Goal: Transaction & Acquisition: Book appointment/travel/reservation

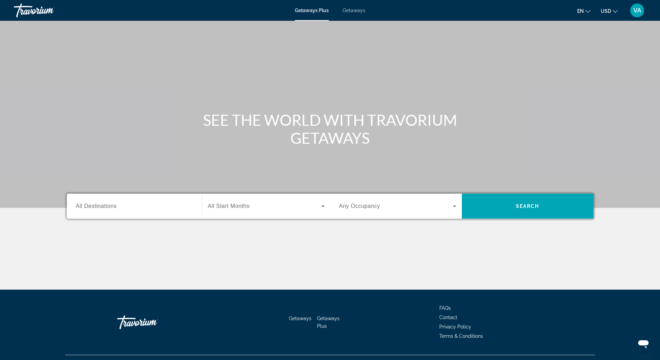
scroll to position [15, 0]
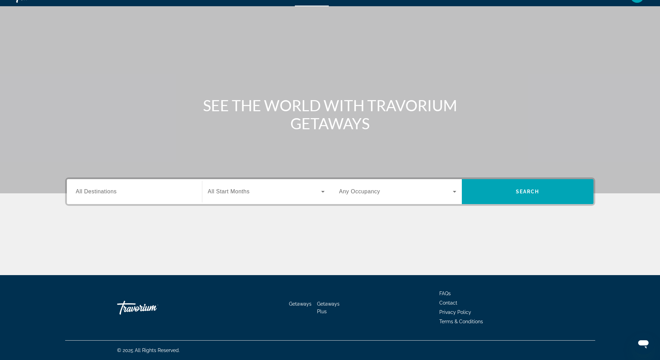
click at [186, 190] on input "Destination All Destinations" at bounding box center [134, 192] width 117 height 8
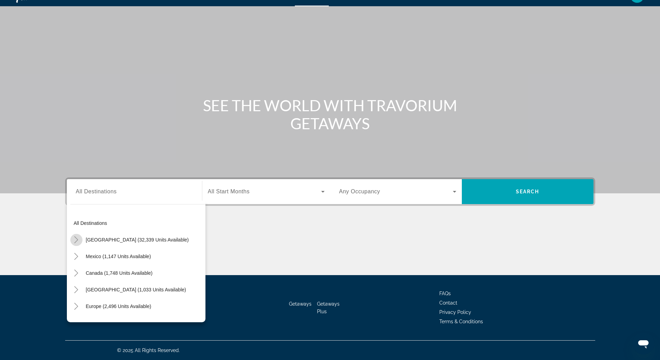
click at [76, 238] on icon "Toggle United States (32,339 units available)" at bounding box center [77, 239] width 4 height 7
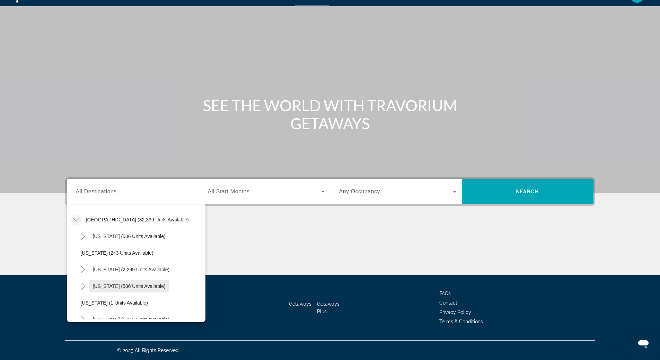
click at [102, 285] on span "Colorado (506 units available)" at bounding box center [129, 287] width 73 height 6
type input "**********"
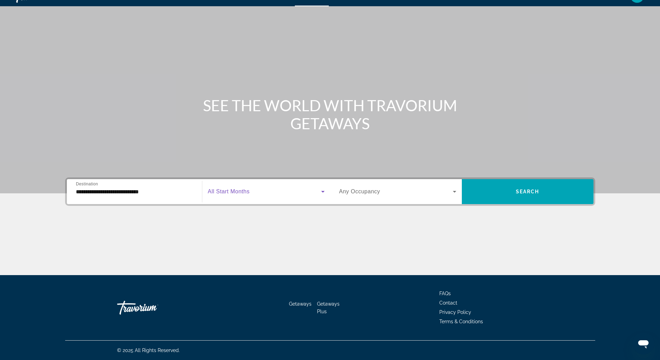
click at [251, 188] on span "Search widget" at bounding box center [264, 192] width 113 height 8
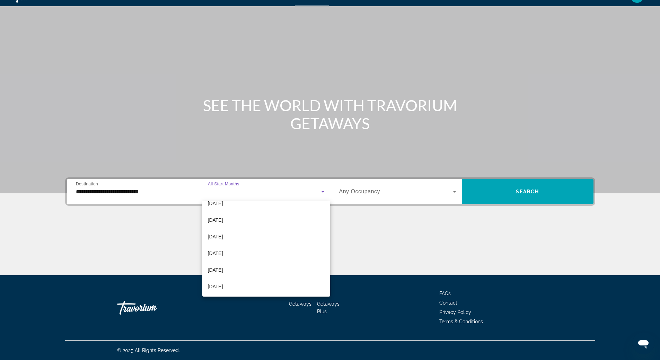
scroll to position [69, 0]
click at [251, 224] on mat-option "[DATE]" at bounding box center [266, 226] width 128 height 17
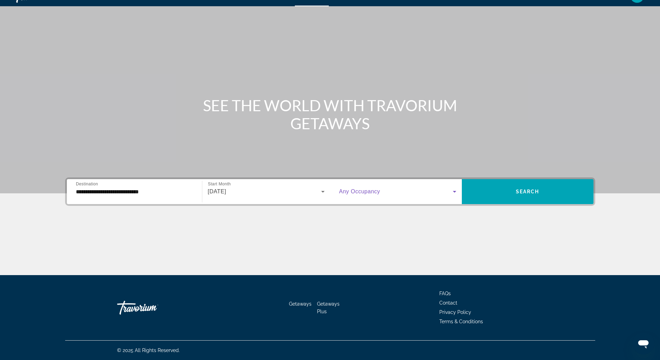
click at [448, 191] on span "Search widget" at bounding box center [396, 192] width 114 height 8
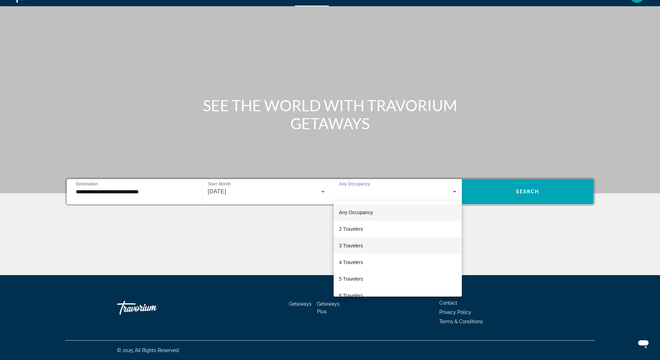
click at [406, 243] on mat-option "3 Travelers" at bounding box center [398, 245] width 128 height 17
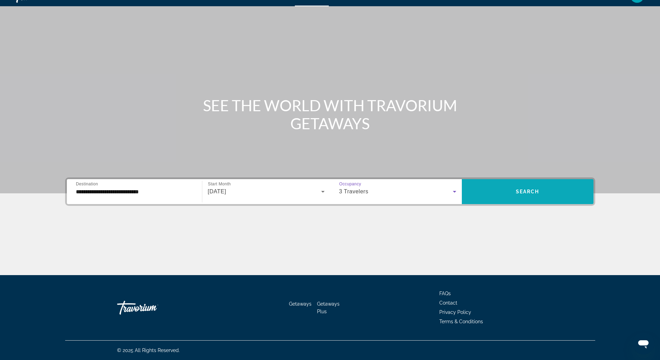
click at [524, 191] on span "Search" at bounding box center [528, 192] width 24 height 6
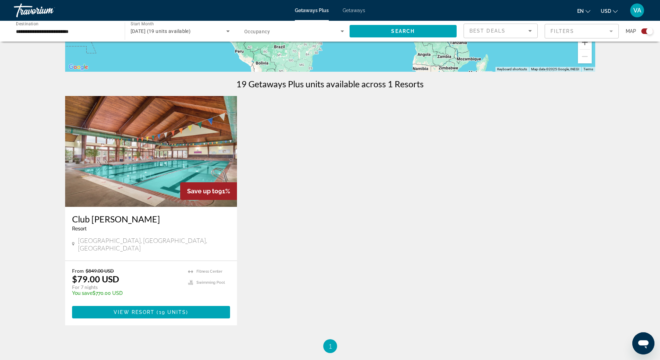
scroll to position [243, 0]
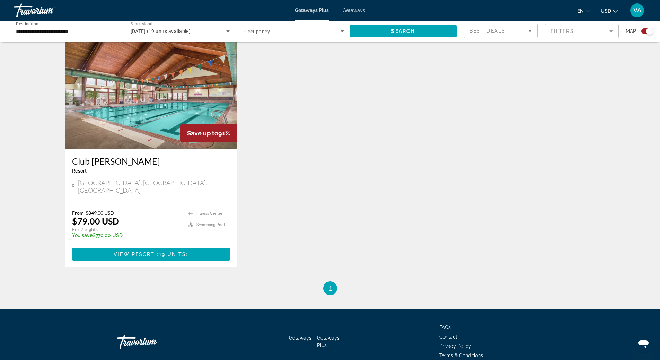
click at [13, 198] on div "← Move left → Move right ↑ Move up ↓ Move down + Zoom in - Zoom out Home Jump l…" at bounding box center [330, 51] width 660 height 490
drag, startPoint x: 80, startPoint y: 184, endPoint x: 161, endPoint y: 182, distance: 81.5
click at [161, 182] on div "Pagosa Springs, CO, USA" at bounding box center [151, 186] width 158 height 15
copy span "[GEOGRAPHIC_DATA], [GEOGRAPHIC_DATA], [GEOGRAPHIC_DATA]"
click at [303, 170] on div "Save up to 91% Club Wyndham Pagosa Resort - This is an adults only resort Pagos…" at bounding box center [330, 159] width 537 height 243
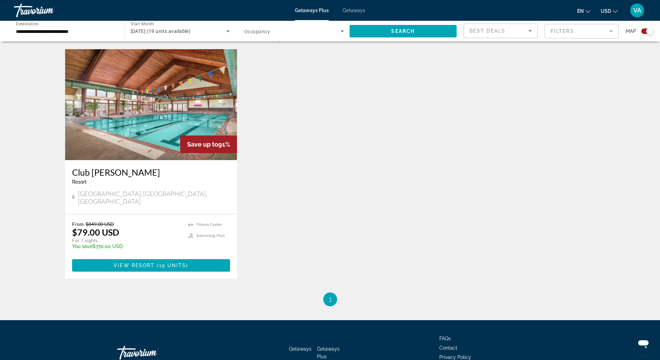
scroll to position [234, 0]
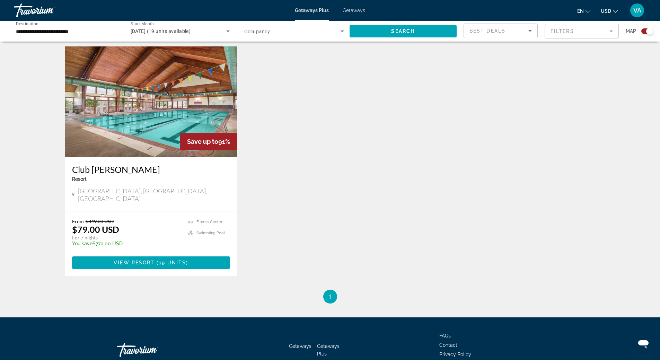
drag, startPoint x: 299, startPoint y: 237, endPoint x: 233, endPoint y: 222, distance: 67.5
click at [298, 237] on div "Save up to 91% Club Wyndham Pagosa Resort - This is an adults only resort Pagos…" at bounding box center [330, 167] width 537 height 243
click at [147, 260] on span "View Resort" at bounding box center [134, 263] width 41 height 6
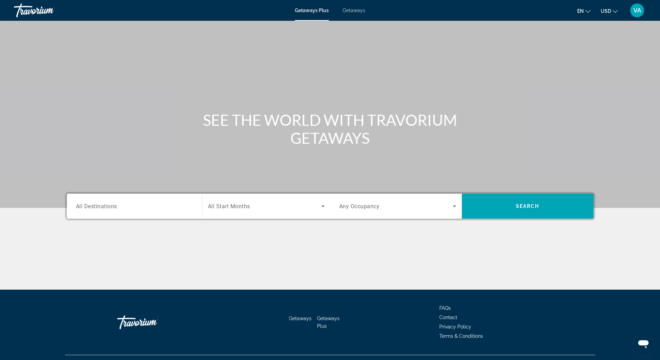
click at [172, 205] on input "Destination All Destinations" at bounding box center [134, 206] width 117 height 8
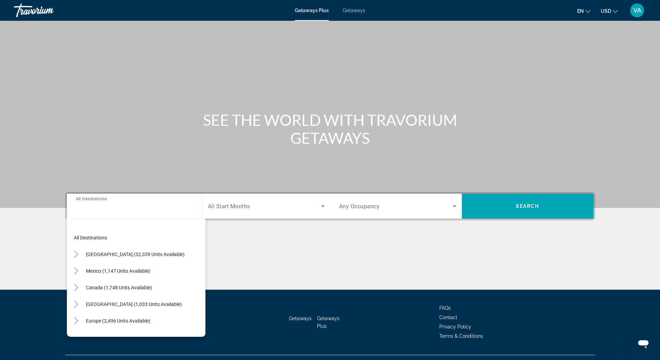
scroll to position [15, 0]
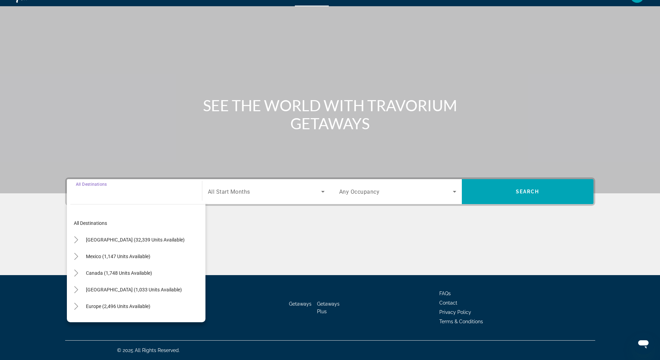
click at [266, 193] on span "Search widget" at bounding box center [264, 192] width 113 height 8
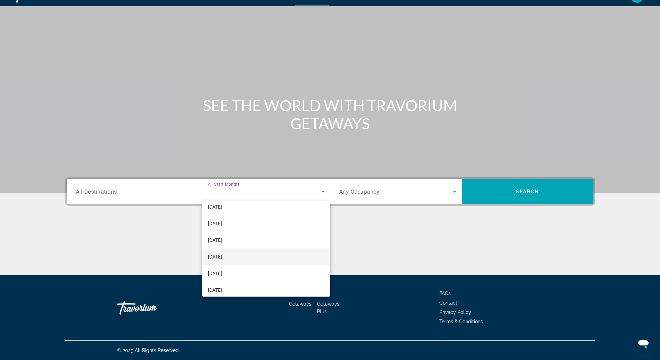
scroll to position [69, 0]
click at [247, 224] on mat-option "[DATE]" at bounding box center [266, 226] width 128 height 17
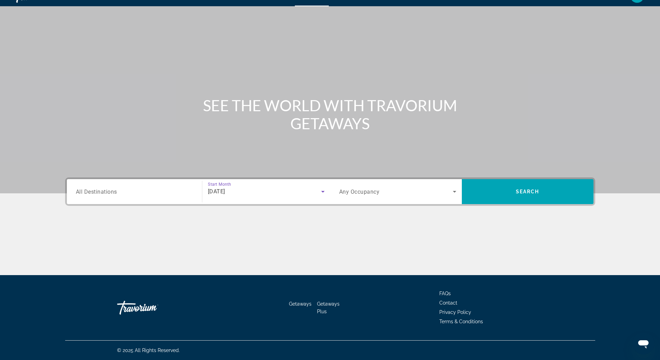
click at [455, 189] on icon "Search widget" at bounding box center [455, 192] width 8 height 8
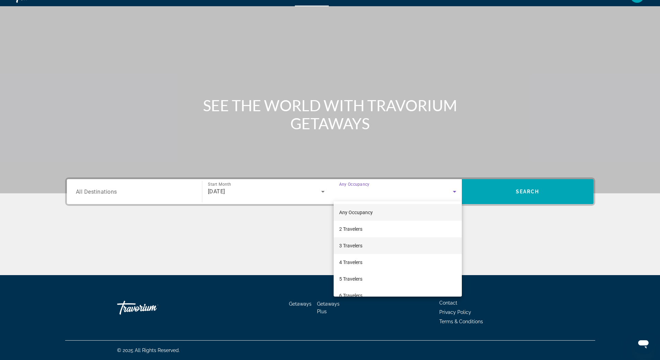
click at [353, 245] on span "3 Travelers" at bounding box center [350, 246] width 23 height 8
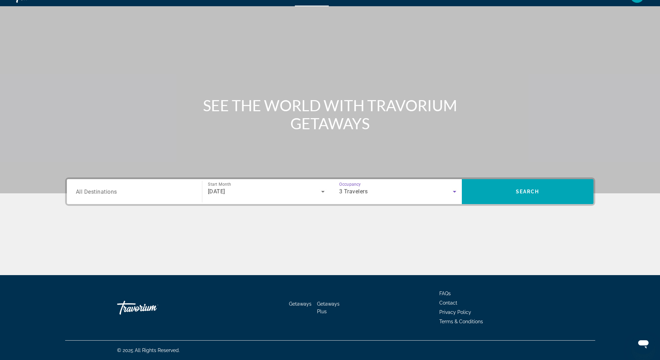
click at [102, 191] on span "All Destinations" at bounding box center [96, 191] width 41 height 7
click at [102, 191] on input "Destination All Destinations" at bounding box center [134, 192] width 117 height 8
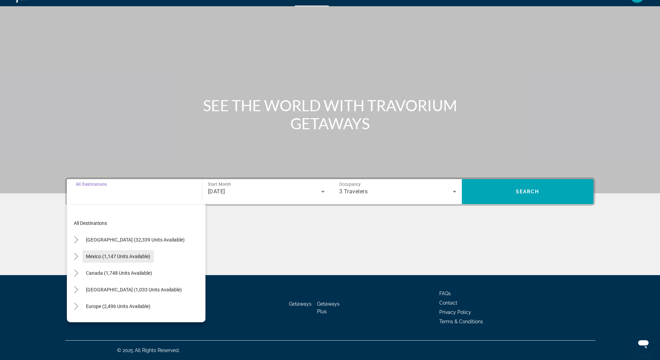
click at [89, 259] on span "Mexico (1,147 units available)" at bounding box center [118, 257] width 64 height 6
type input "**********"
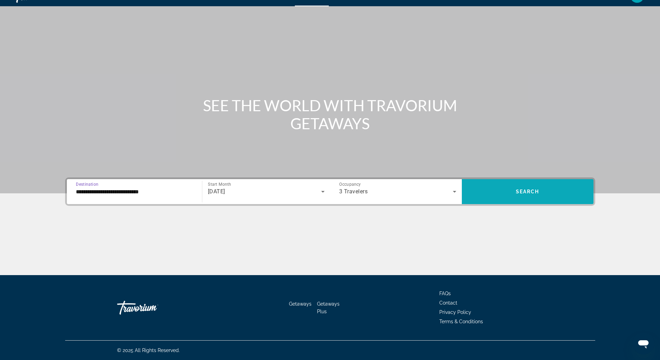
click at [526, 192] on span "Search" at bounding box center [528, 192] width 24 height 6
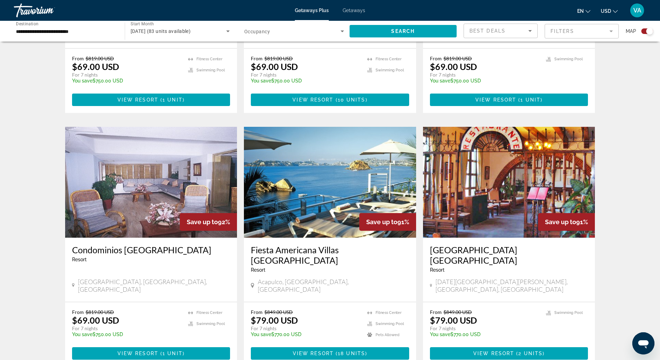
scroll to position [693, 0]
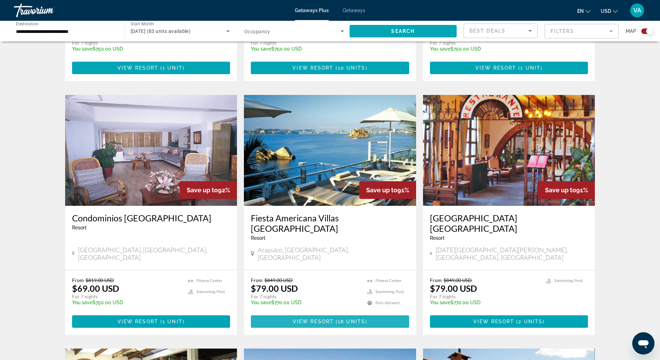
click at [325, 319] on span "View Resort" at bounding box center [313, 322] width 41 height 6
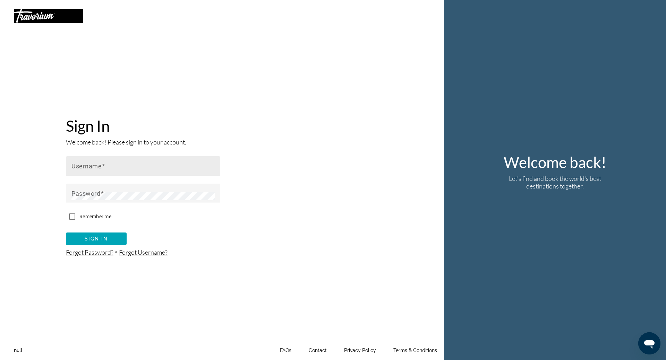
click at [125, 170] on input "Username" at bounding box center [144, 169] width 147 height 8
click at [134, 164] on div "Username" at bounding box center [144, 166] width 147 height 20
type input "**********"
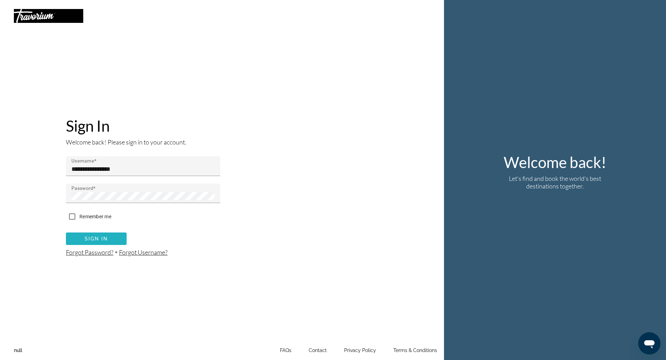
click at [91, 239] on span "Sign In" at bounding box center [97, 239] width 24 height 6
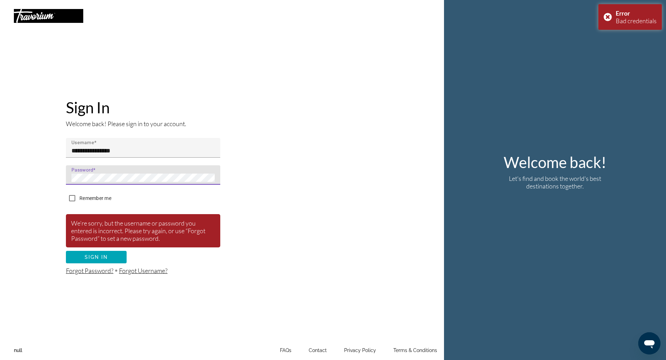
click at [44, 180] on div "**********" at bounding box center [225, 186] width 423 height 176
click at [94, 254] on span "Sign In" at bounding box center [97, 257] width 24 height 6
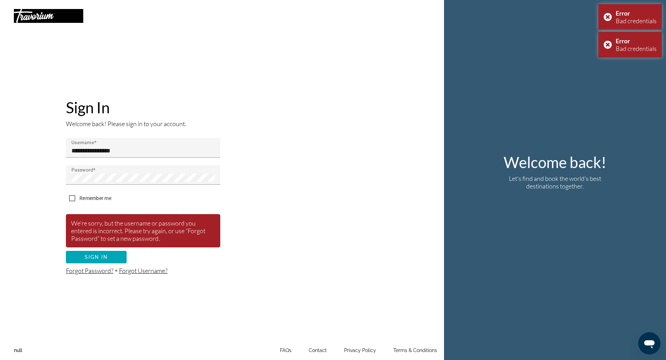
click at [140, 62] on div "**********" at bounding box center [222, 180] width 444 height 360
click at [294, 45] on div "**********" at bounding box center [222, 180] width 444 height 360
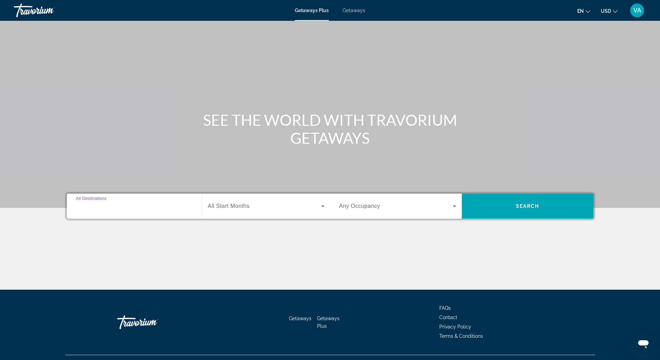
click at [142, 208] on input "Destination All Destinations" at bounding box center [134, 206] width 117 height 8
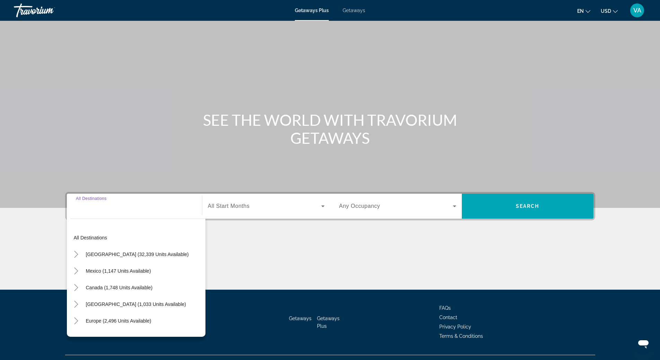
scroll to position [15, 0]
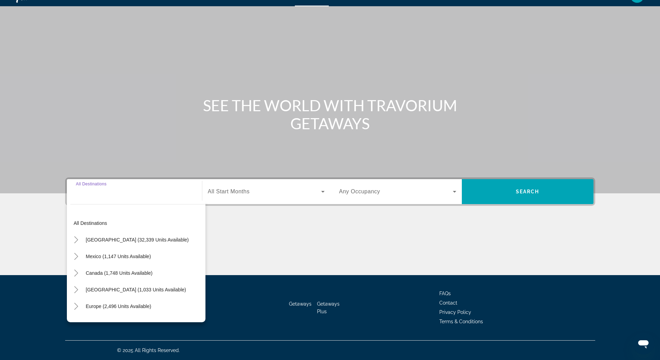
click at [268, 194] on span "Search widget" at bounding box center [264, 192] width 113 height 8
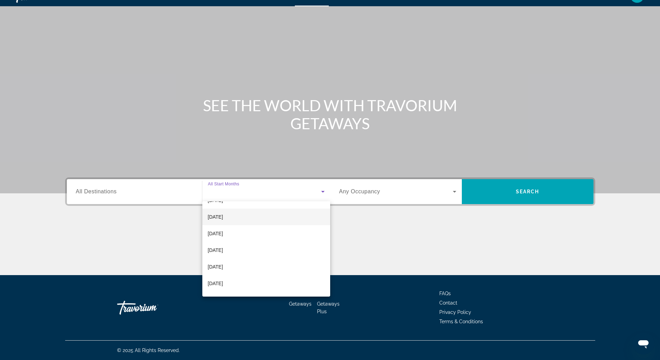
scroll to position [69, 0]
click at [261, 227] on mat-option "[DATE]" at bounding box center [266, 226] width 128 height 17
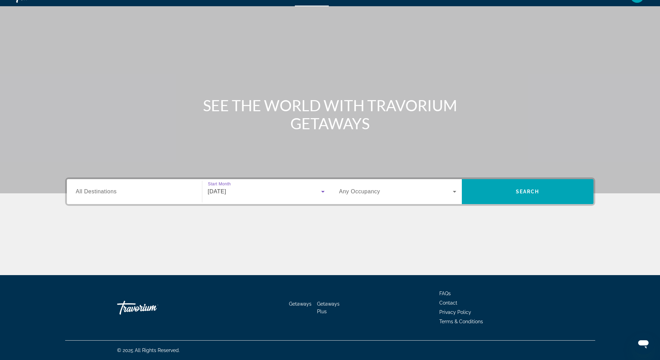
click at [147, 194] on input "Destination All Destinations" at bounding box center [134, 192] width 117 height 8
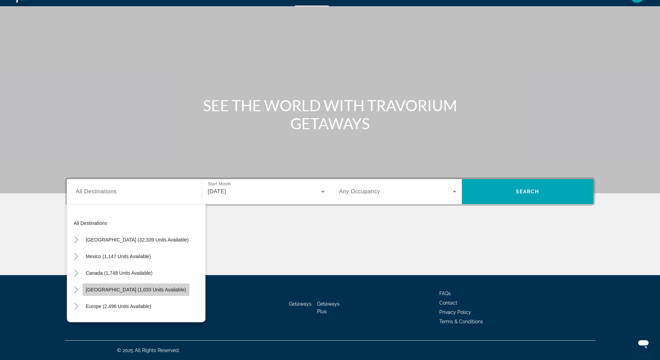
click at [98, 290] on span "Caribbean & Atlantic Islands (1,033 units available)" at bounding box center [136, 290] width 100 height 6
type input "**********"
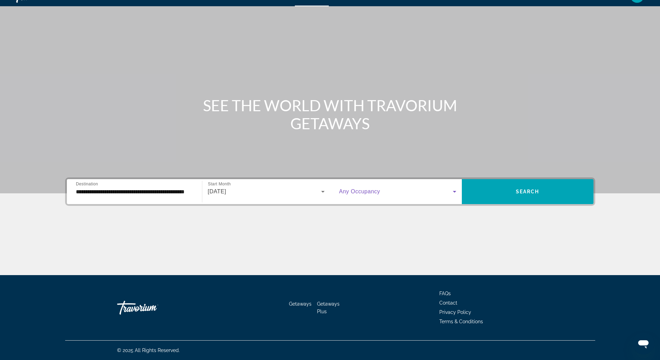
click at [451, 191] on icon "Search widget" at bounding box center [455, 192] width 8 height 8
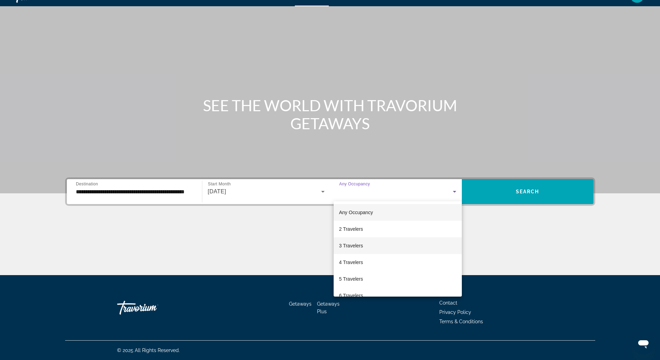
click at [365, 246] on mat-option "3 Travelers" at bounding box center [398, 245] width 128 height 17
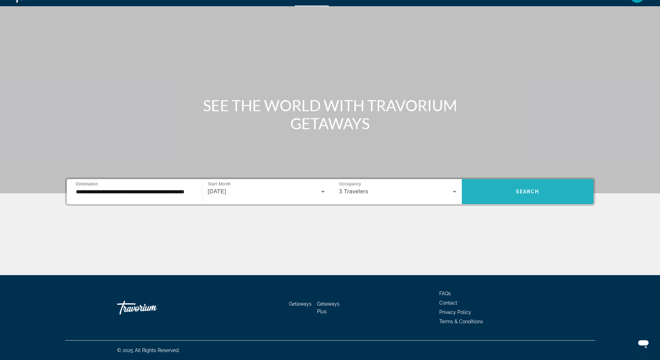
click at [526, 191] on span "Search" at bounding box center [528, 192] width 24 height 6
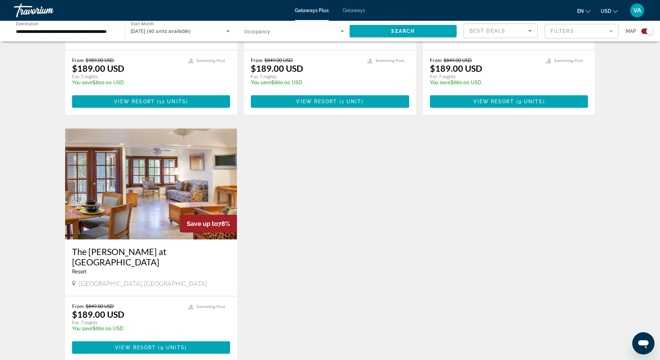
scroll to position [637, 0]
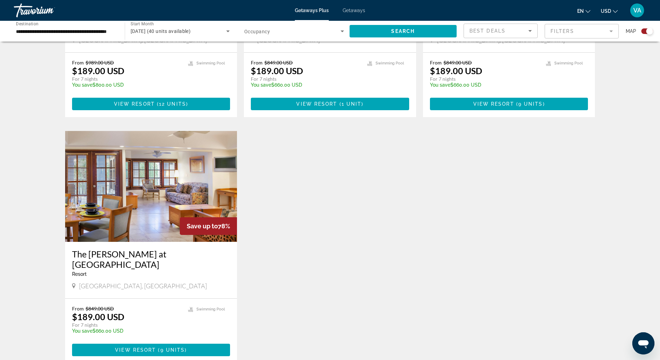
click at [413, 252] on div "Save up to 91% Riviera Azul Resort - This is an adults only resort Puerto Plata…" at bounding box center [330, 10] width 537 height 733
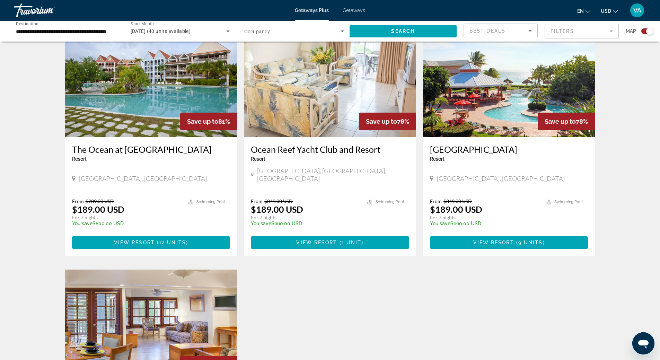
click at [396, 271] on div "Save up to 91% Riviera Azul Resort - This is an adults only resort Puerto Plata…" at bounding box center [330, 149] width 537 height 733
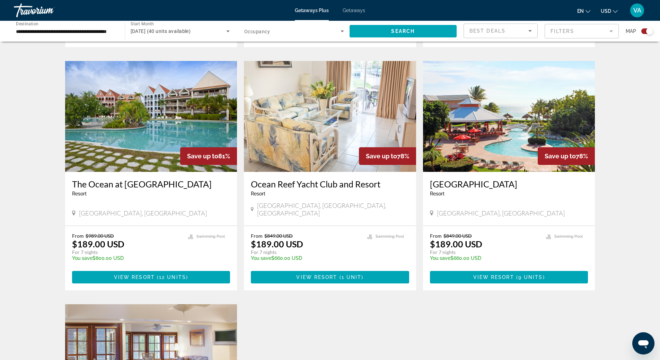
click at [421, 218] on app-exchanges-search-item "Save up to 78% Island Seas Resort Resort - This is an adults only resort Freepo…" at bounding box center [509, 176] width 179 height 230
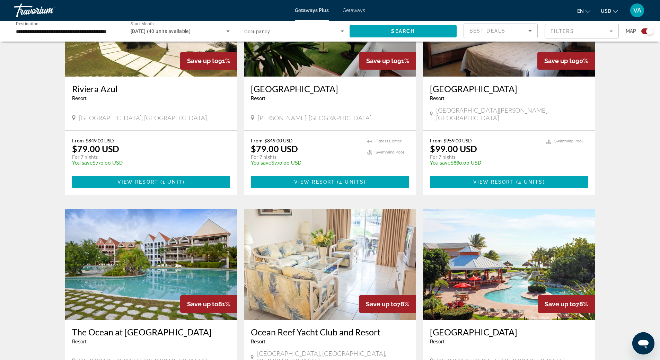
scroll to position [290, 0]
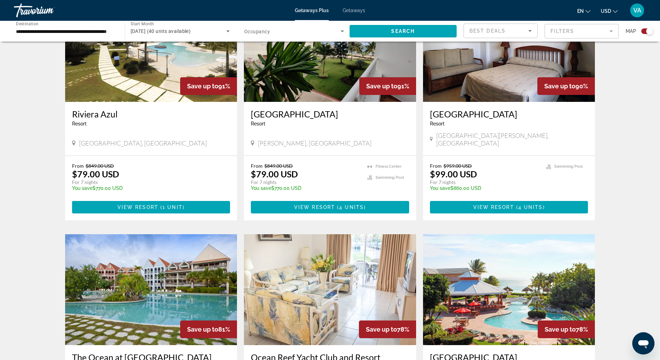
click at [421, 218] on div "Save up to 91% Riviera Azul Resort - This is an adults only resort Puerto Plata…" at bounding box center [330, 357] width 537 height 733
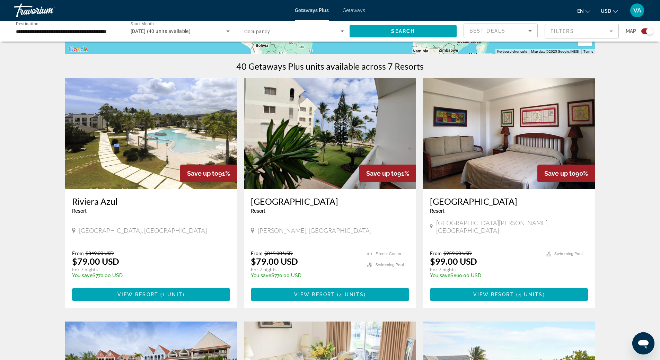
scroll to position [82, 0]
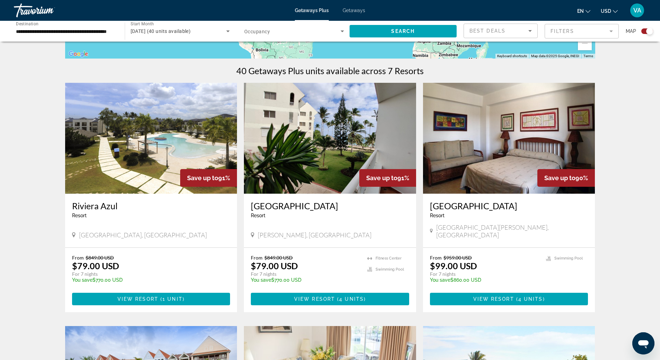
scroll to position [186, 0]
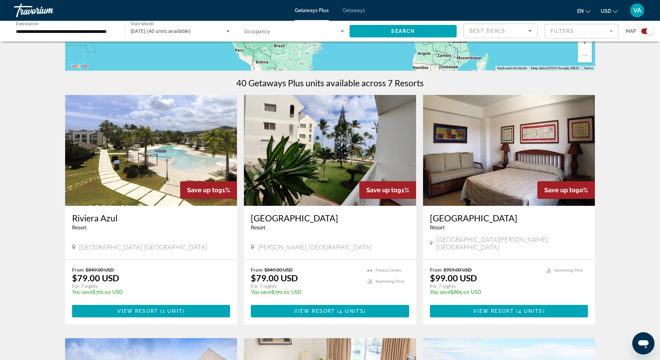
click at [421, 192] on app-exchanges-search-item "Save up to 90% Acuarium Suite Resort Resort - This is an adults only resort San…" at bounding box center [509, 210] width 179 height 230
drag, startPoint x: 79, startPoint y: 239, endPoint x: 171, endPoint y: 245, distance: 92.1
click at [171, 245] on div "Riviera Azul Resort - This is an adults only resort Puerto Plata, Dominican Rep…" at bounding box center [151, 233] width 172 height 54
copy span "Puerto Plata, Dominican Republic"
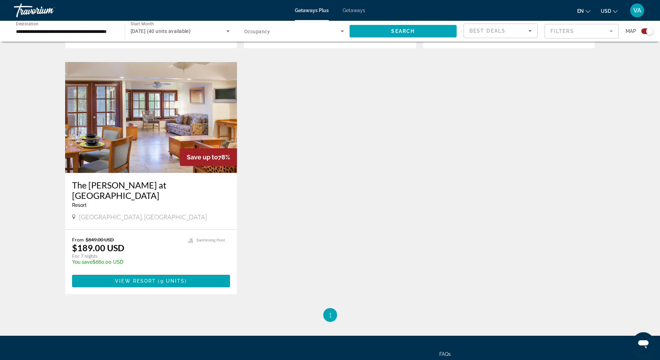
scroll to position [741, 0]
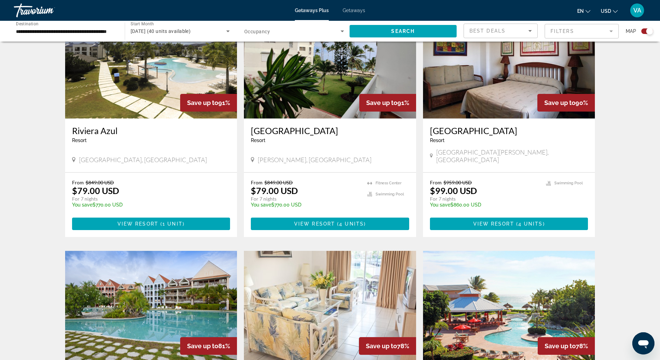
scroll to position [12, 0]
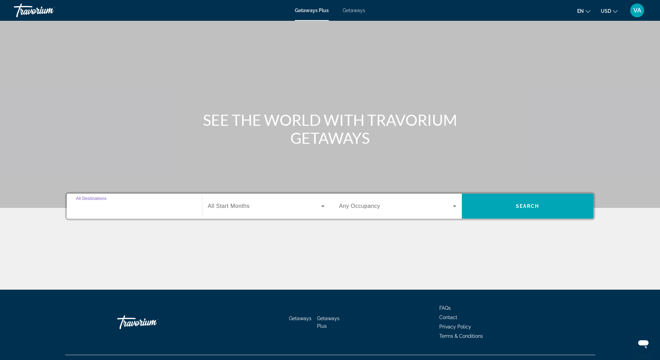
click at [111, 209] on input "Destination All Destinations" at bounding box center [134, 206] width 117 height 8
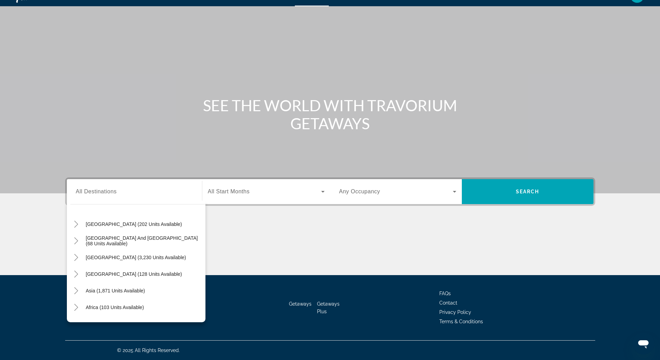
scroll to position [112, 0]
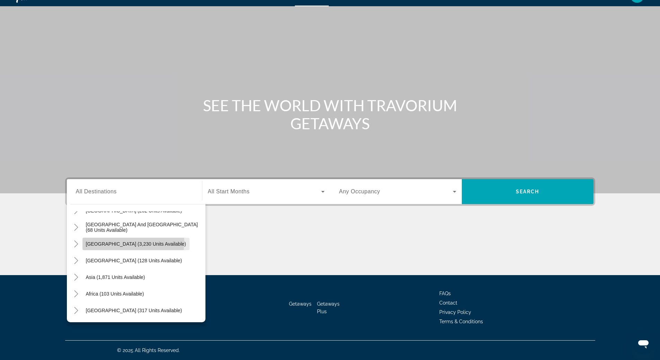
click at [134, 243] on span "[GEOGRAPHIC_DATA] (3,230 units available)" at bounding box center [136, 244] width 100 height 6
type input "**********"
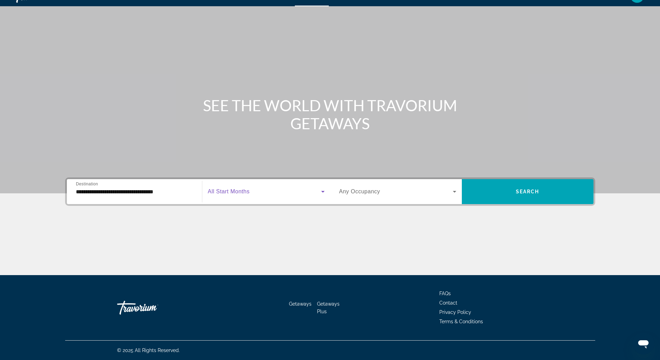
click at [268, 193] on span "Search widget" at bounding box center [264, 192] width 113 height 8
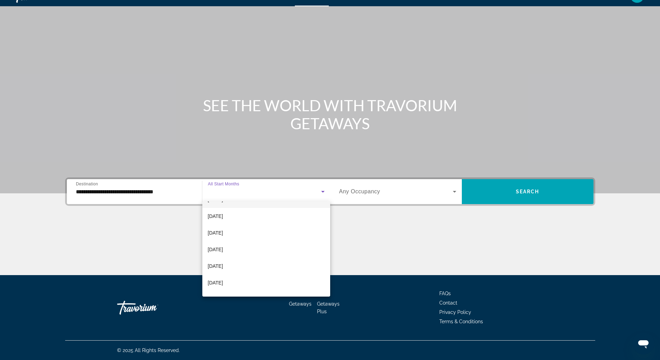
scroll to position [69, 0]
click at [254, 230] on mat-option "[DATE]" at bounding box center [266, 226] width 128 height 17
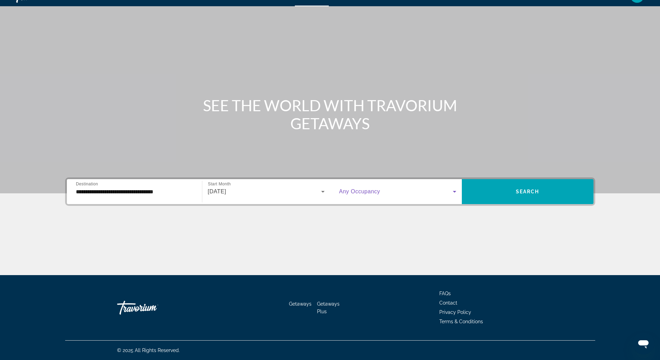
click at [456, 192] on icon "Search widget" at bounding box center [455, 192] width 8 height 8
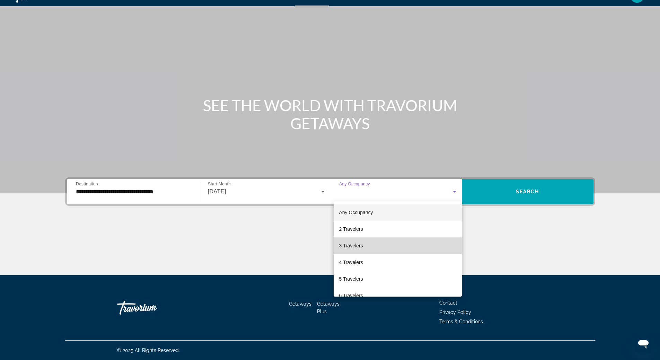
click at [439, 247] on mat-option "3 Travelers" at bounding box center [398, 245] width 128 height 17
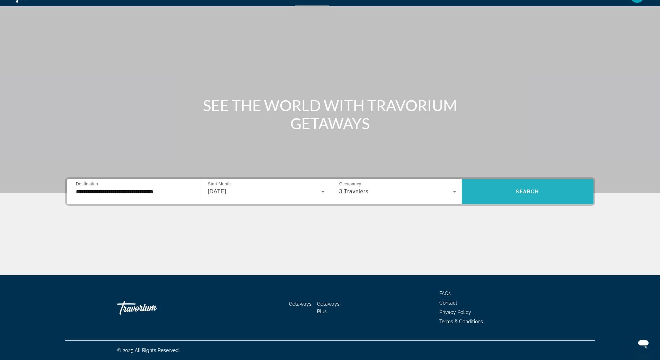
click at [535, 184] on span "Search widget" at bounding box center [528, 191] width 132 height 17
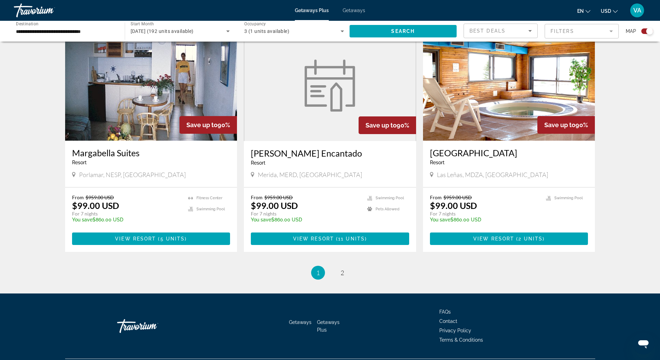
scroll to position [977, 0]
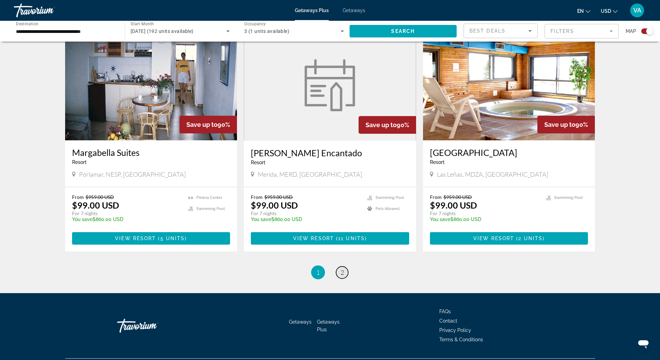
click at [339, 267] on link "page 2" at bounding box center [342, 273] width 12 height 12
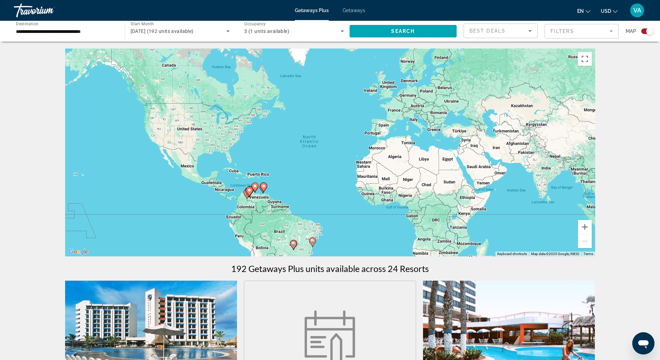
click at [303, 10] on span "Getaways Plus" at bounding box center [312, 11] width 34 height 6
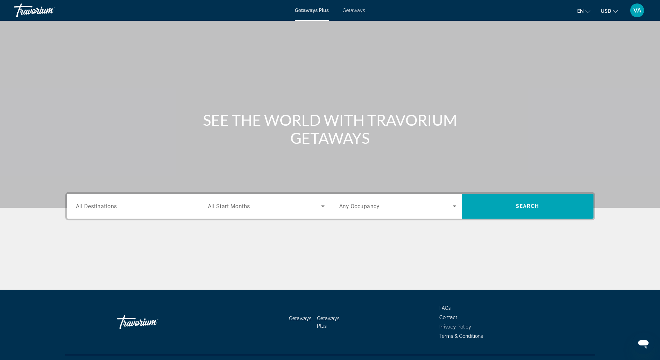
click at [351, 9] on span "Getaways" at bounding box center [354, 11] width 23 height 6
click at [353, 10] on span "Getaways" at bounding box center [354, 11] width 23 height 6
click at [156, 205] on input "Destination All Destinations" at bounding box center [134, 206] width 117 height 8
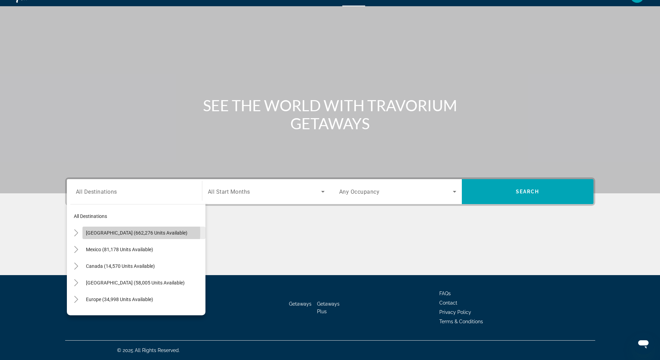
click at [112, 233] on span "United States (662,276 units available)" at bounding box center [137, 233] width 102 height 6
type input "**********"
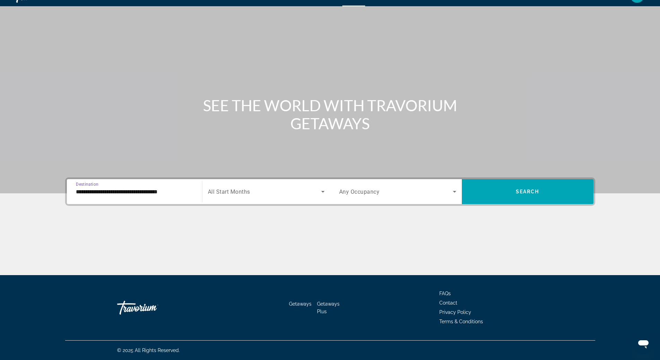
click at [320, 192] on icon "Search widget" at bounding box center [323, 192] width 8 height 8
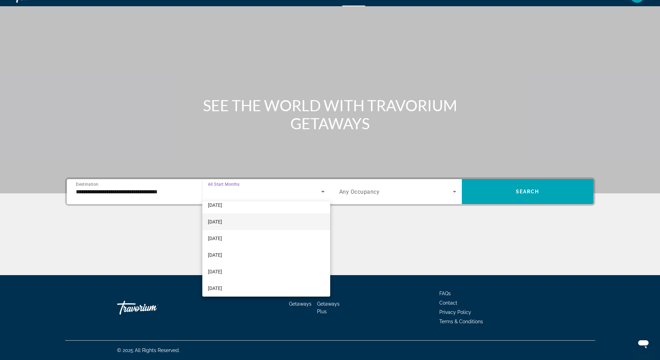
scroll to position [35, 0]
click at [259, 258] on mat-option "[DATE]" at bounding box center [266, 261] width 128 height 17
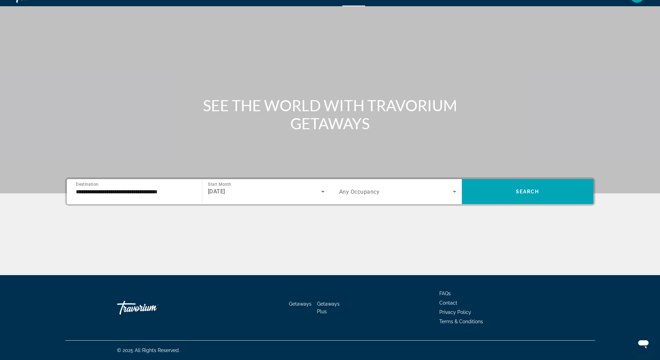
click at [453, 196] on div "Search widget" at bounding box center [397, 191] width 117 height 19
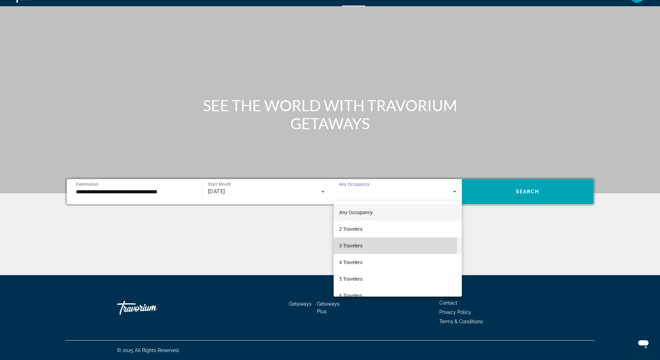
click at [386, 244] on mat-option "3 Travelers" at bounding box center [398, 245] width 128 height 17
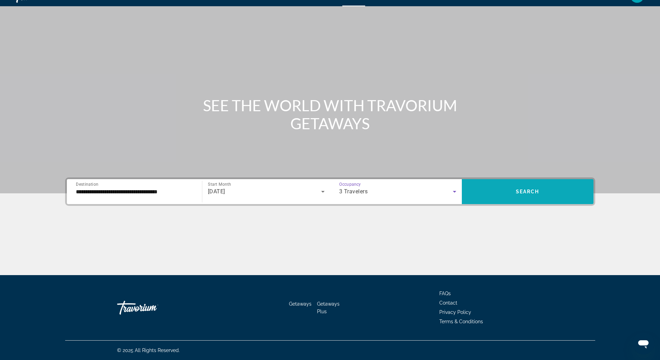
click at [526, 192] on span "Search" at bounding box center [528, 192] width 24 height 6
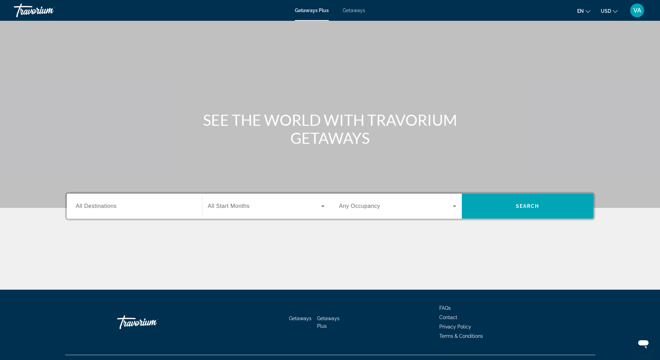
click at [353, 11] on span "Getaways" at bounding box center [354, 11] width 23 height 6
click at [133, 210] on input "Destination All Destinations" at bounding box center [134, 206] width 117 height 8
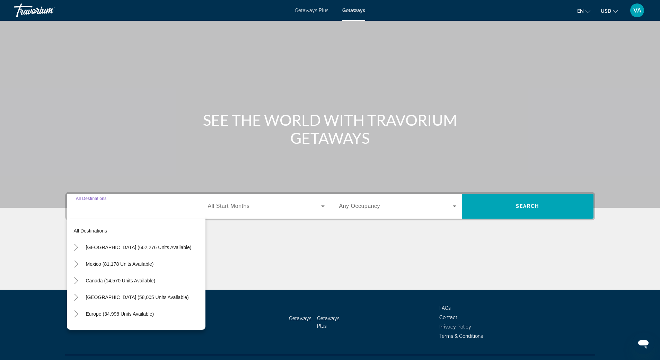
scroll to position [15, 0]
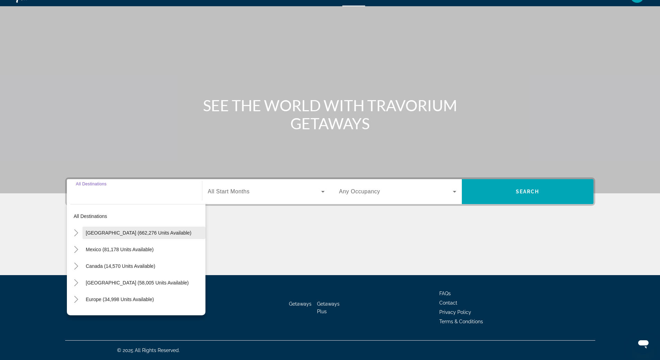
click at [130, 231] on span "[GEOGRAPHIC_DATA] (662,276 units available)" at bounding box center [139, 233] width 106 height 6
type input "**********"
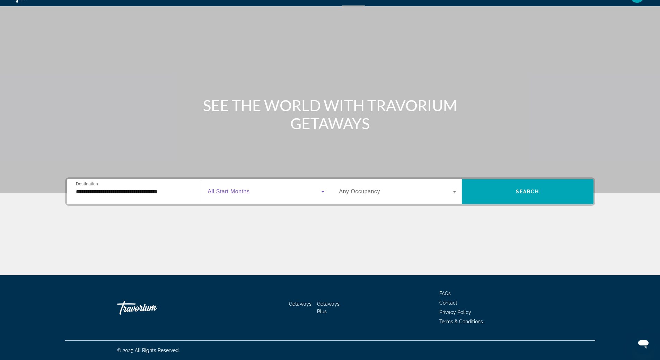
click at [317, 191] on span "Search widget" at bounding box center [264, 192] width 113 height 8
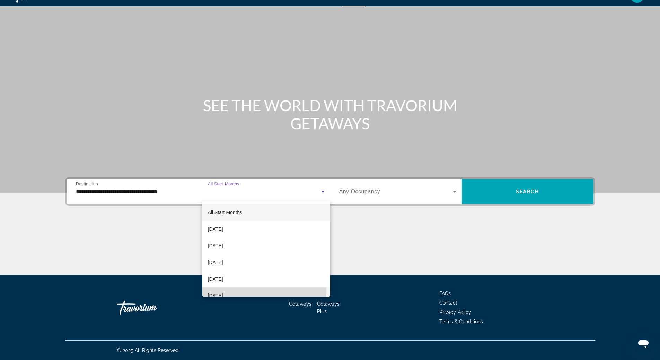
click at [258, 289] on mat-option "[DATE]" at bounding box center [266, 295] width 128 height 17
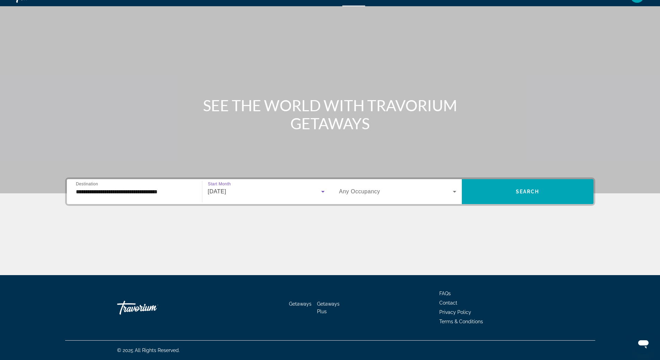
click at [402, 193] on span "Search widget" at bounding box center [396, 192] width 114 height 8
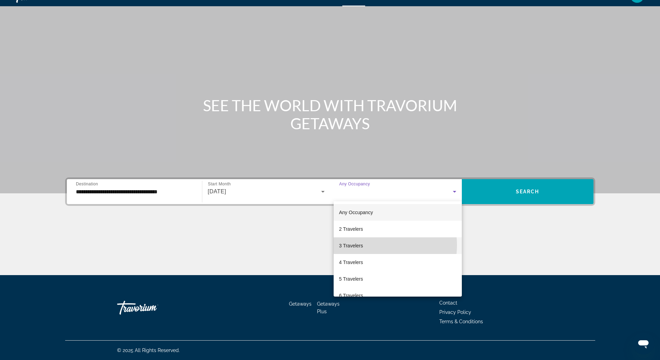
click at [372, 245] on mat-option "3 Travelers" at bounding box center [398, 245] width 128 height 17
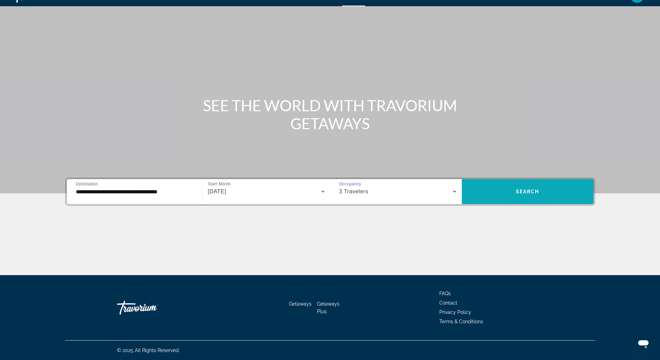
click at [520, 191] on span "Search" at bounding box center [528, 192] width 24 height 6
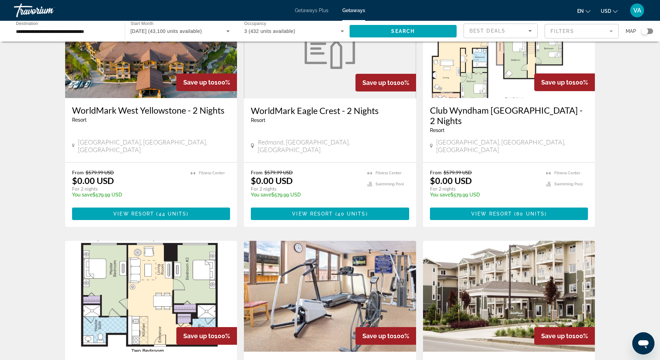
scroll to position [589, 0]
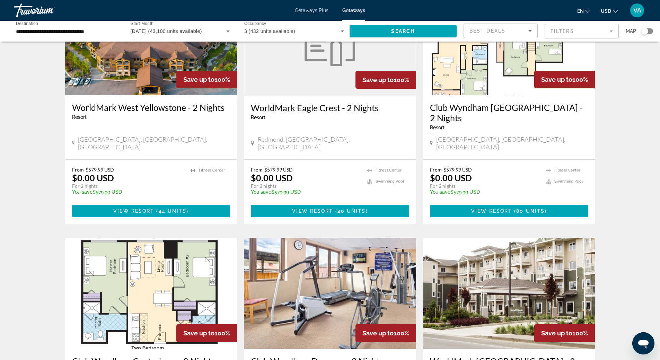
click at [140, 203] on span "Main content" at bounding box center [151, 211] width 158 height 17
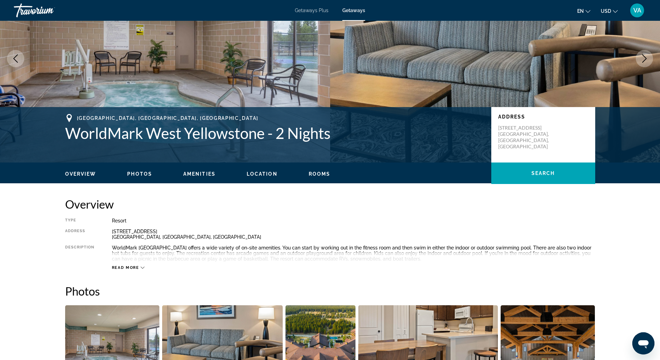
scroll to position [104, 0]
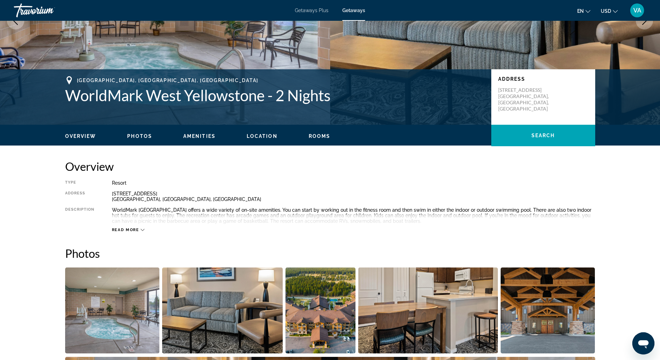
click at [139, 228] on div "Read more" at bounding box center [128, 230] width 33 height 5
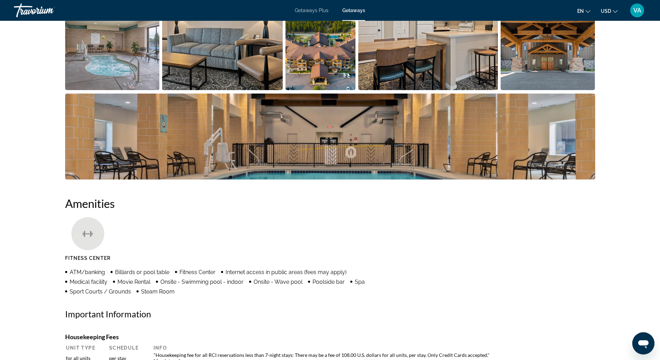
scroll to position [485, 0]
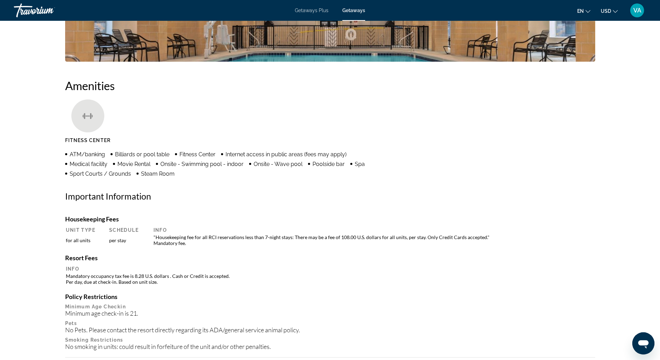
click at [402, 259] on h4 "Resort Fees" at bounding box center [330, 258] width 530 height 8
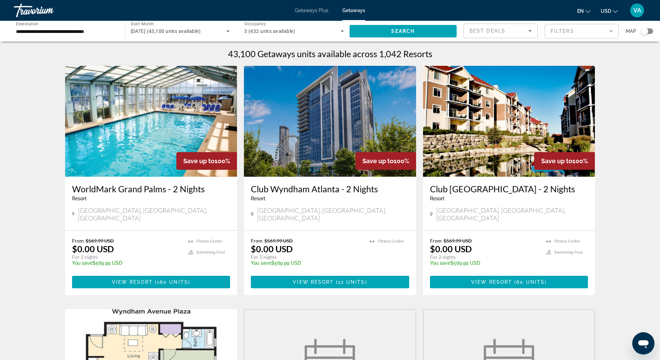
click at [614, 28] on mat-form-field "Filters" at bounding box center [582, 31] width 74 height 15
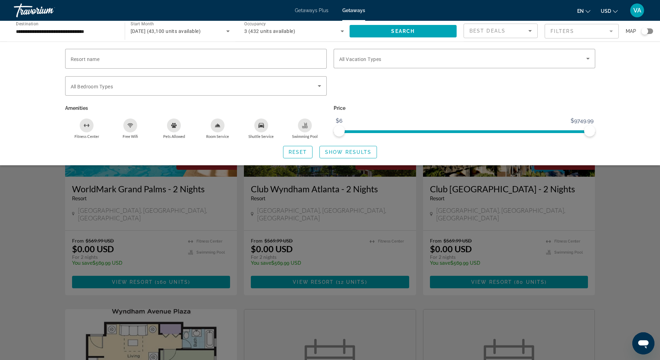
click at [633, 111] on div "Resort name Vacation Types All Vacation Types Bedroom Types All Bedroom Types A…" at bounding box center [330, 104] width 660 height 124
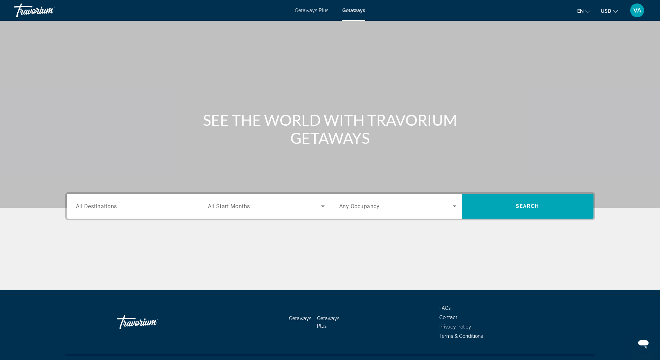
click at [591, 123] on div "SEE THE WORLD WITH TRAVORIUM GETAWAYS" at bounding box center [330, 129] width 558 height 36
click at [140, 209] on input "Destination All Destinations" at bounding box center [134, 206] width 117 height 8
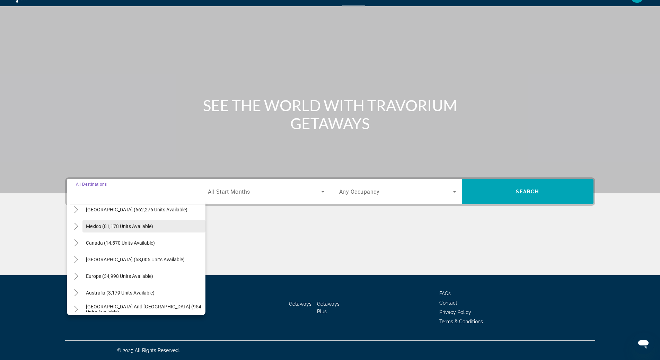
scroll to position [35, 0]
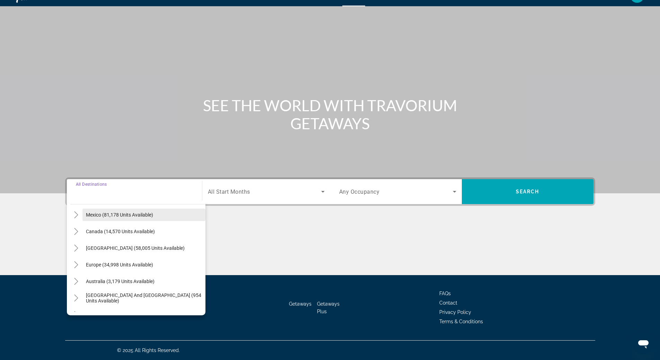
click at [118, 215] on span "Mexico (81,178 units available)" at bounding box center [119, 215] width 67 height 6
type input "**********"
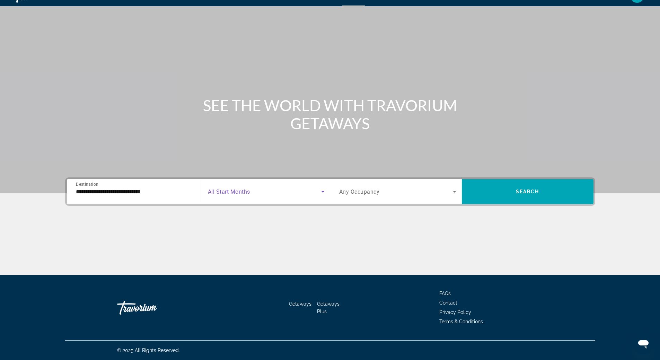
click at [274, 193] on span "Search widget" at bounding box center [264, 192] width 113 height 8
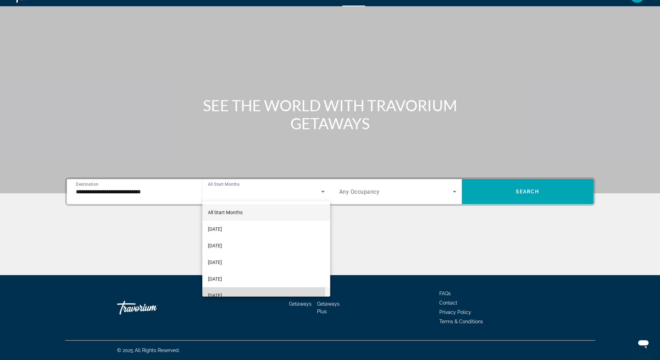
click at [222, 295] on span "[DATE]" at bounding box center [215, 296] width 14 height 8
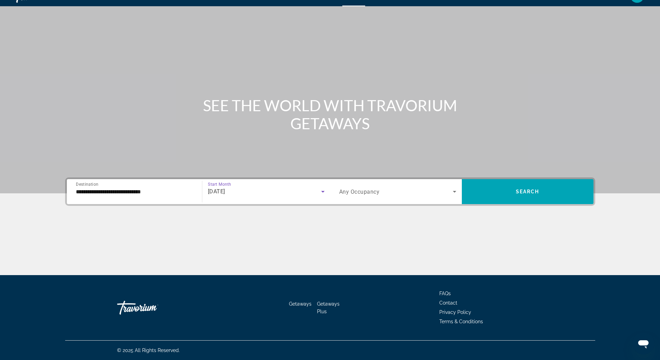
click at [401, 190] on span "Search widget" at bounding box center [396, 192] width 114 height 8
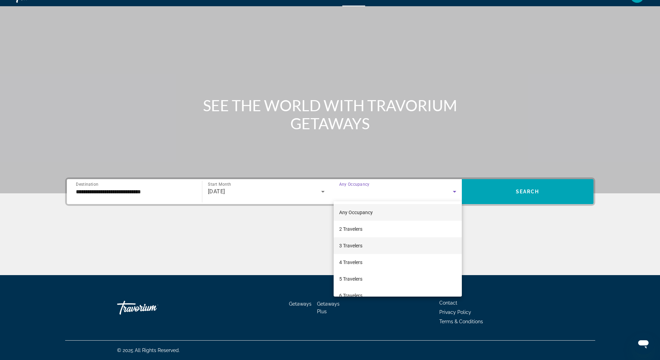
click at [367, 245] on mat-option "3 Travelers" at bounding box center [398, 245] width 128 height 17
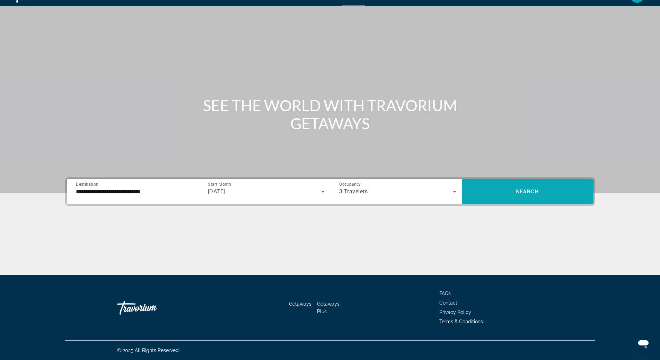
click at [521, 194] on span "Search" at bounding box center [528, 192] width 24 height 6
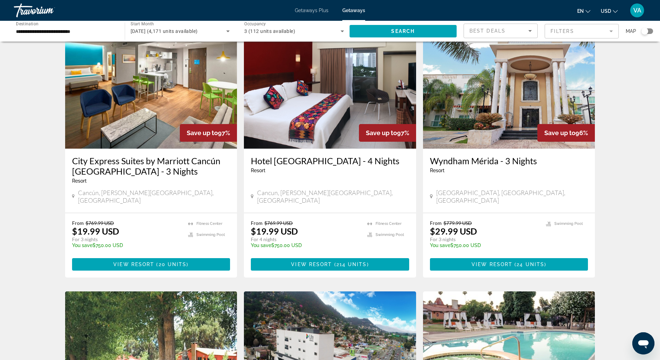
scroll to position [277, 0]
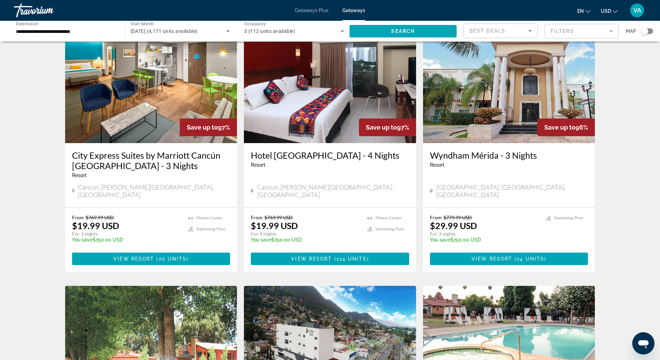
click at [619, 215] on div "4,171 Getaways units available across 67 Resorts Save up to 100% Villas del Sol…" at bounding box center [330, 284] width 660 height 1026
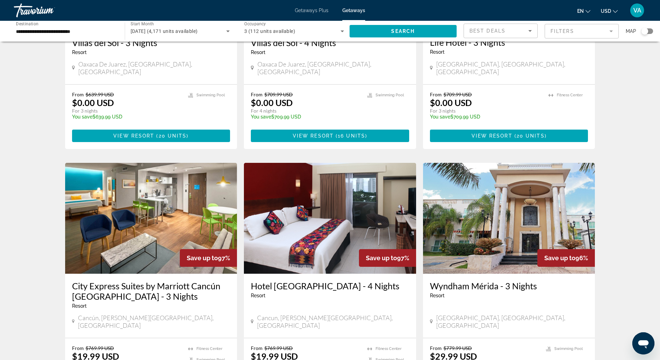
scroll to position [139, 0]
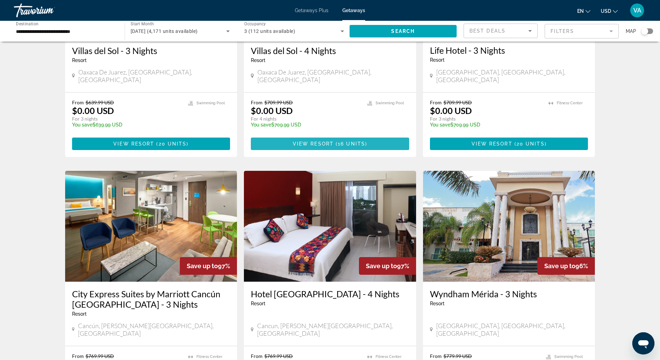
click at [297, 136] on span "Main content" at bounding box center [330, 144] width 158 height 17
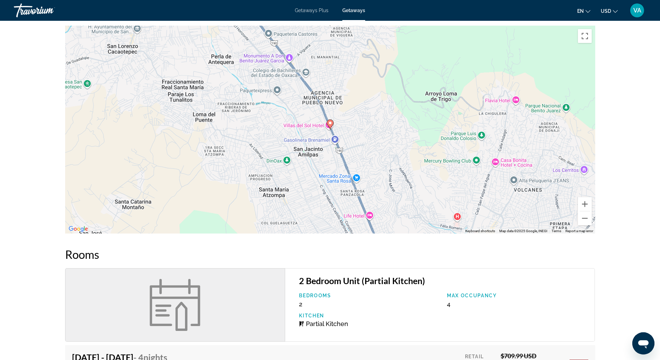
scroll to position [347, 0]
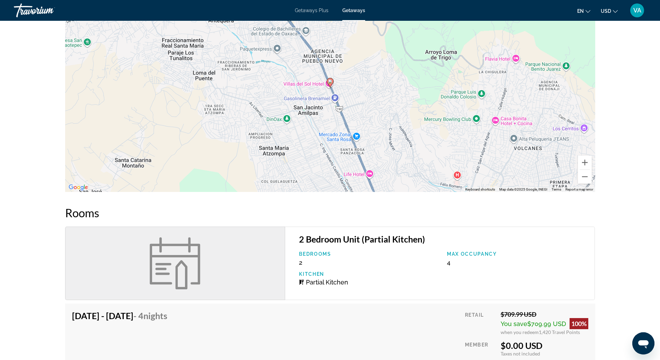
click at [34, 132] on div "Oaxaca de Juarez, Oaxaca, Mexico Villas del Sol - 4 Nights Address Carretera In…" at bounding box center [330, 186] width 660 height 1024
click at [32, 77] on div "Oaxaca de Juarez, Oaxaca, Mexico Villas del Sol - 4 Nights Address Carretera In…" at bounding box center [330, 186] width 660 height 1024
click at [29, 173] on div "Oaxaca de Juarez, Oaxaca, Mexico Villas del Sol - 4 Nights Address Carretera In…" at bounding box center [330, 186] width 660 height 1024
click at [617, 65] on div "Oaxaca de Juarez, Oaxaca, Mexico Villas del Sol - 4 Nights Address Carretera In…" at bounding box center [330, 186] width 660 height 1024
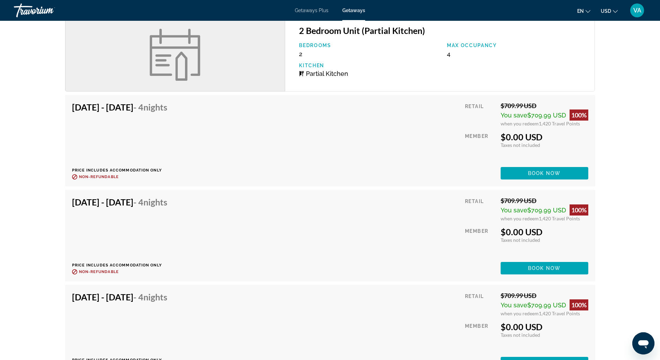
scroll to position [555, 0]
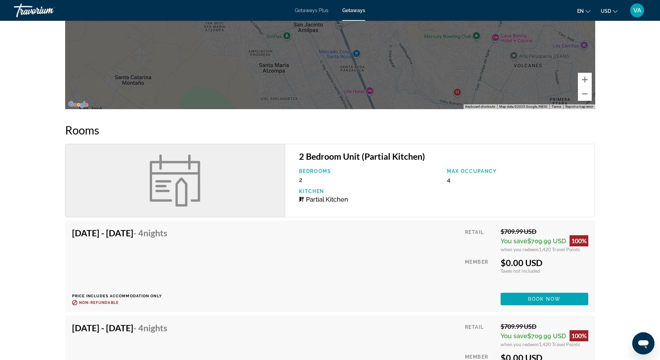
scroll to position [451, 0]
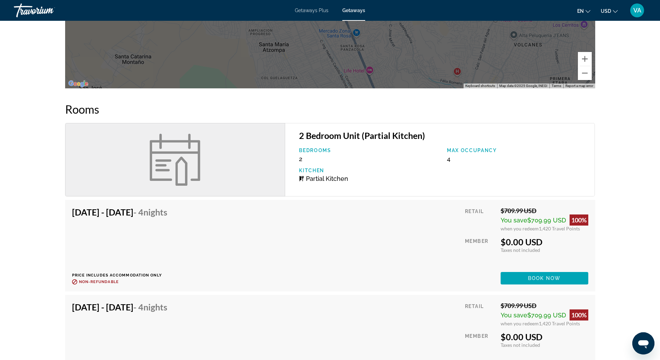
click at [631, 65] on div "Oaxaca de Juarez, Oaxaca, Mexico Villas del Sol - 4 Nights Address Carretera In…" at bounding box center [330, 82] width 660 height 1024
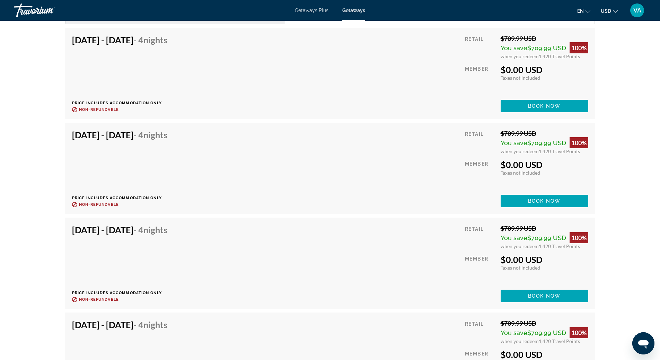
scroll to position [624, 0]
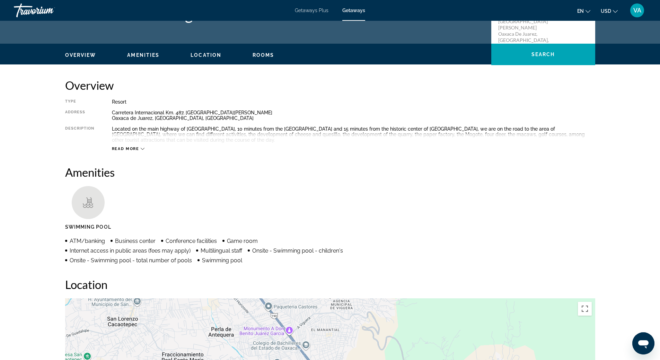
scroll to position [0, 0]
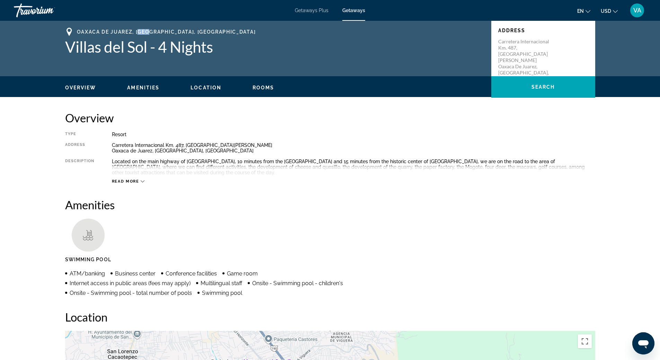
drag, startPoint x: 139, startPoint y: 31, endPoint x: 153, endPoint y: 33, distance: 13.7
click at [153, 33] on span "Oaxaca de Juarez, Oaxaca, Mexico" at bounding box center [166, 32] width 179 height 6
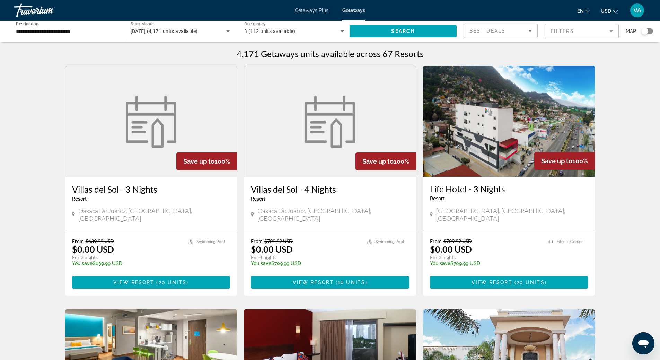
click at [73, 34] on input "**********" at bounding box center [66, 31] width 100 height 8
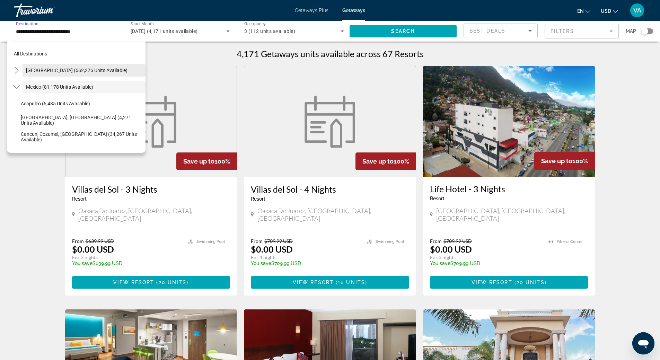
click at [53, 70] on span "[GEOGRAPHIC_DATA] (662,276 units available)" at bounding box center [77, 71] width 102 height 6
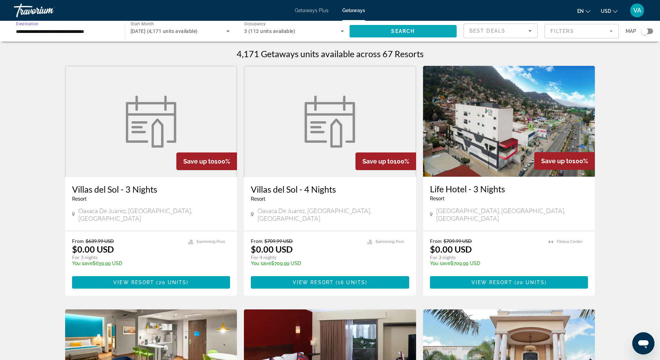
click at [405, 33] on span "Search" at bounding box center [403, 31] width 24 height 6
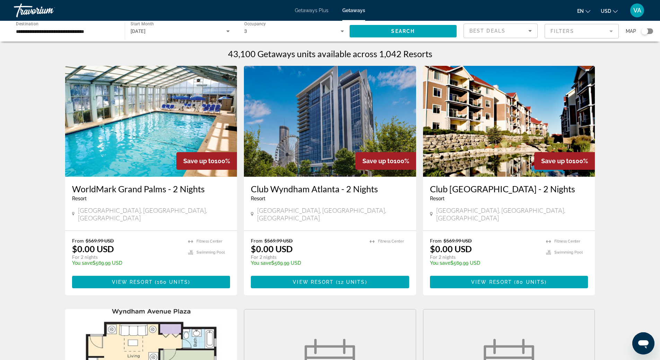
click at [70, 30] on input "**********" at bounding box center [66, 31] width 100 height 8
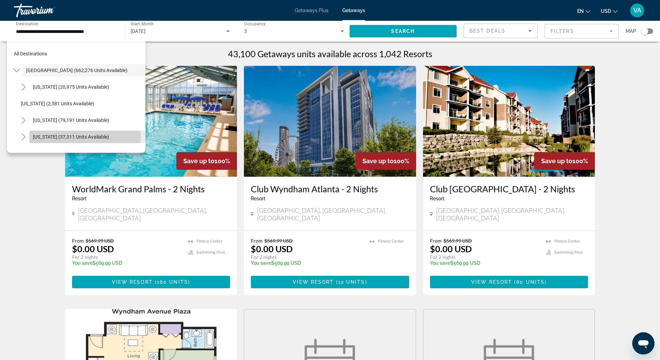
click at [44, 138] on span "Colorado (37,311 units available)" at bounding box center [71, 137] width 76 height 6
type input "**********"
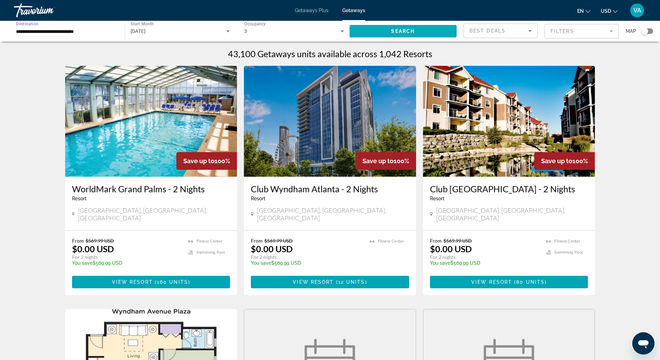
click at [401, 33] on span "Search" at bounding box center [403, 31] width 24 height 6
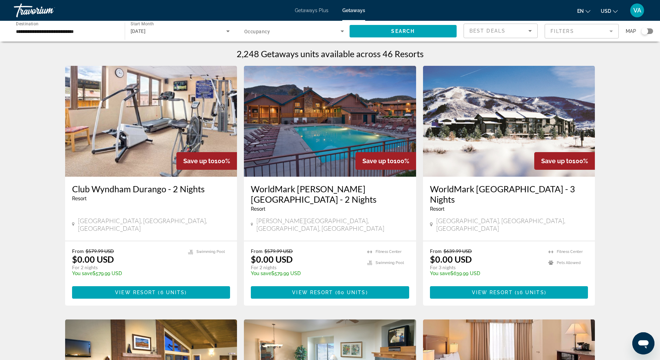
drag, startPoint x: 80, startPoint y: 211, endPoint x: 130, endPoint y: 211, distance: 49.9
click at [130, 217] on div "Durango, CO, USA" at bounding box center [151, 224] width 158 height 15
copy span "Durango, CO, USA"
drag, startPoint x: 311, startPoint y: 210, endPoint x: 260, endPoint y: 209, distance: 51.3
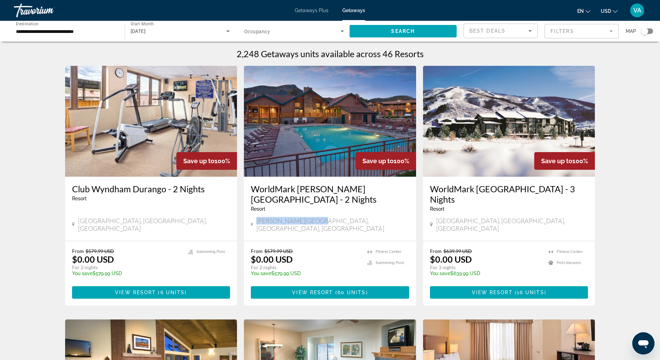
click at [260, 217] on span "Estes Park, CO, USA" at bounding box center [333, 224] width 153 height 15
copy span "Estes Park, CO, USA"
drag, startPoint x: 512, startPoint y: 211, endPoint x: 435, endPoint y: 213, distance: 76.3
click at [435, 217] on div "Steamboat Springs, CO, USA" at bounding box center [509, 224] width 158 height 15
copy span "Steamboat Springs, CO, USA"
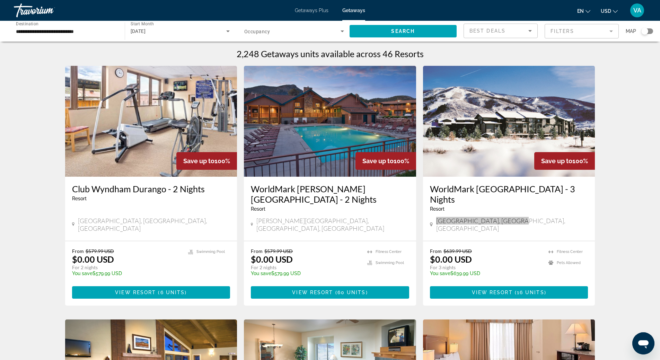
scroll to position [139, 0]
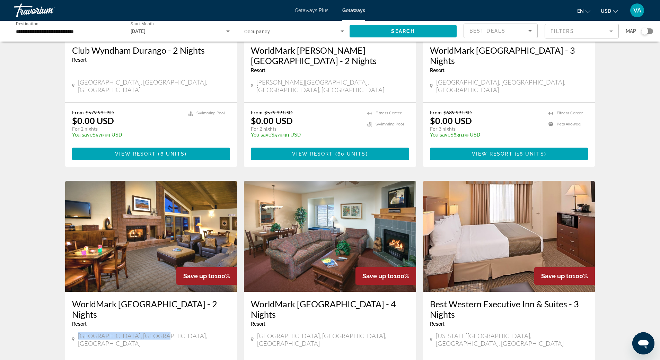
drag, startPoint x: 155, startPoint y: 320, endPoint x: 78, endPoint y: 317, distance: 77.4
click at [78, 332] on div "Steamboat Springs, CO, USA" at bounding box center [151, 339] width 158 height 15
copy span "Steamboat Springs, CO, USA"
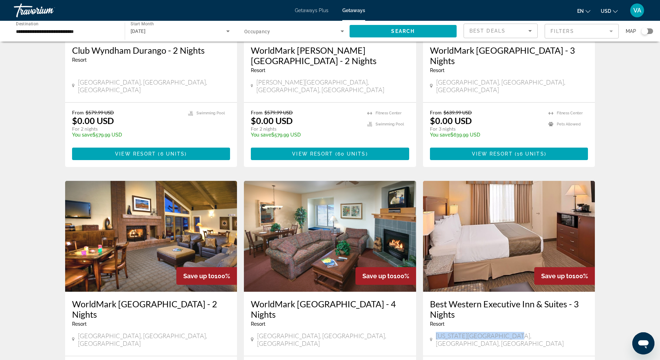
drag, startPoint x: 512, startPoint y: 319, endPoint x: 439, endPoint y: 318, distance: 72.5
click at [439, 332] on div "Colorado Springs, CO, USA" at bounding box center [509, 339] width 158 height 15
copy span "Colorado Springs, CO, USA"
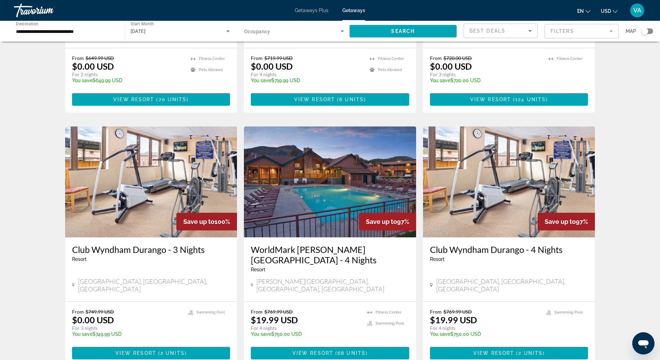
scroll to position [451, 0]
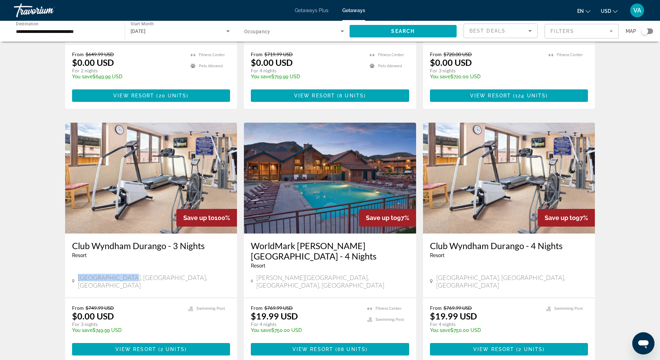
drag, startPoint x: 129, startPoint y: 243, endPoint x: 81, endPoint y: 240, distance: 47.6
click at [81, 274] on div "Durango, CO, USA" at bounding box center [151, 281] width 158 height 15
copy span "Durango, CO, USA"
drag, startPoint x: 315, startPoint y: 241, endPoint x: 258, endPoint y: 240, distance: 56.9
click at [258, 274] on div "Estes Park, CO, USA" at bounding box center [330, 281] width 158 height 15
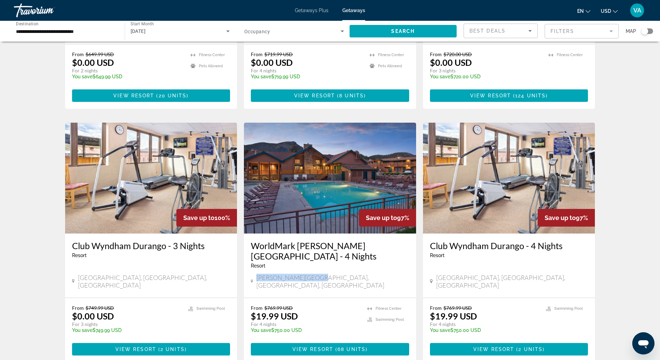
copy span "Estes Park, CO, USA"
drag, startPoint x: 487, startPoint y: 242, endPoint x: 438, endPoint y: 243, distance: 49.2
click at [438, 274] on div "Durango, CO, USA" at bounding box center [509, 281] width 158 height 15
copy span "Durango, CO, USA"
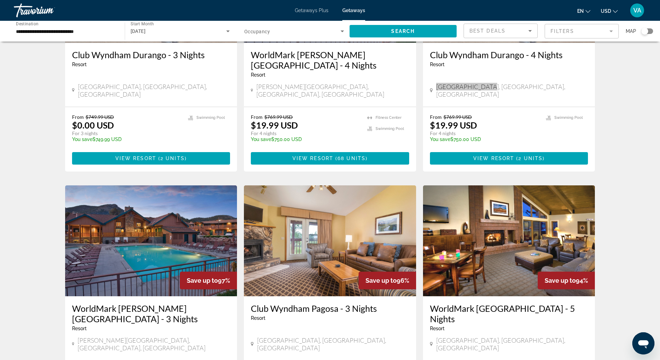
scroll to position [659, 0]
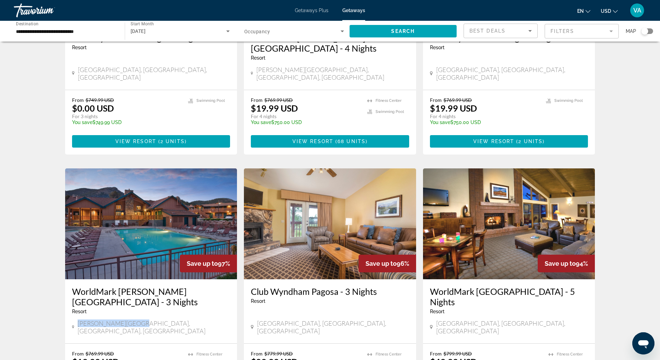
drag, startPoint x: 140, startPoint y: 272, endPoint x: 80, endPoint y: 275, distance: 59.4
click at [80, 279] on div "WorldMark Estes Park - 3 Nights Resort - This is an adults only resort Estes Pa…" at bounding box center [151, 311] width 172 height 64
copy span "Estes Park, CO, USA"
drag, startPoint x: 517, startPoint y: 270, endPoint x: 438, endPoint y: 269, distance: 79.7
click at [438, 320] on div "Steamboat Springs, CO, USA" at bounding box center [509, 327] width 158 height 15
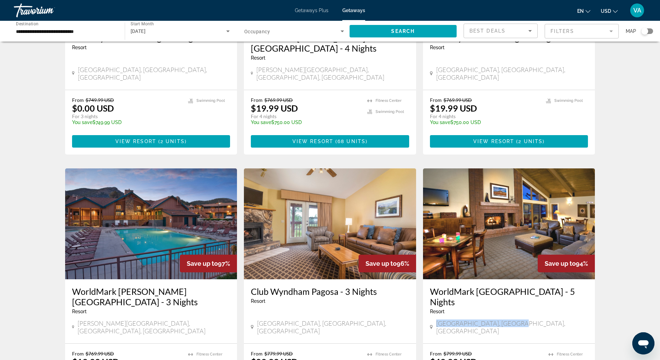
copy span "Steamboat Springs, CO, USA"
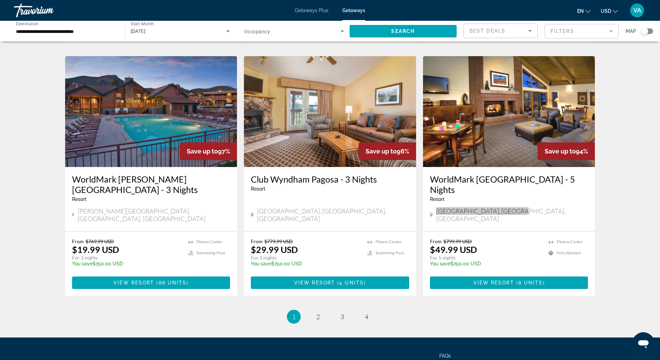
scroll to position [772, 0]
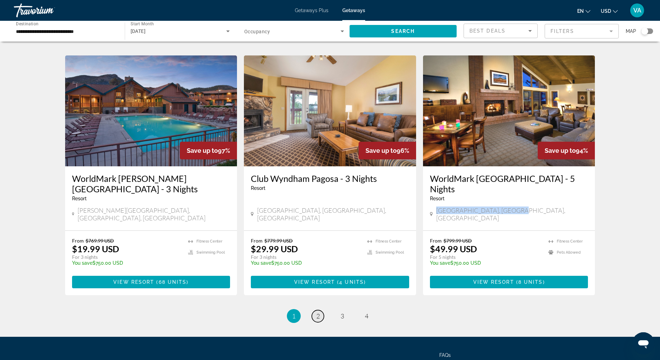
click at [318, 312] on span "2" at bounding box center [318, 316] width 3 height 8
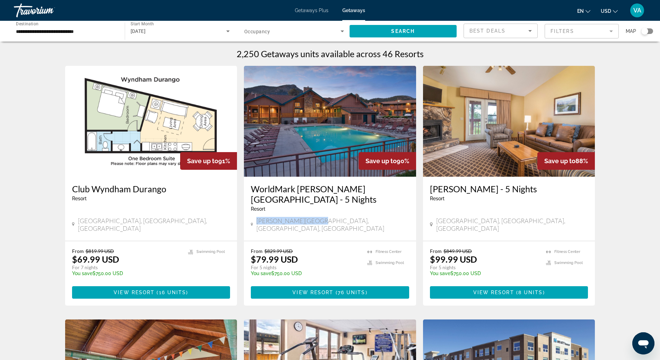
drag, startPoint x: 314, startPoint y: 212, endPoint x: 260, endPoint y: 213, distance: 54.4
click at [260, 217] on div "Estes Park, CO, USA" at bounding box center [330, 224] width 158 height 15
drag, startPoint x: 510, startPoint y: 213, endPoint x: 437, endPoint y: 209, distance: 73.6
click at [437, 217] on div "Pagosa Springs, CO, USA" at bounding box center [509, 224] width 158 height 15
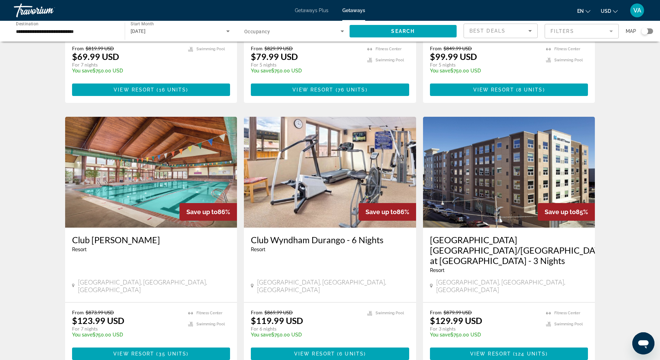
scroll to position [208, 0]
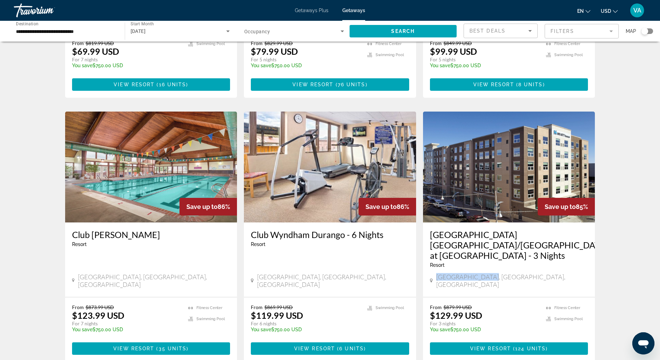
drag, startPoint x: 491, startPoint y: 250, endPoint x: 437, endPoint y: 250, distance: 53.7
click at [437, 273] on div "Lakewood, CO, USA" at bounding box center [509, 280] width 158 height 15
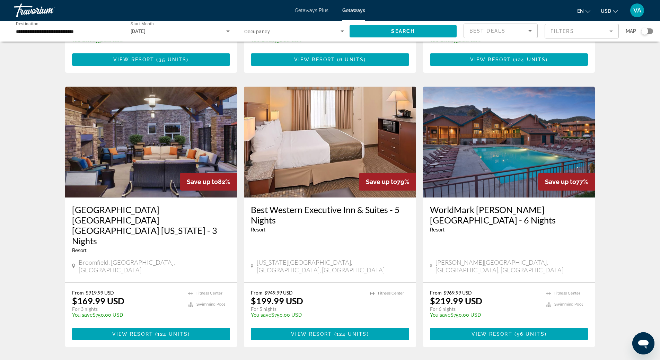
scroll to position [485, 0]
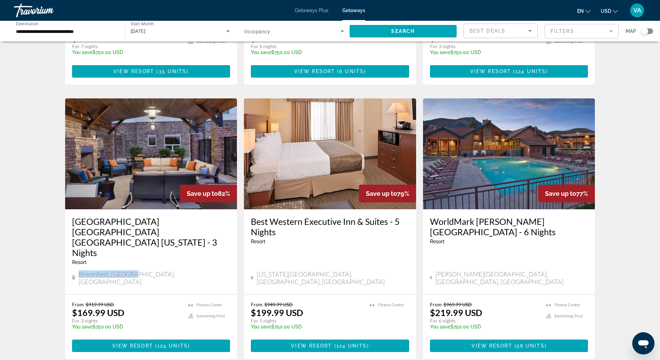
drag, startPoint x: 139, startPoint y: 220, endPoint x: 80, endPoint y: 225, distance: 58.8
click at [80, 225] on div "Hyatt House Boulder Broomfield Colorado - 3 Nights Resort - This is an adults o…" at bounding box center [151, 251] width 172 height 85
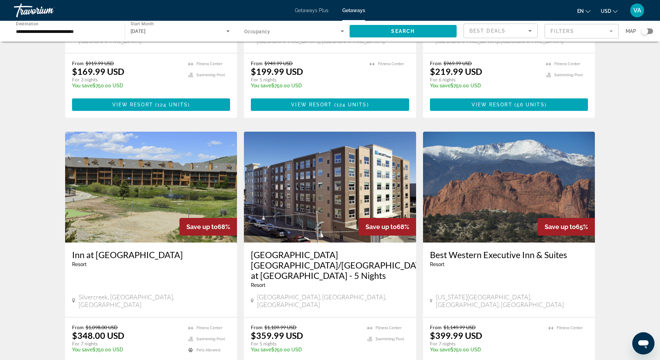
scroll to position [728, 0]
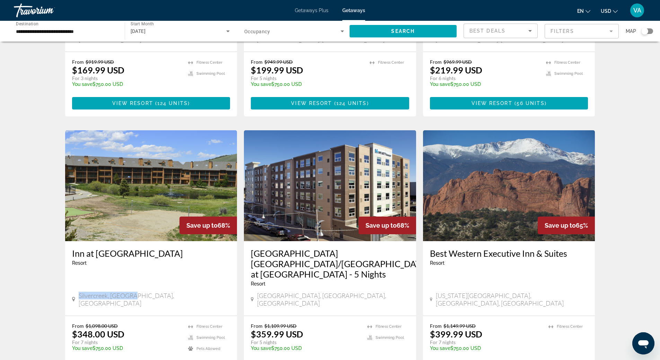
drag, startPoint x: 136, startPoint y: 223, endPoint x: 78, endPoint y: 225, distance: 58.3
click at [78, 292] on div "Silvercreek, CO, USA" at bounding box center [151, 300] width 158 height 17
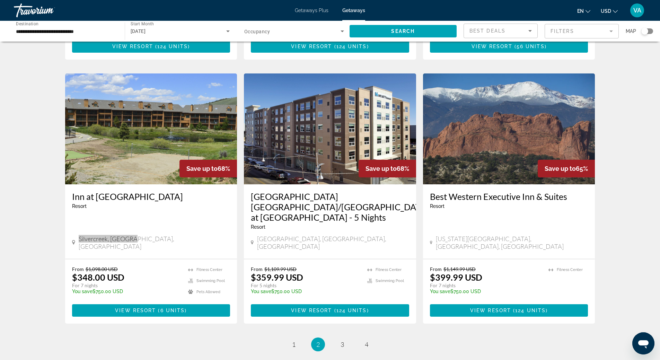
scroll to position [793, 0]
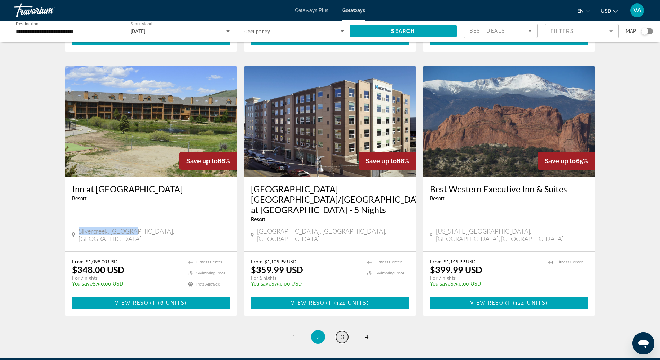
click at [341, 333] on span "3" at bounding box center [342, 337] width 3 height 8
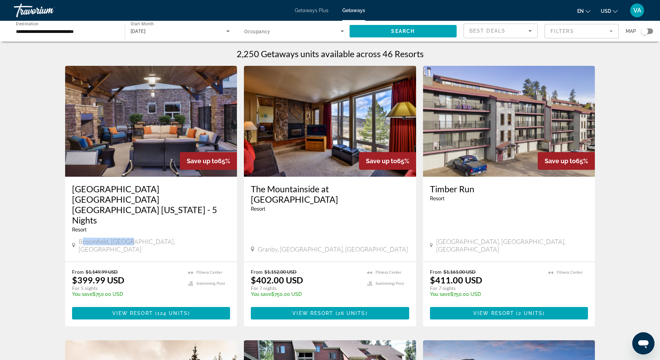
drag, startPoint x: 132, startPoint y: 225, endPoint x: 81, endPoint y: 228, distance: 50.7
click at [81, 228] on div "Hyatt House Boulder Broomfield Colorado - 5 Nights Resort - This is an adults o…" at bounding box center [151, 219] width 172 height 85
drag, startPoint x: 146, startPoint y: 221, endPoint x: 80, endPoint y: 226, distance: 66.7
click at [80, 238] on div "Broomfield, CO, USA" at bounding box center [151, 246] width 158 height 17
drag, startPoint x: 303, startPoint y: 220, endPoint x: 258, endPoint y: 221, distance: 45.1
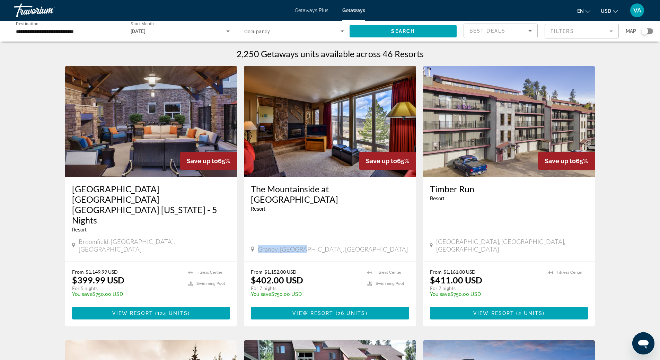
click at [258, 245] on div "Granby, CO, USA" at bounding box center [330, 249] width 158 height 8
drag, startPoint x: 496, startPoint y: 220, endPoint x: 439, endPoint y: 230, distance: 57.6
click at [439, 230] on div "Timber Run Resort - This is an adults only resort Winter Park, CO, USA" at bounding box center [509, 219] width 172 height 85
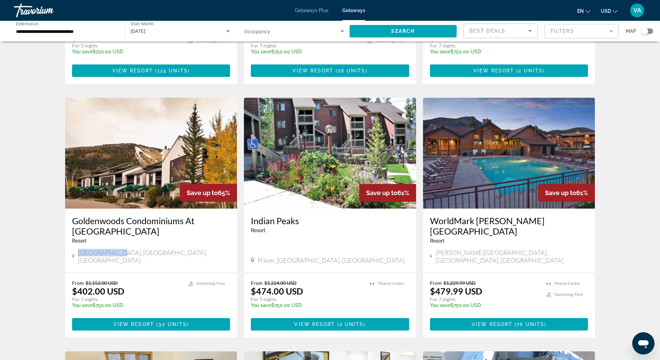
drag, startPoint x: 119, startPoint y: 224, endPoint x: 79, endPoint y: 226, distance: 40.6
click at [79, 249] on span "Mesa, CO, USA" at bounding box center [154, 256] width 152 height 15
drag, startPoint x: 299, startPoint y: 226, endPoint x: 255, endPoint y: 226, distance: 43.7
click at [255, 257] on div "Fraser, CO, USA" at bounding box center [330, 261] width 158 height 8
drag, startPoint x: 492, startPoint y: 223, endPoint x: 437, endPoint y: 227, distance: 55.0
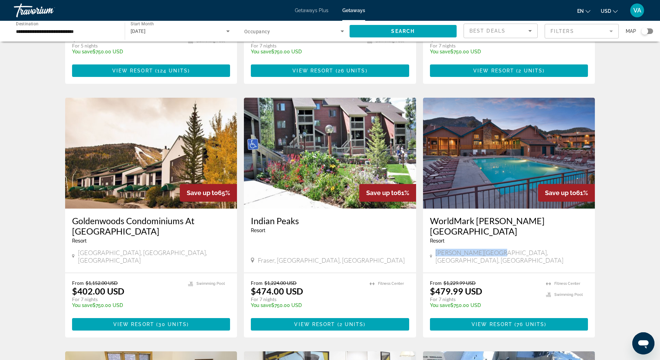
click at [437, 249] on div "Estes Park, CO, USA" at bounding box center [509, 256] width 158 height 15
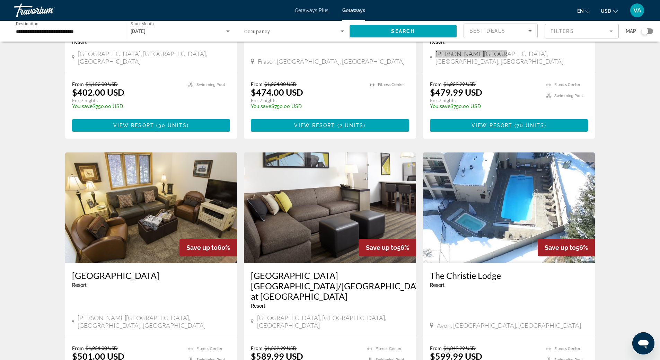
scroll to position [485, 0]
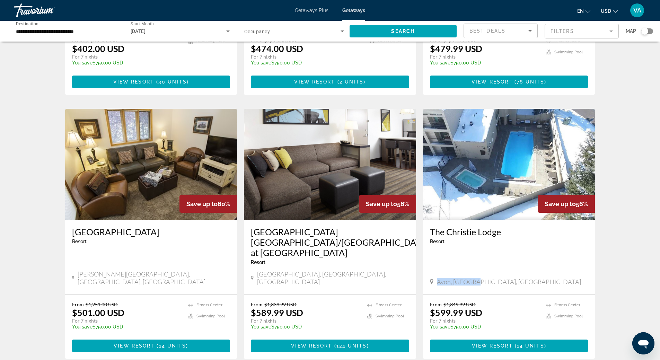
drag, startPoint x: 480, startPoint y: 218, endPoint x: 432, endPoint y: 216, distance: 47.5
click at [432, 278] on div "Avon, CO, USA" at bounding box center [509, 282] width 158 height 8
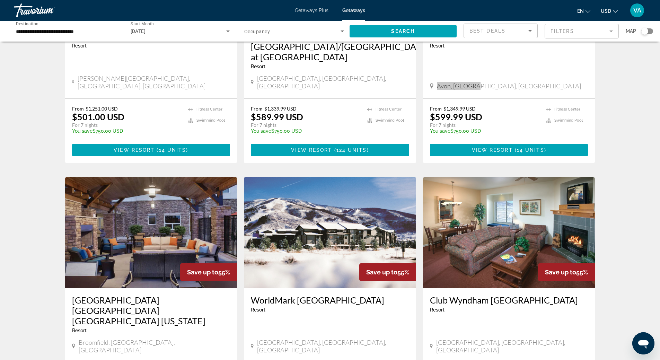
scroll to position [693, 0]
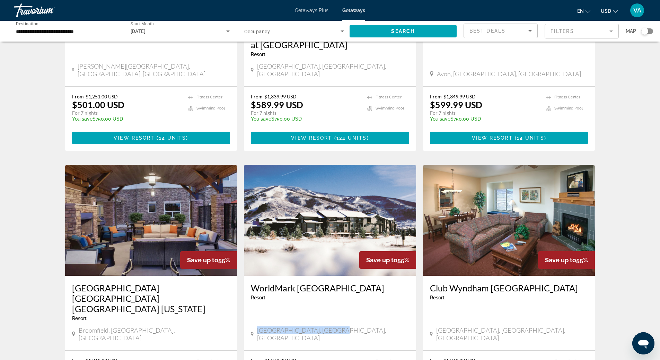
drag, startPoint x: 306, startPoint y: 258, endPoint x: 259, endPoint y: 262, distance: 47.0
click at [259, 276] on div "WorldMark Steamboat Springs Resort - This is an adults only resort Steamboat Sp…" at bounding box center [330, 313] width 172 height 75
drag, startPoint x: 513, startPoint y: 258, endPoint x: 437, endPoint y: 263, distance: 76.8
click at [437, 276] on div "Club Wyndham Steamboat Springs Resort - This is an adults only resort Steamboat…" at bounding box center [509, 313] width 172 height 75
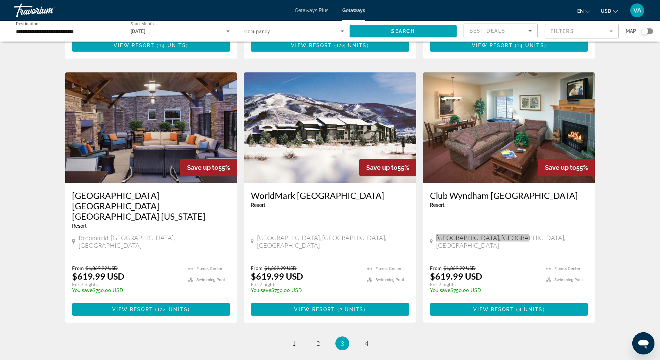
scroll to position [793, 0]
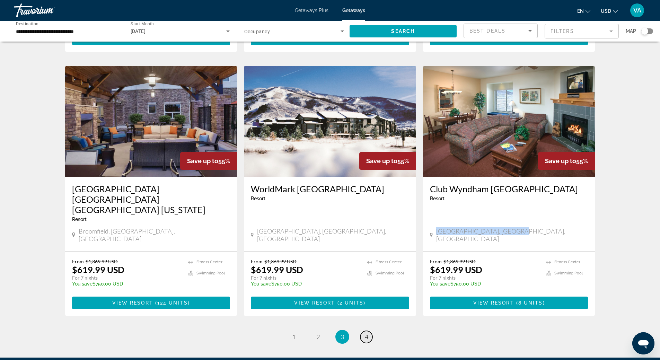
click at [366, 333] on span "4" at bounding box center [366, 337] width 3 height 8
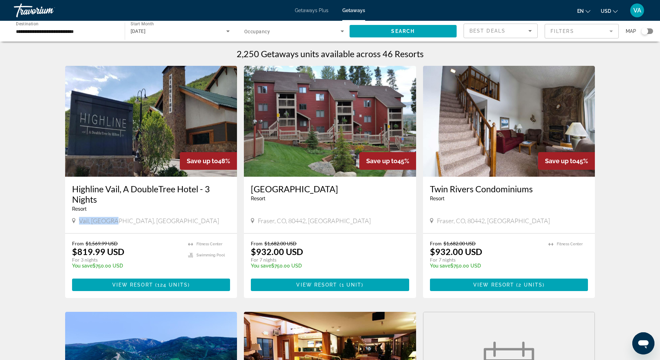
drag, startPoint x: 116, startPoint y: 223, endPoint x: 79, endPoint y: 220, distance: 37.6
click at [79, 220] on div "Vail, CO, USA" at bounding box center [151, 221] width 158 height 8
drag, startPoint x: 322, startPoint y: 223, endPoint x: 260, endPoint y: 219, distance: 62.5
click at [260, 219] on div "Fraser, CO, 80442, USA" at bounding box center [330, 221] width 158 height 8
drag, startPoint x: 502, startPoint y: 218, endPoint x: 434, endPoint y: 223, distance: 68.1
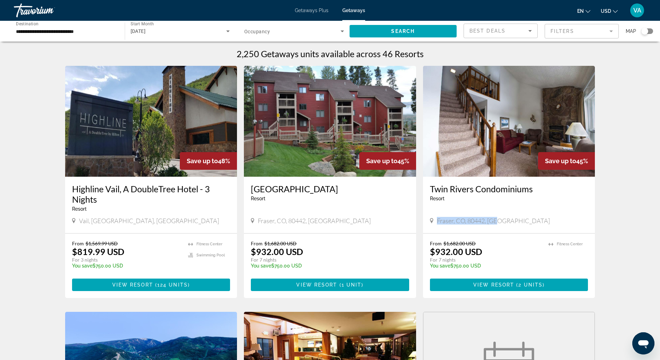
click at [434, 223] on div "Fraser, CO, 80442, USA" at bounding box center [509, 221] width 158 height 8
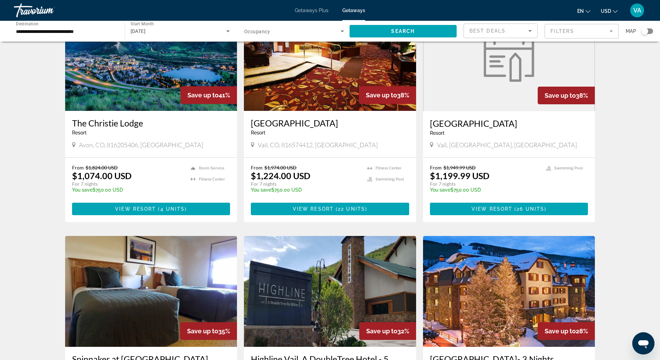
scroll to position [277, 0]
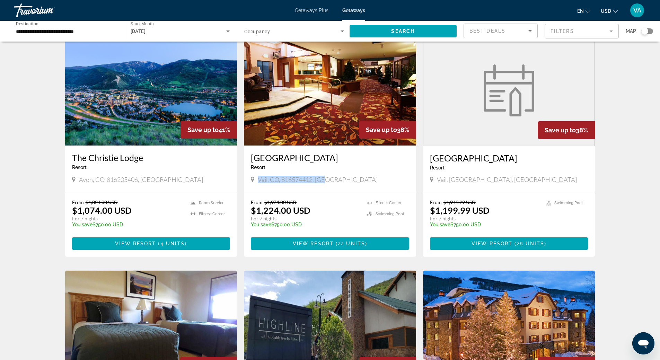
drag, startPoint x: 330, startPoint y: 181, endPoint x: 257, endPoint y: 179, distance: 73.9
click at [257, 179] on div "Vail, CO, 816574412, USA" at bounding box center [330, 180] width 158 height 8
drag, startPoint x: 476, startPoint y: 182, endPoint x: 440, endPoint y: 180, distance: 35.7
click at [440, 180] on div "Vail, CO, USA" at bounding box center [509, 180] width 158 height 8
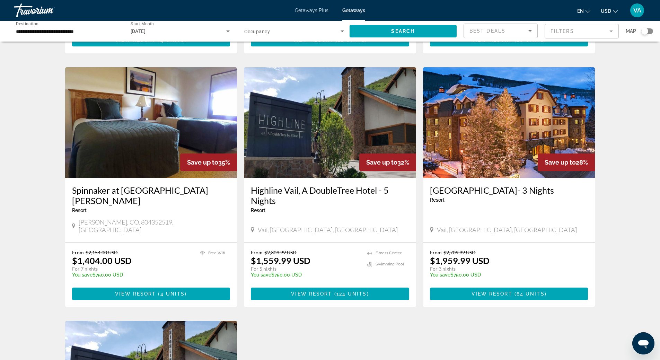
scroll to position [485, 0]
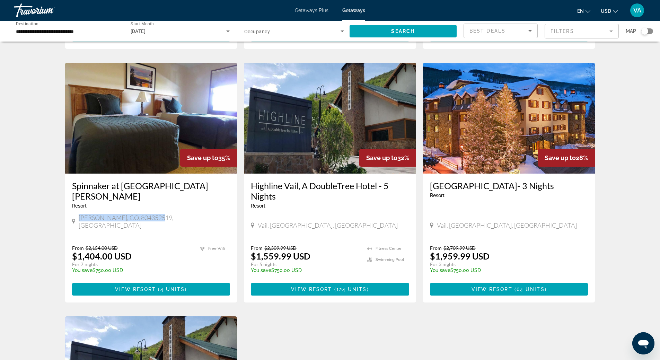
drag, startPoint x: 155, startPoint y: 215, endPoint x: 80, endPoint y: 215, distance: 74.9
click at [80, 215] on span "Dillon, CO, 804352519, USA" at bounding box center [154, 221] width 151 height 15
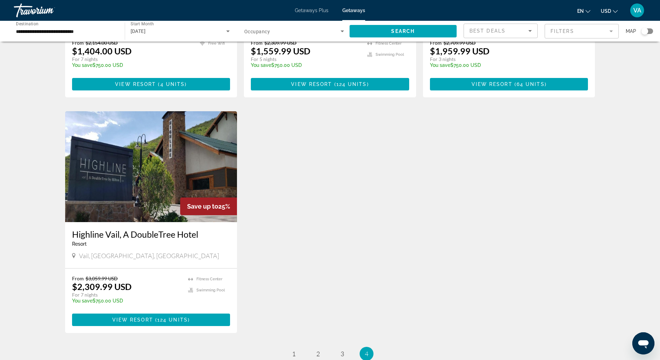
scroll to position [693, 0]
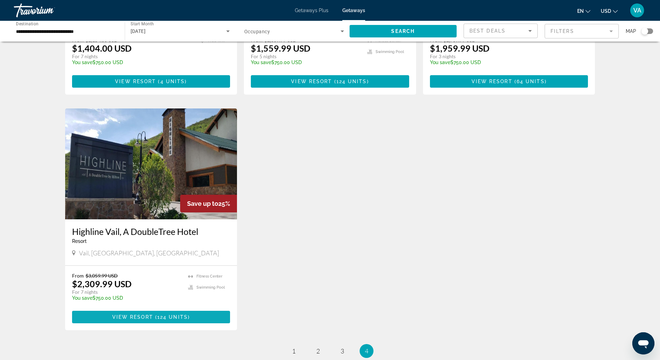
click at [138, 314] on span "View Resort" at bounding box center [132, 317] width 41 height 6
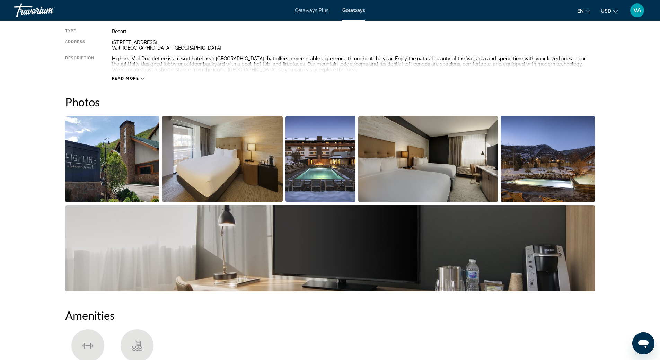
scroll to position [277, 0]
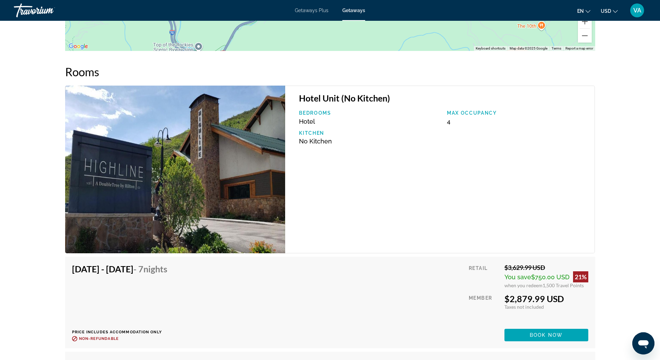
scroll to position [763, 0]
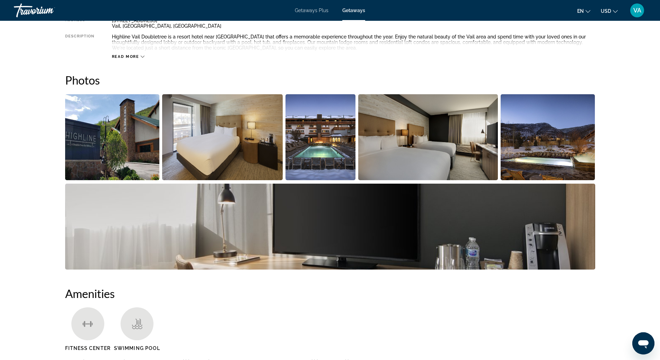
scroll to position [0, 0]
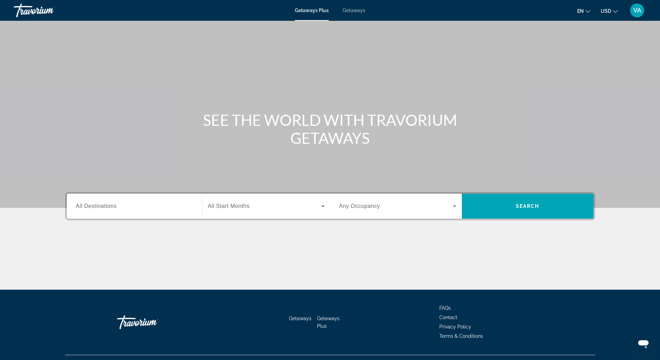
click at [116, 206] on input "Destination All Destinations" at bounding box center [134, 206] width 117 height 8
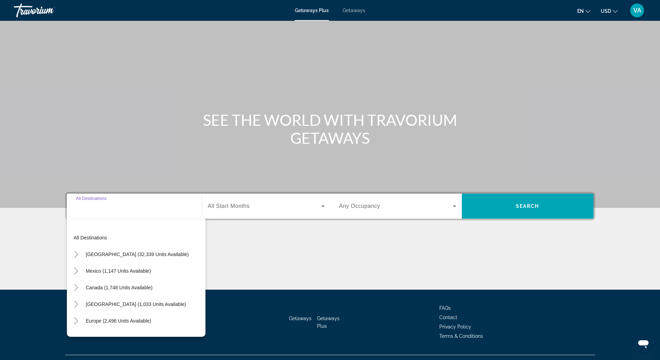
scroll to position [15, 0]
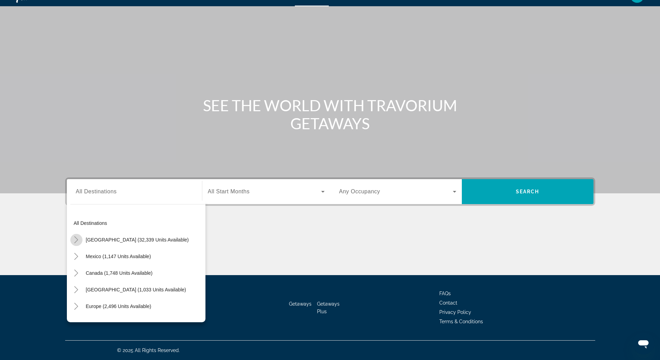
click at [74, 240] on icon "Toggle United States (32,339 units available)" at bounding box center [76, 239] width 7 height 7
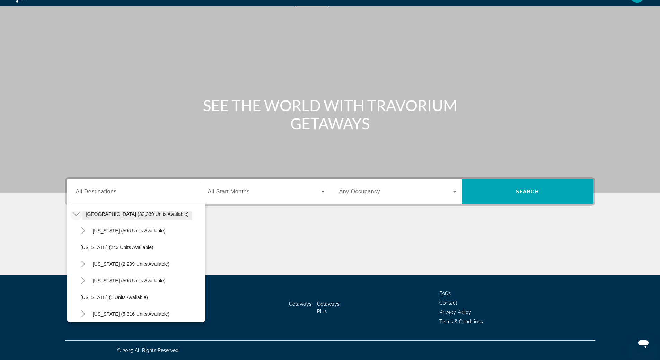
scroll to position [0, 0]
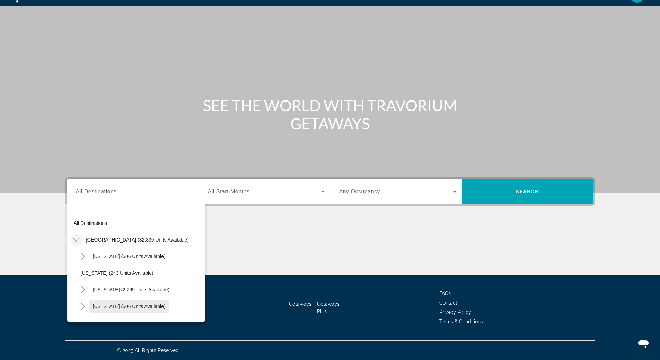
click at [104, 306] on span "[US_STATE] (506 units available)" at bounding box center [129, 307] width 73 height 6
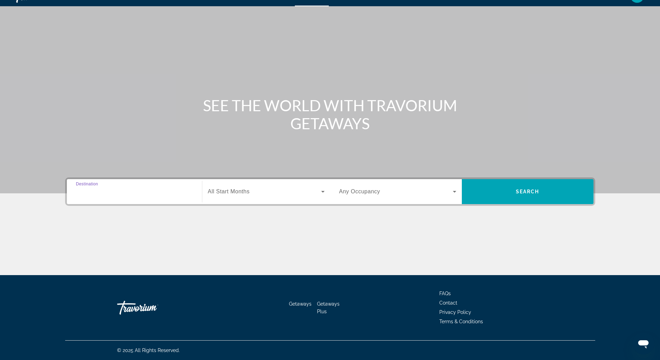
type input "**********"
click at [252, 187] on div "Search widget" at bounding box center [266, 191] width 117 height 19
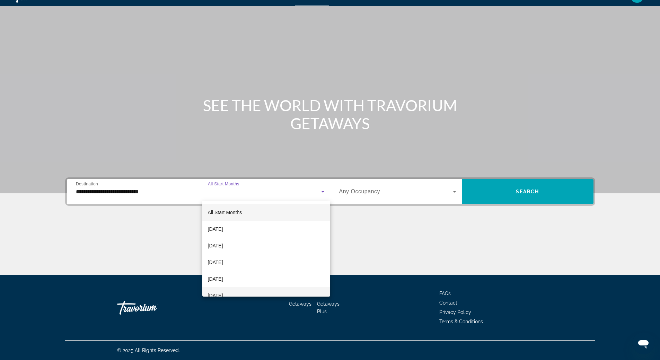
click at [239, 292] on mat-option "[DATE]" at bounding box center [266, 295] width 128 height 17
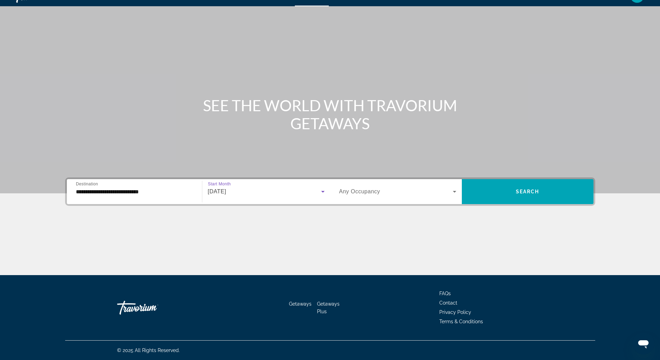
click at [372, 190] on span "Any Occupancy" at bounding box center [359, 192] width 41 height 6
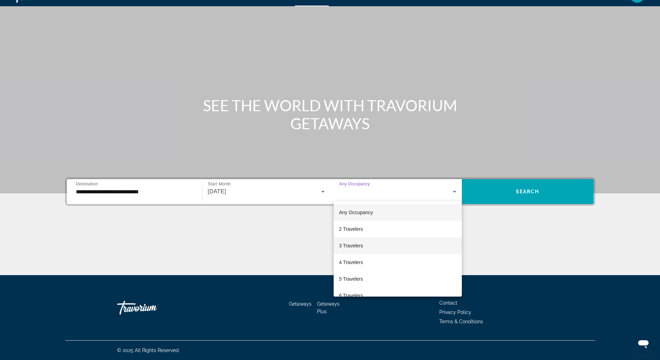
click at [360, 245] on span "3 Travelers" at bounding box center [351, 246] width 24 height 8
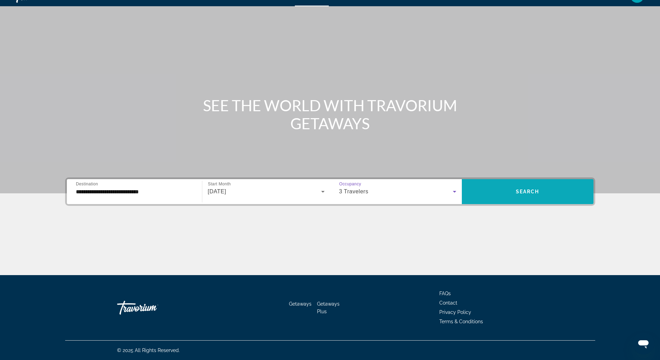
click at [517, 191] on button "Search" at bounding box center [528, 191] width 132 height 25
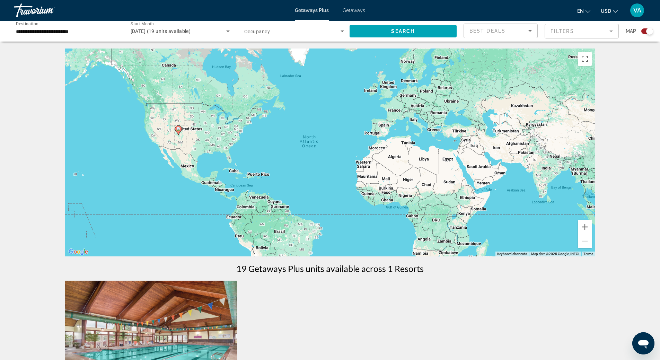
click at [354, 11] on span "Getaways" at bounding box center [354, 11] width 23 height 6
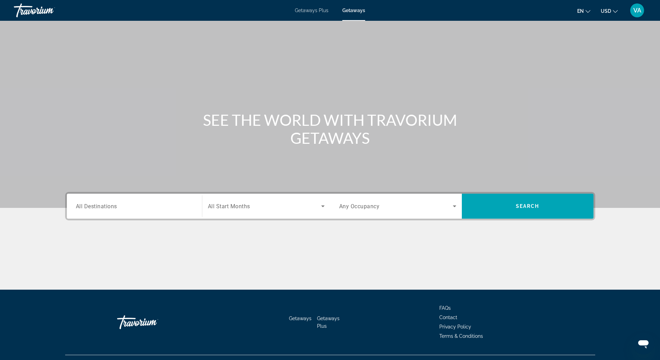
click at [111, 206] on span "All Destinations" at bounding box center [96, 206] width 41 height 7
click at [111, 206] on input "Destination All Destinations" at bounding box center [134, 206] width 117 height 8
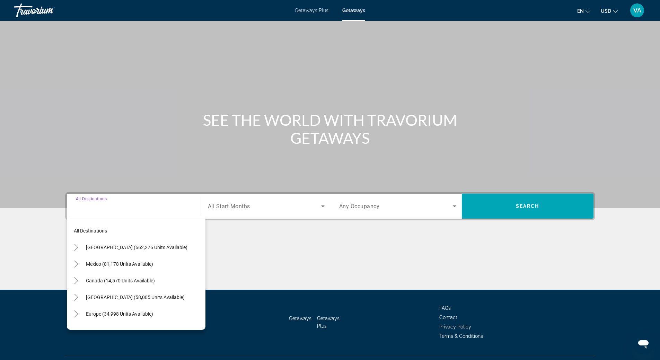
scroll to position [15, 0]
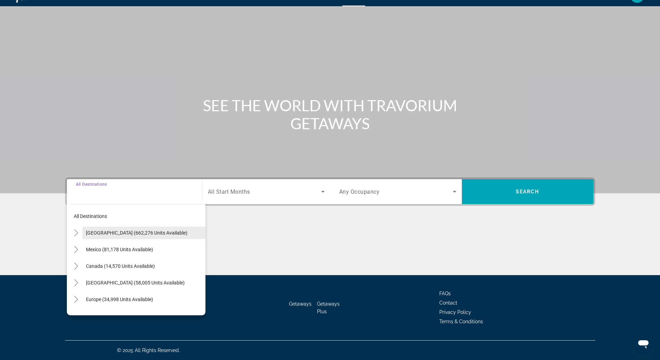
click at [115, 233] on span "[GEOGRAPHIC_DATA] (662,276 units available)" at bounding box center [137, 233] width 102 height 6
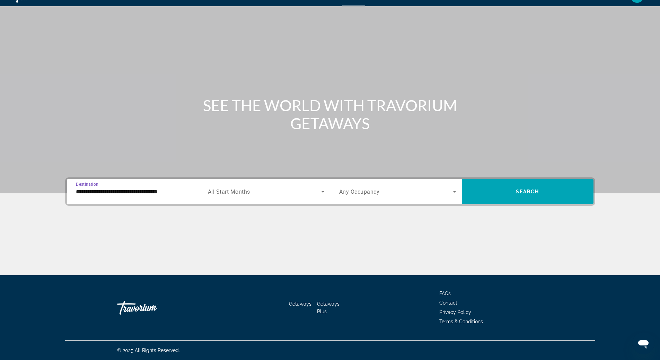
click at [103, 189] on input "**********" at bounding box center [134, 192] width 117 height 8
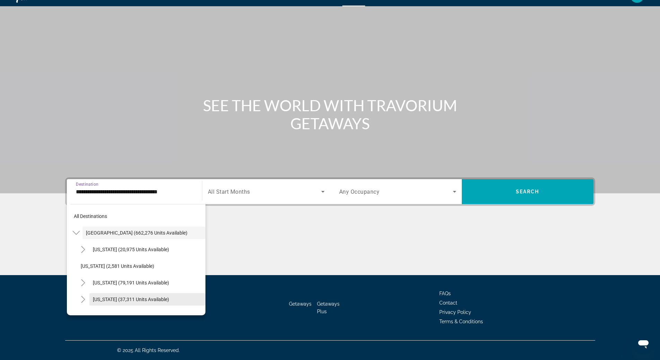
click at [106, 298] on span "[US_STATE] (37,311 units available)" at bounding box center [131, 300] width 76 height 6
type input "**********"
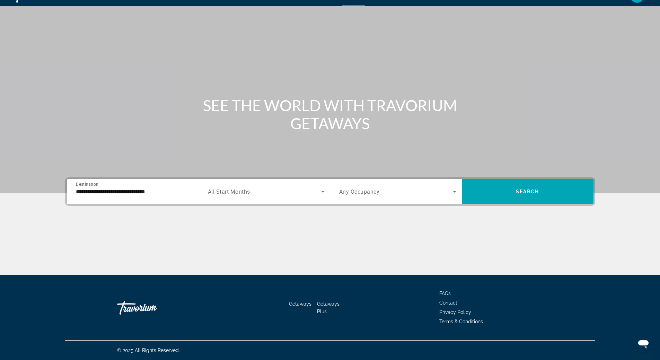
click at [242, 197] on div "Search widget" at bounding box center [266, 191] width 117 height 19
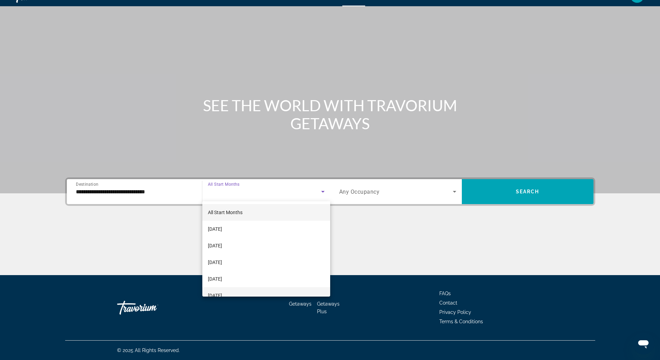
click at [241, 292] on mat-option "[DATE]" at bounding box center [266, 295] width 128 height 17
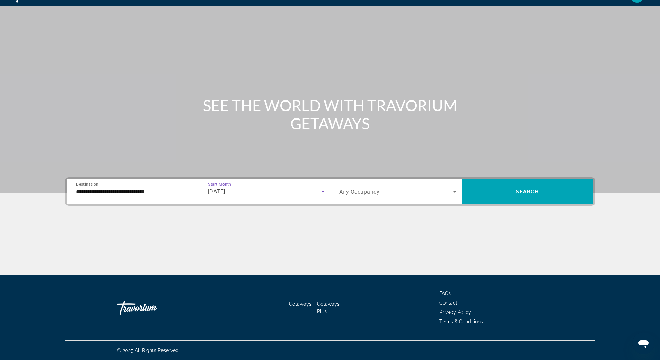
click at [373, 194] on span "Any Occupancy" at bounding box center [359, 192] width 41 height 7
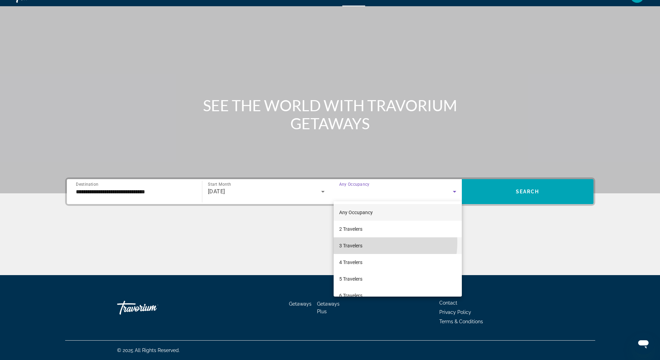
click at [363, 242] on span "3 Travelers" at bounding box center [350, 246] width 23 height 8
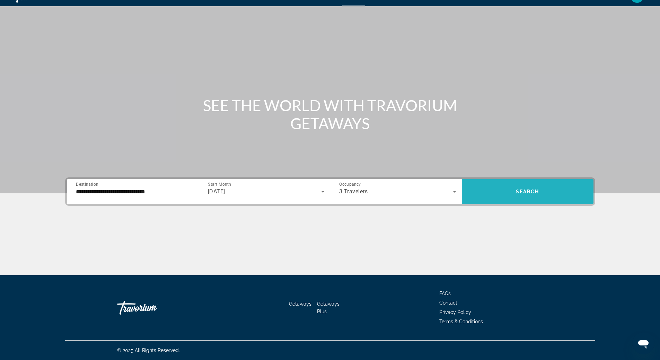
click at [522, 190] on span "Search" at bounding box center [528, 192] width 24 height 6
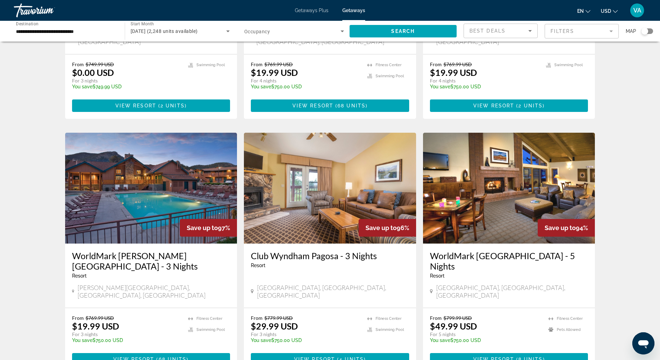
scroll to position [728, 0]
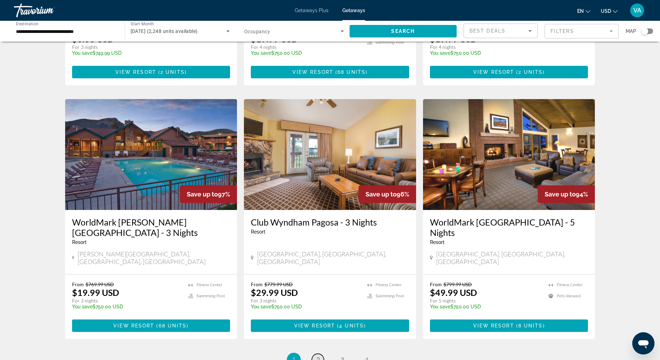
click at [320, 354] on link "page 2" at bounding box center [318, 360] width 12 height 12
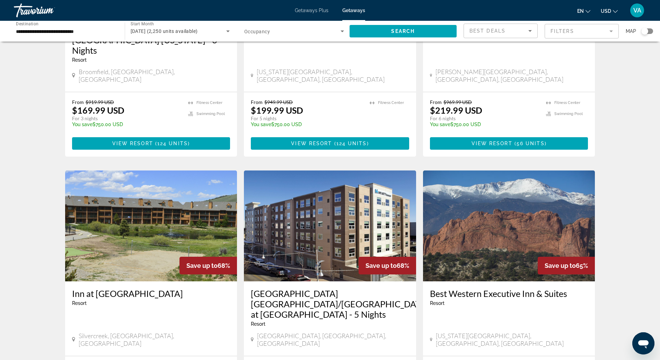
scroll to position [793, 0]
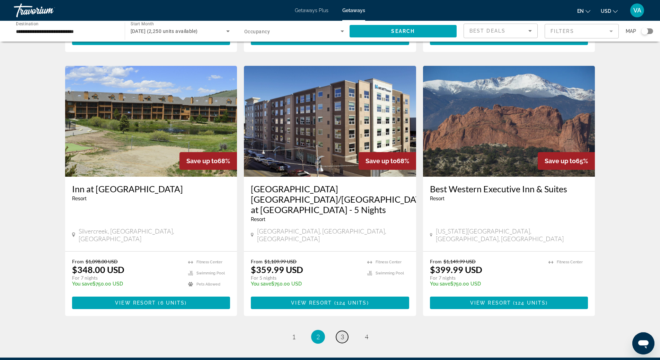
click at [344, 333] on span "3" at bounding box center [342, 337] width 3 height 8
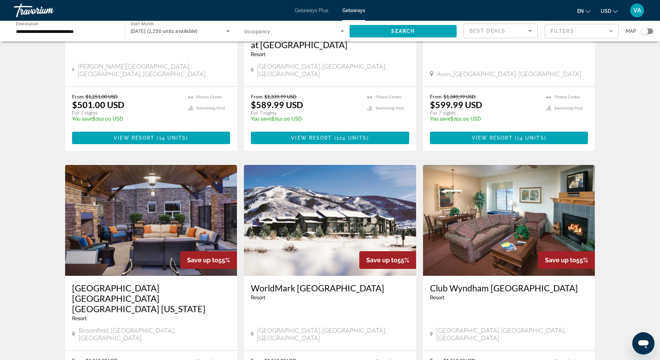
scroll to position [793, 0]
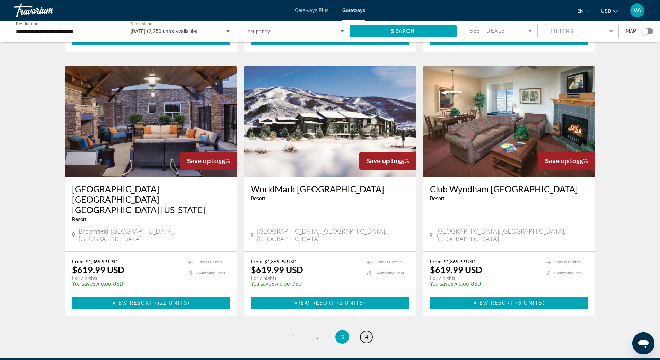
click at [367, 331] on link "page 4" at bounding box center [367, 337] width 12 height 12
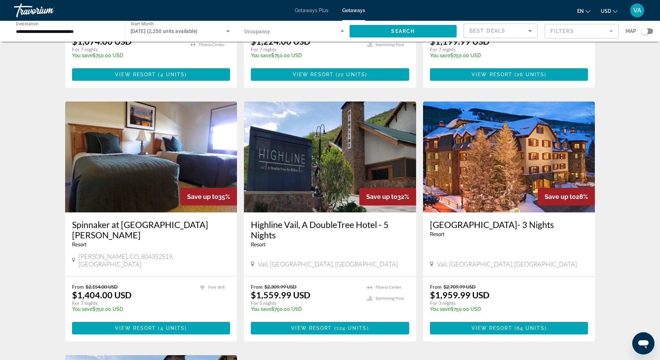
scroll to position [485, 0]
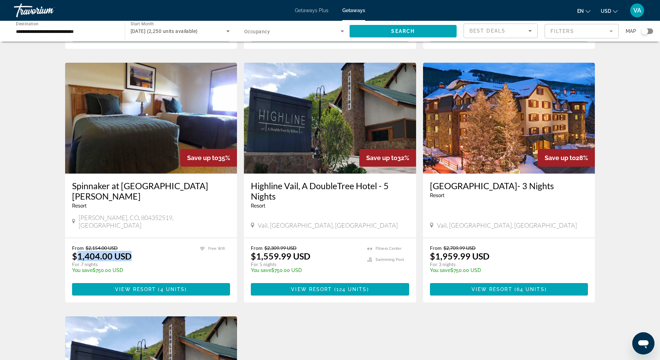
drag, startPoint x: 130, startPoint y: 249, endPoint x: 79, endPoint y: 251, distance: 51.0
click at [79, 251] on p "$1,404.00 USD" at bounding box center [102, 256] width 60 height 10
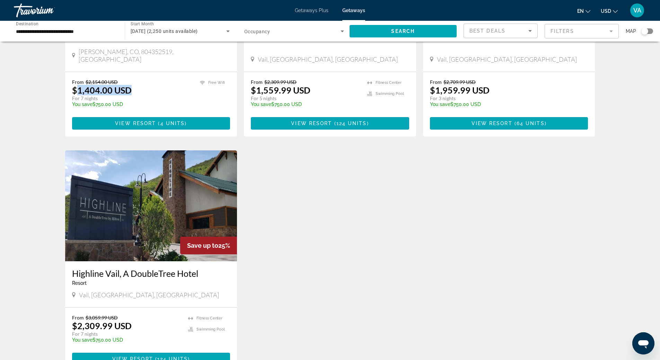
scroll to position [659, 0]
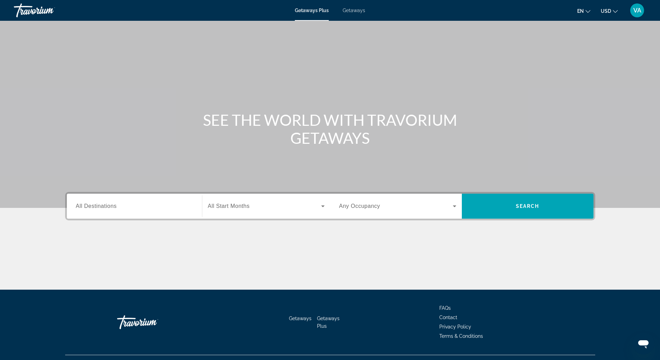
click at [127, 210] on div "Search widget" at bounding box center [134, 207] width 117 height 20
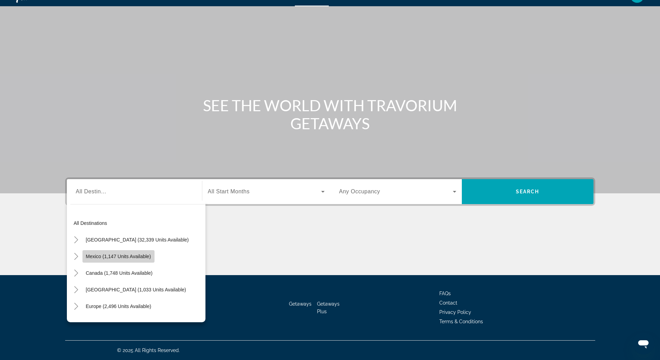
click at [110, 257] on span "Mexico (1,147 units available)" at bounding box center [118, 257] width 65 height 6
type input "**********"
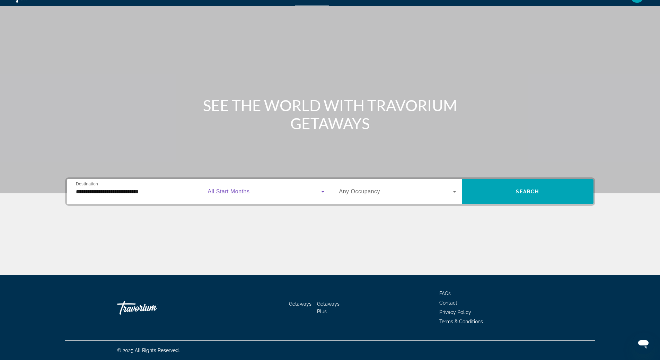
click at [285, 191] on span "Search widget" at bounding box center [264, 192] width 113 height 8
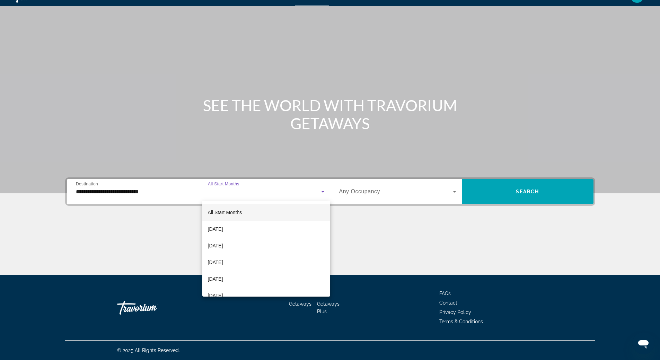
click at [260, 297] on div at bounding box center [330, 180] width 660 height 360
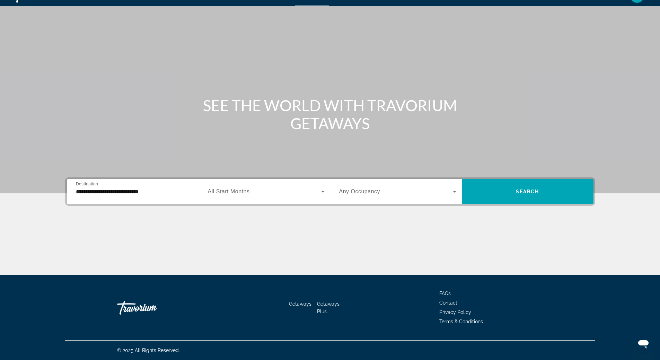
click at [265, 192] on span "Search widget" at bounding box center [264, 192] width 113 height 8
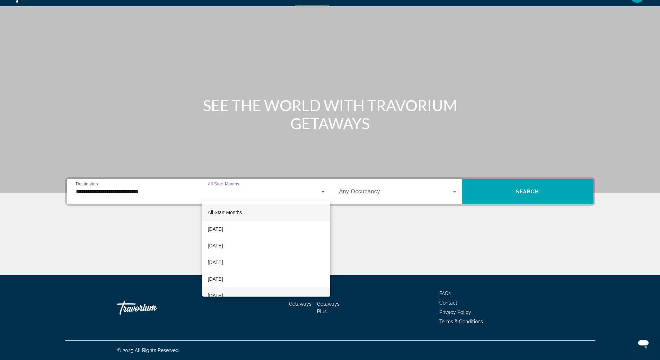
click at [258, 295] on mat-option "[DATE]" at bounding box center [266, 295] width 128 height 17
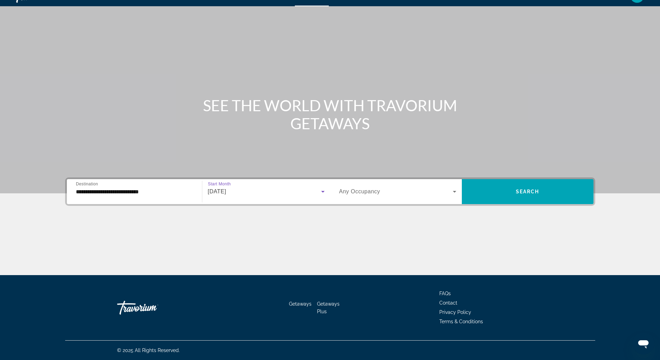
click at [388, 195] on span "Search widget" at bounding box center [396, 192] width 114 height 8
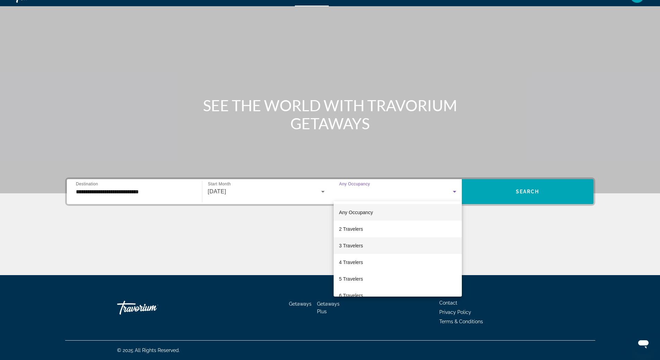
click at [381, 245] on mat-option "3 Travelers" at bounding box center [398, 245] width 128 height 17
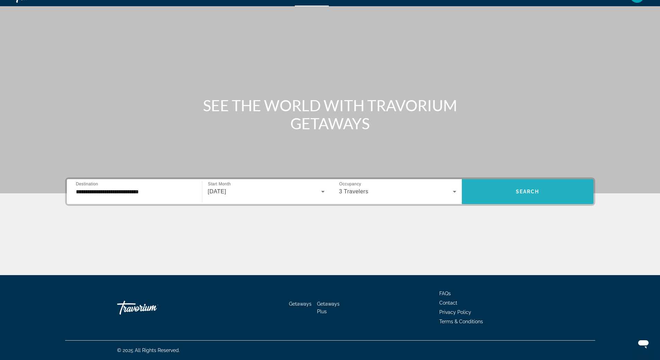
click at [516, 193] on span "Search widget" at bounding box center [528, 191] width 132 height 17
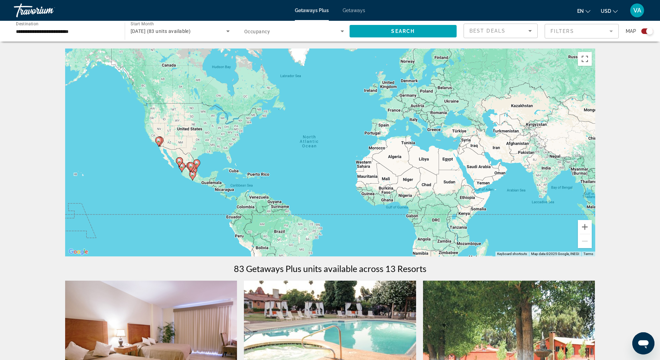
drag, startPoint x: 607, startPoint y: 248, endPoint x: 615, endPoint y: 250, distance: 8.2
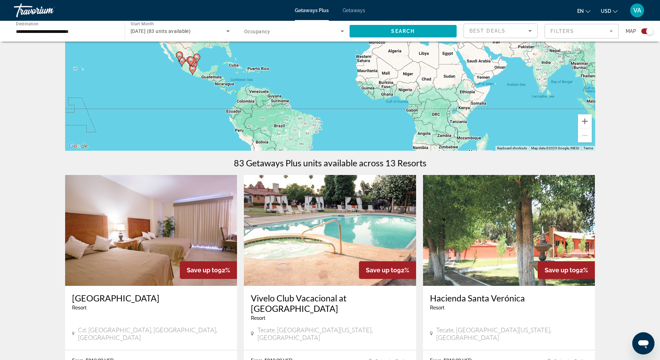
scroll to position [208, 0]
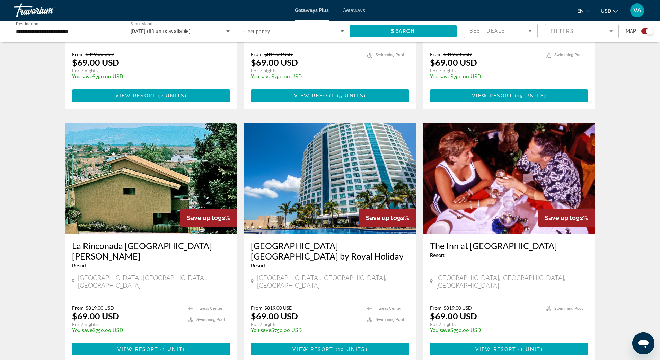
scroll to position [416, 0]
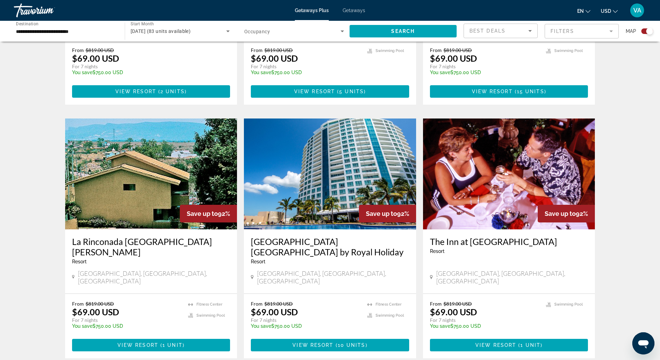
click at [36, 211] on div "← Move left → Move right ↑ Move up ↓ Move down + Zoom in - Zoom out Home Jump l…" at bounding box center [330, 258] width 660 height 1251
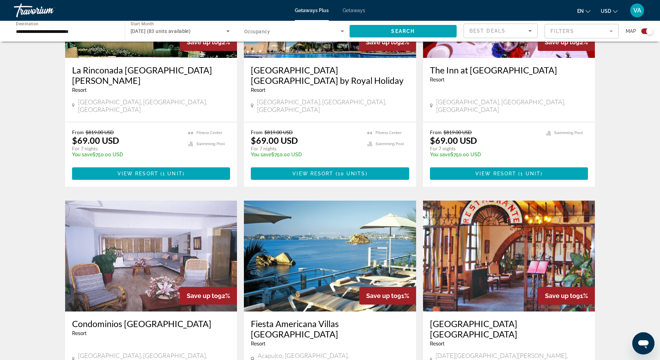
scroll to position [589, 0]
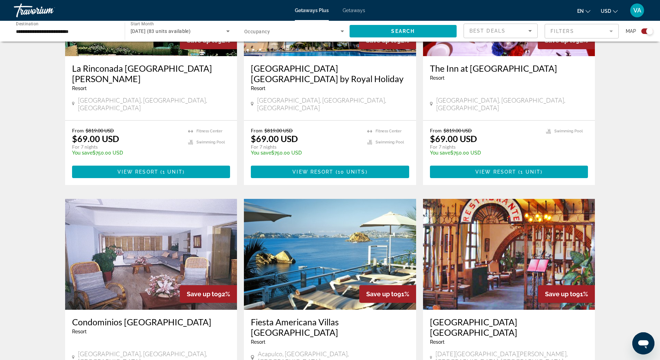
click at [38, 214] on div "← Move left → Move right ↑ Move up ↓ Move down + Zoom in - Zoom out Home Jump l…" at bounding box center [330, 84] width 660 height 1251
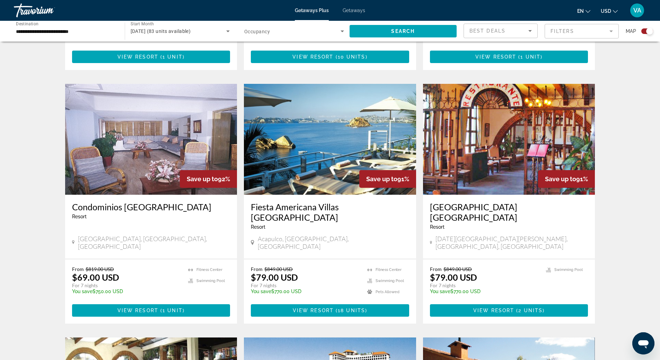
scroll to position [763, 0]
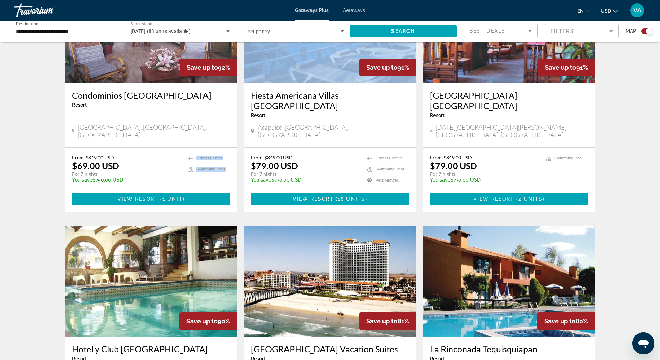
scroll to position [901, 0]
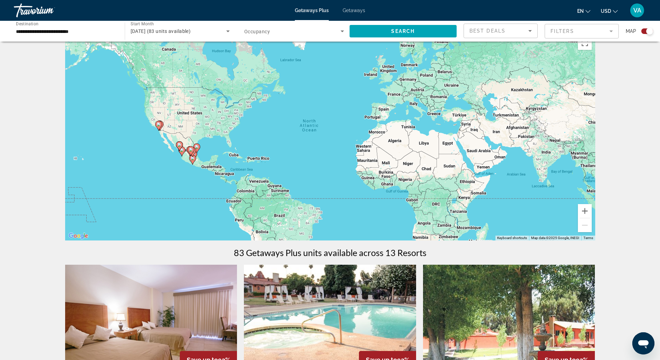
scroll to position [0, 0]
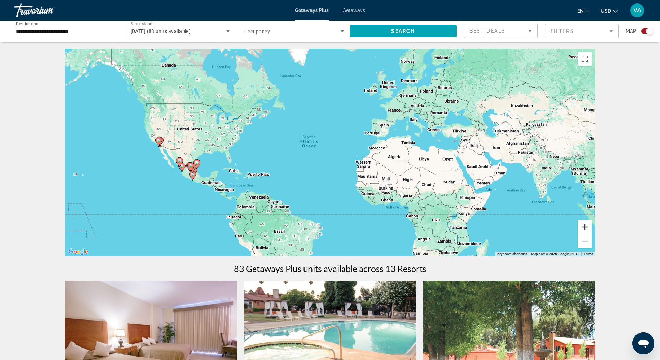
click at [587, 228] on button "Zoom in" at bounding box center [585, 227] width 14 height 14
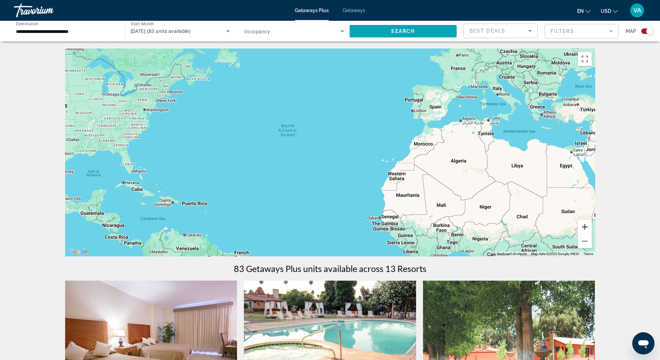
click at [584, 228] on button "Zoom in" at bounding box center [585, 227] width 14 height 14
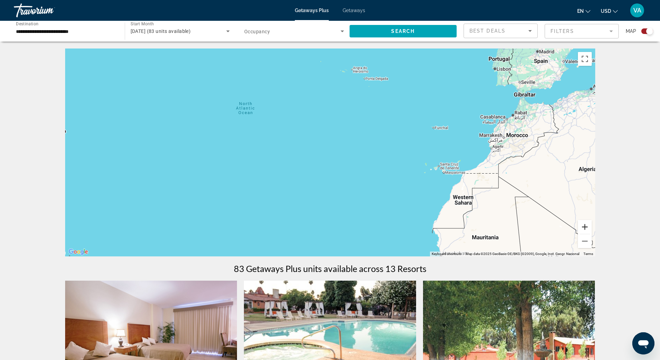
click at [584, 228] on button "Zoom in" at bounding box center [585, 227] width 14 height 14
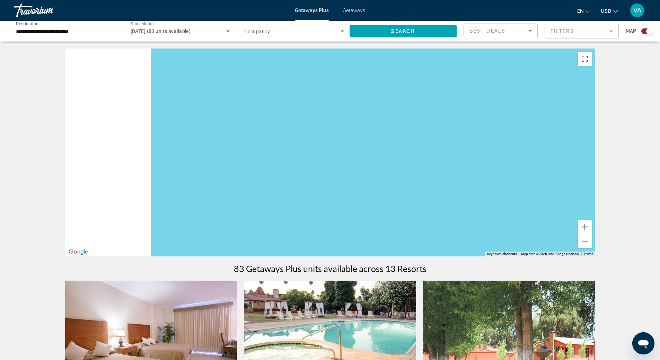
drag, startPoint x: 223, startPoint y: 194, endPoint x: 481, endPoint y: 187, distance: 258.4
click at [525, 190] on div "Main content" at bounding box center [330, 153] width 530 height 208
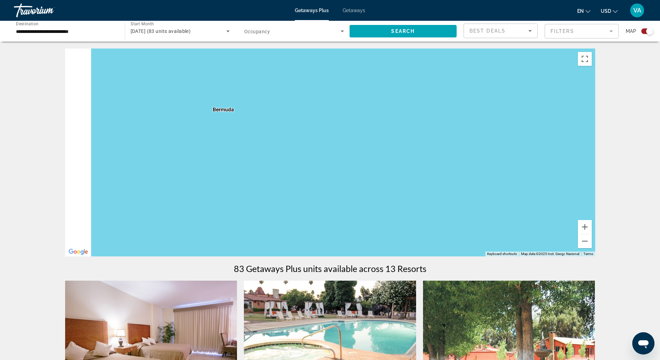
drag, startPoint x: 311, startPoint y: 155, endPoint x: 556, endPoint y: 157, distance: 245.1
click at [565, 150] on div "Main content" at bounding box center [330, 153] width 530 height 208
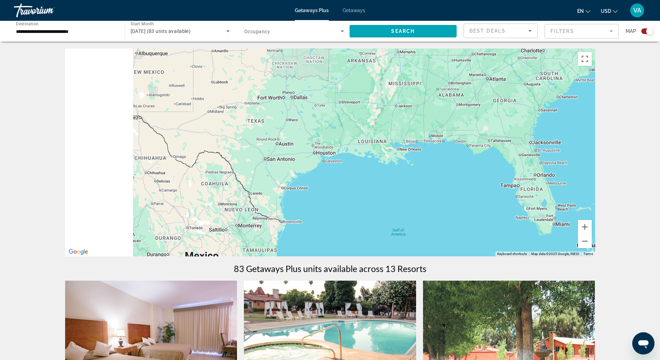
drag, startPoint x: 336, startPoint y: 157, endPoint x: 538, endPoint y: 164, distance: 201.6
click at [562, 161] on div "To activate drag with keyboard, press Alt + Enter. Once in keyboard drag state,…" at bounding box center [330, 153] width 530 height 208
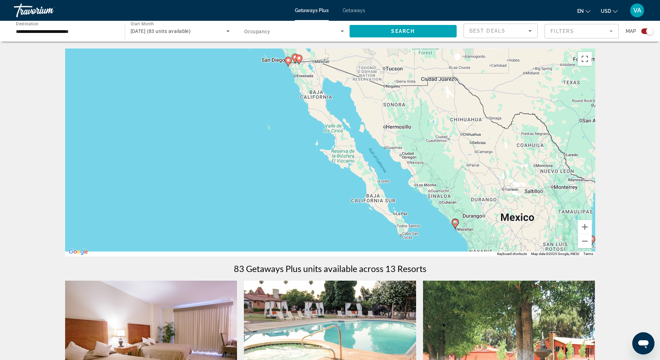
drag, startPoint x: 308, startPoint y: 163, endPoint x: 192, endPoint y: 66, distance: 151.1
click at [193, 68] on div "To activate drag with keyboard, press Alt + Enter. Once in keyboard drag state,…" at bounding box center [330, 153] width 530 height 208
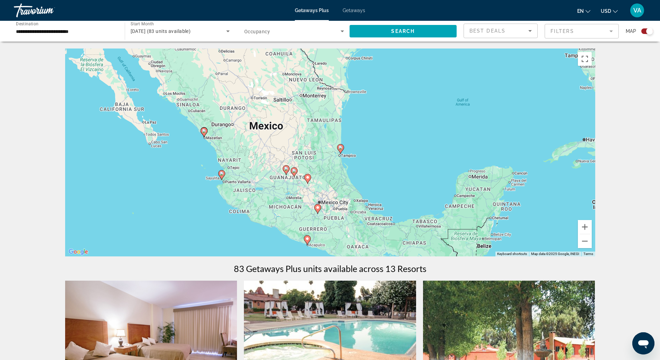
drag, startPoint x: 329, startPoint y: 120, endPoint x: 273, endPoint y: 242, distance: 133.7
click at [273, 242] on div "To activate drag with keyboard, press Alt + Enter. Once in keyboard drag state,…" at bounding box center [330, 153] width 530 height 208
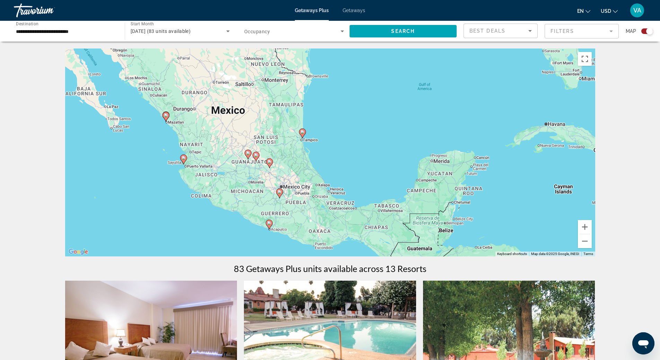
drag, startPoint x: 381, startPoint y: 147, endPoint x: 362, endPoint y: 105, distance: 46.6
click at [362, 105] on div "To activate drag with keyboard, press Alt + Enter. Once in keyboard drag state,…" at bounding box center [330, 153] width 530 height 208
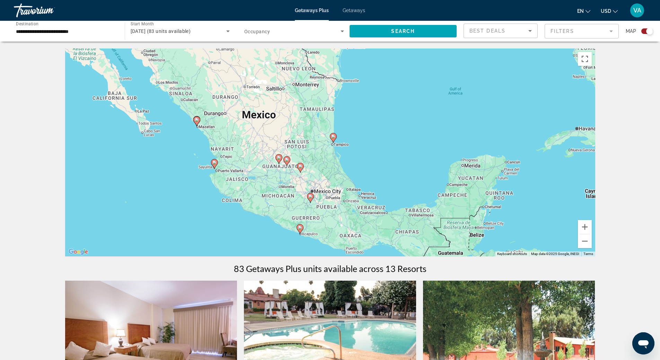
drag, startPoint x: 106, startPoint y: 142, endPoint x: 137, endPoint y: 146, distance: 31.0
click at [137, 146] on div "To activate drag with keyboard, press Alt + Enter. Once in keyboard drag state,…" at bounding box center [330, 153] width 530 height 208
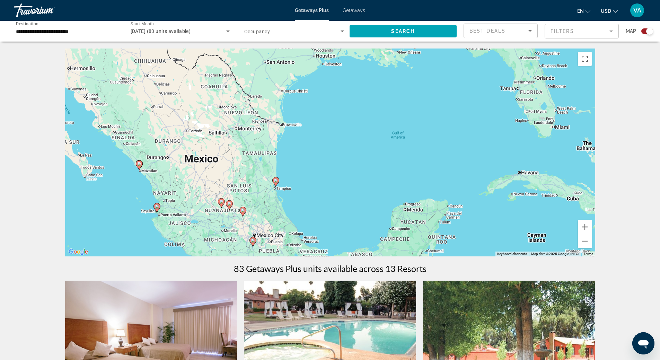
drag, startPoint x: 415, startPoint y: 116, endPoint x: 357, endPoint y: 161, distance: 72.9
click at [357, 161] on div "To activate drag with keyboard, press Alt + Enter. Once in keyboard drag state,…" at bounding box center [330, 153] width 530 height 208
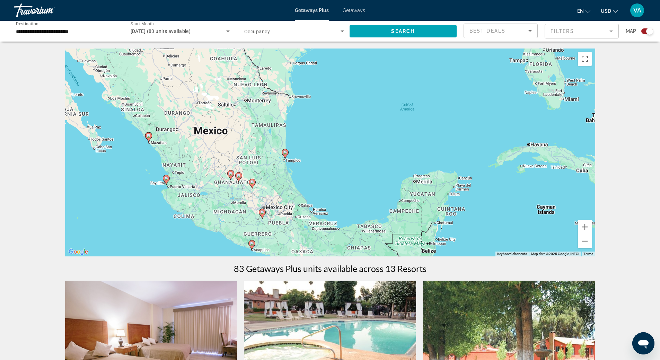
drag, startPoint x: 357, startPoint y: 161, endPoint x: 367, endPoint y: 130, distance: 31.9
click at [367, 130] on div "To activate drag with keyboard, press Alt + Enter. Once in keyboard drag state,…" at bounding box center [330, 153] width 530 height 208
click at [585, 243] on button "Zoom out" at bounding box center [585, 241] width 14 height 14
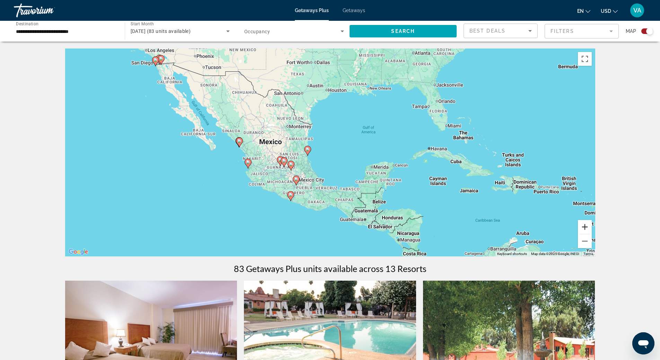
click at [588, 224] on button "Zoom in" at bounding box center [585, 227] width 14 height 14
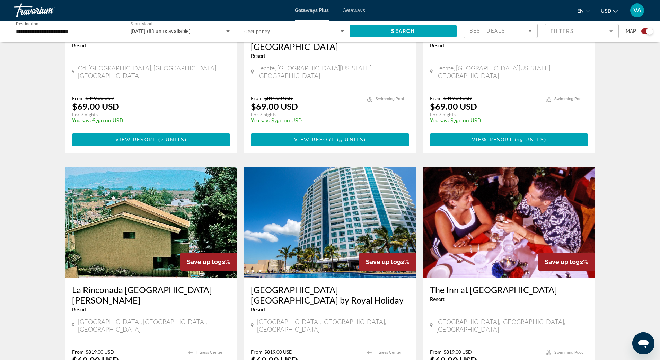
scroll to position [485, 0]
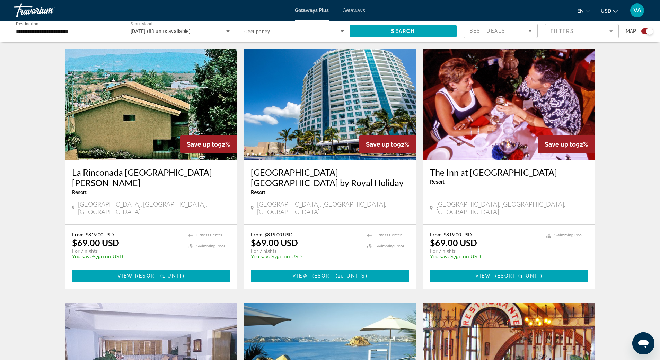
click at [614, 180] on div "← Move left → Move right ↑ Move up ↓ Move down + Zoom in - Zoom out Home Jump l…" at bounding box center [330, 188] width 660 height 1251
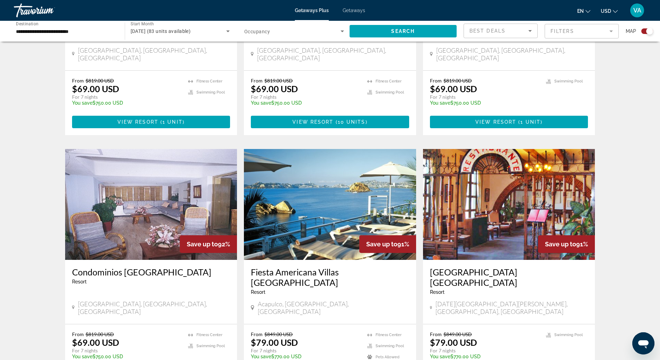
scroll to position [659, 0]
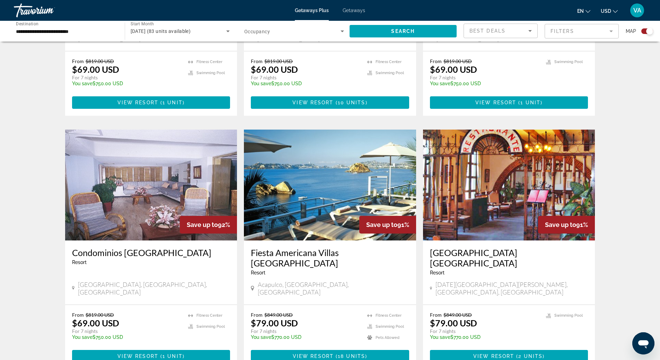
click at [618, 184] on div "← Move left → Move right ↑ Move up ↓ Move down + Zoom in - Zoom out Home Jump l…" at bounding box center [330, 15] width 660 height 1251
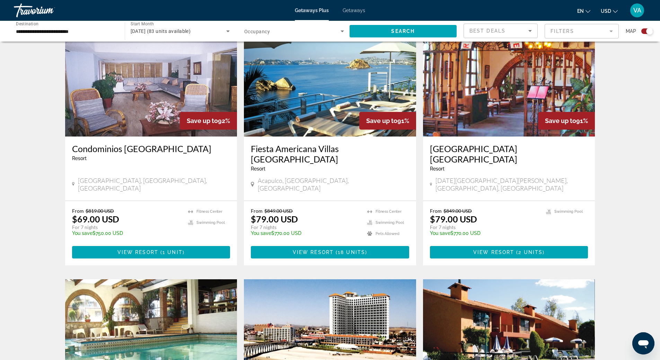
drag, startPoint x: 606, startPoint y: 185, endPoint x: 607, endPoint y: 144, distance: 42.0
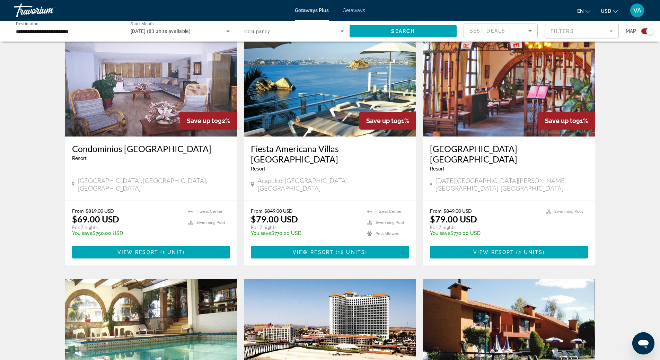
click at [321, 250] on span "View Resort" at bounding box center [313, 253] width 41 height 6
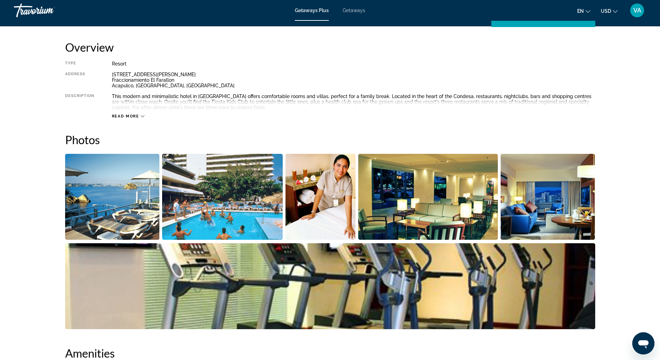
scroll to position [243, 0]
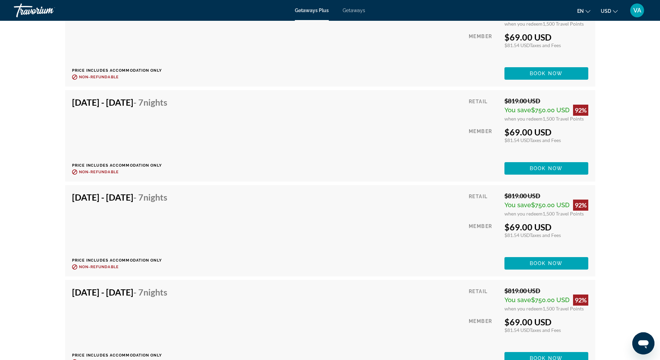
scroll to position [1213, 0]
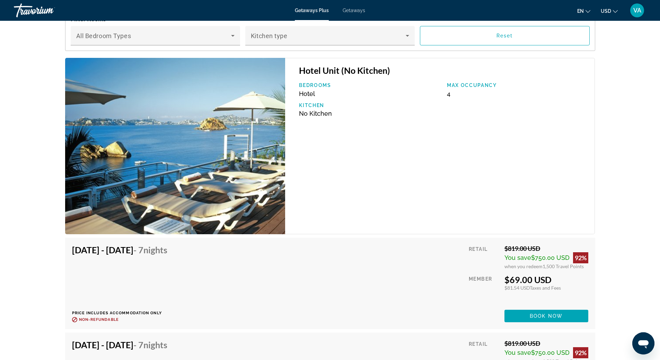
click at [27, 256] on div "prev next Acapulco, Guerrero, Mexico Fiesta Americana Villas Acapulco Address A…" at bounding box center [330, 53] width 660 height 2493
click at [25, 262] on div "prev next Acapulco, Guerrero, Mexico Fiesta Americana Villas Acapulco Address A…" at bounding box center [330, 53] width 660 height 2493
click at [40, 258] on div "prev next Acapulco, Guerrero, Mexico Fiesta Americana Villas Acapulco Address A…" at bounding box center [330, 53] width 660 height 2493
click at [35, 255] on div "prev next Acapulco, Guerrero, Mexico Fiesta Americana Villas Acapulco Address A…" at bounding box center [330, 53] width 660 height 2493
click at [33, 254] on div "prev next Acapulco, Guerrero, Mexico Fiesta Americana Villas Acapulco Address A…" at bounding box center [330, 53] width 660 height 2493
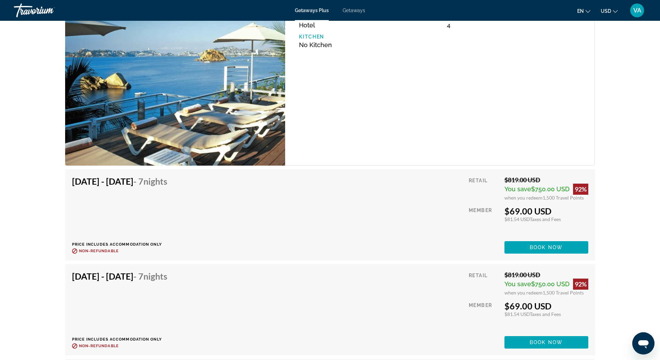
scroll to position [1283, 0]
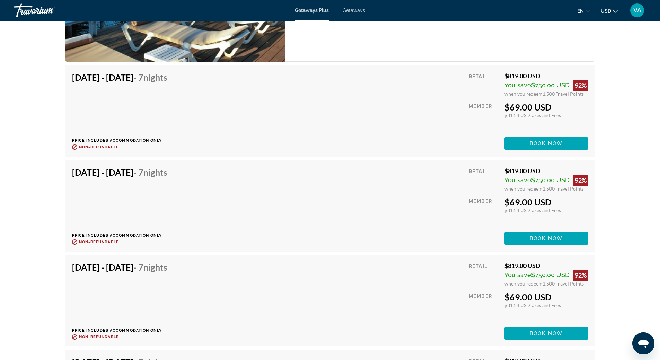
scroll to position [1387, 0]
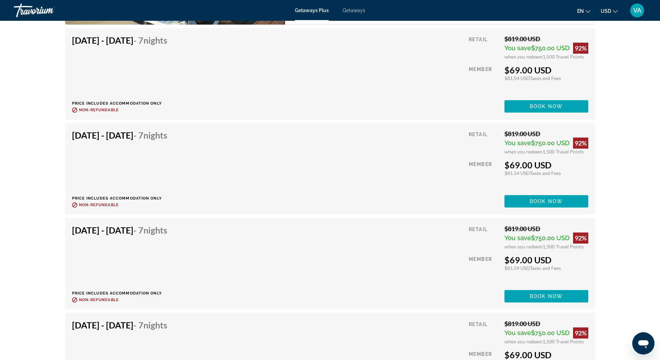
scroll to position [1491, 0]
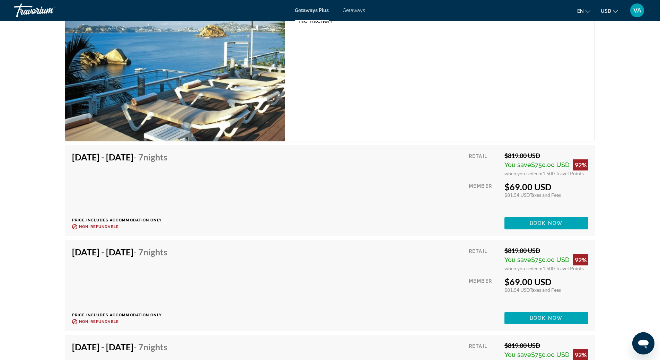
scroll to position [1317, 0]
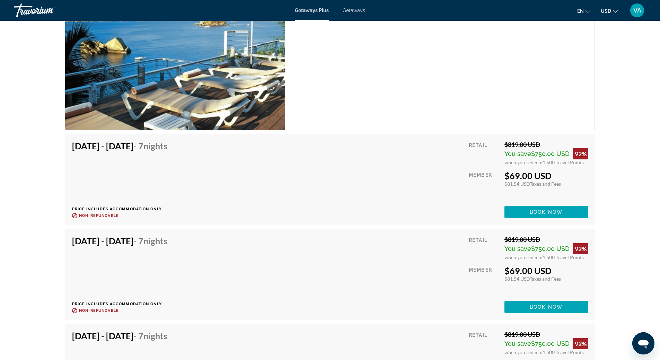
drag, startPoint x: 72, startPoint y: 147, endPoint x: 218, endPoint y: 147, distance: 145.6
click at [218, 147] on div "Jan 16, 2026 - Jan 23, 2026 - 7 Nights Price includes accommodation only Refund…" at bounding box center [330, 180] width 517 height 78
copy h4 "Jan 16, 2026 - Jan 23, 2026 - 7 Nights"
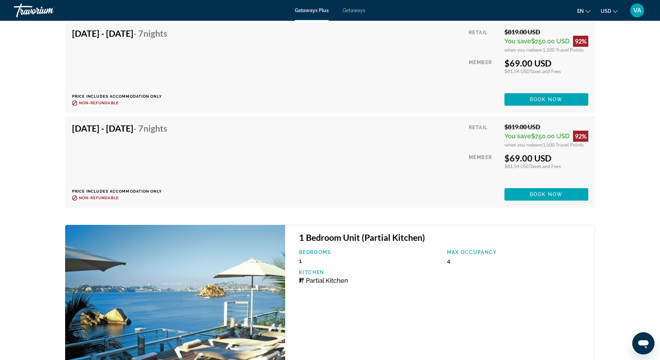
scroll to position [2045, 0]
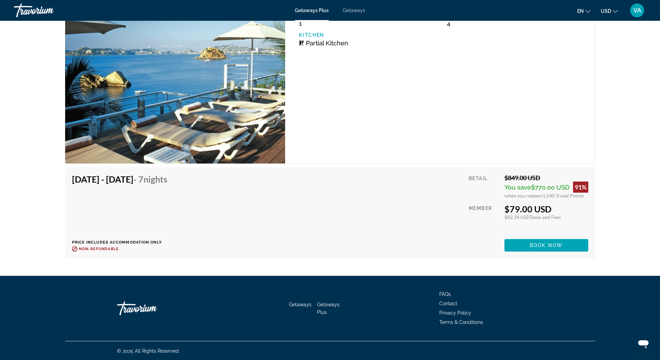
scroll to position [2238, 0]
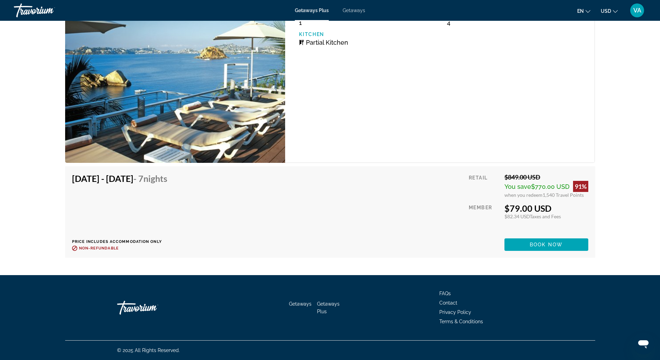
drag, startPoint x: 41, startPoint y: 246, endPoint x: 33, endPoint y: 246, distance: 8.0
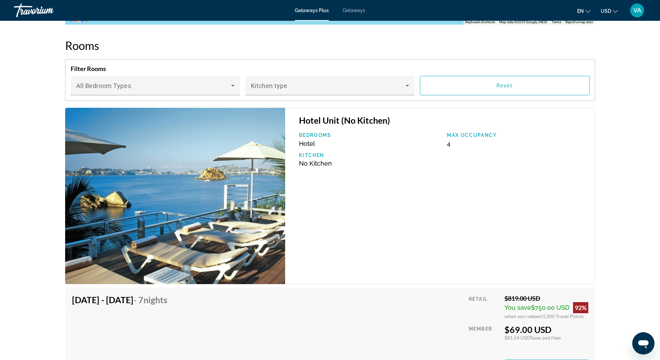
click at [30, 246] on div "prev next Acapulco, Guerrero, Mexico Fiesta Americana Villas Acapulco Address A…" at bounding box center [330, 103] width 660 height 2493
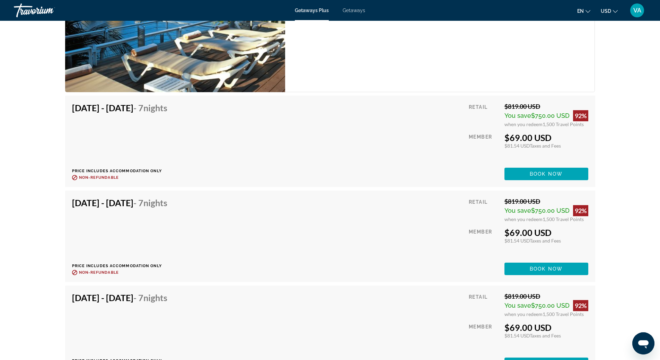
scroll to position [1406, 0]
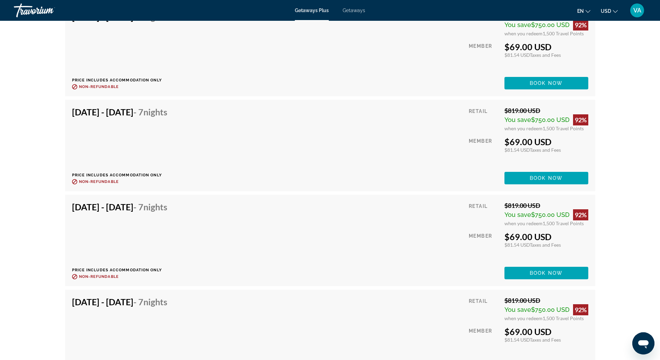
scroll to position [1510, 0]
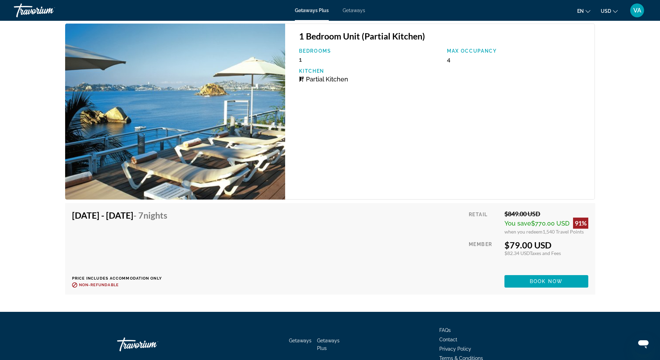
scroll to position [2203, 0]
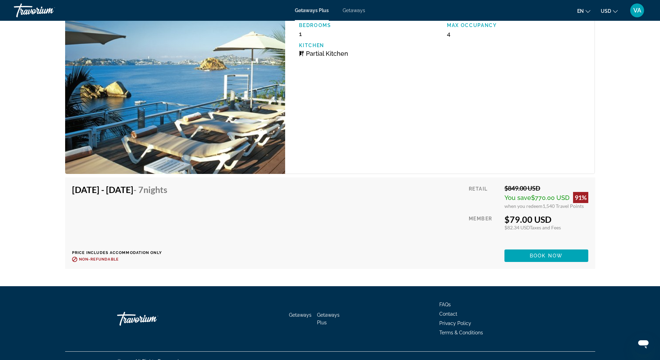
scroll to position [2238, 0]
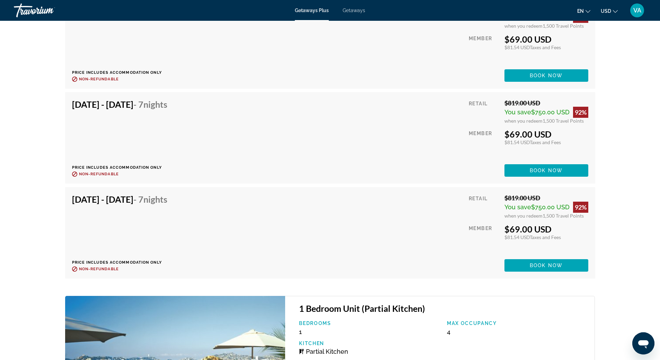
scroll to position [1926, 0]
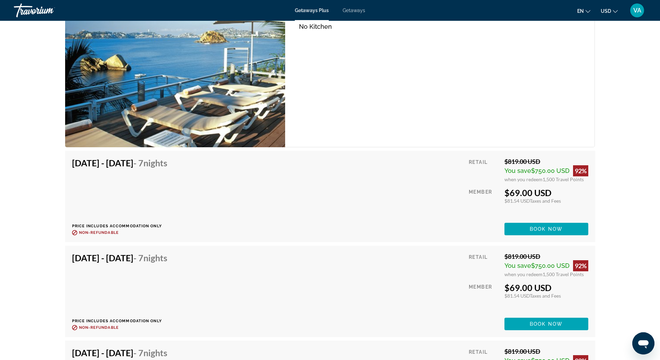
scroll to position [1337, 0]
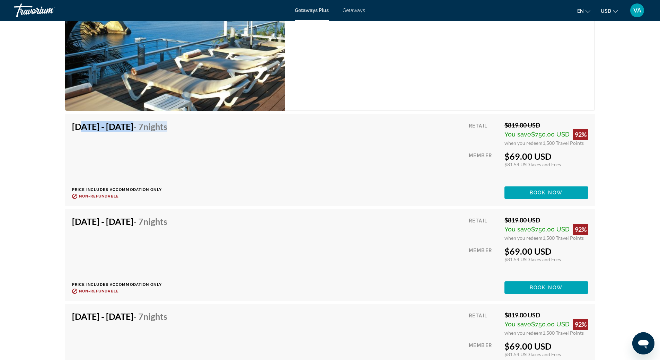
drag, startPoint x: 74, startPoint y: 126, endPoint x: 215, endPoint y: 132, distance: 141.2
click at [173, 132] on div "Jan 16, 2026 - Jan 23, 2026 - 7 Nights Price includes accommodation only Refund…" at bounding box center [122, 160] width 101 height 78
copy h4 "an 16, 2026 - Jan 23, 2026 - 7 Nights"
drag, startPoint x: 72, startPoint y: 222, endPoint x: 216, endPoint y: 231, distance: 144.8
click at [173, 231] on div "Jan 17, 2026 - Jan 24, 2026 - 7 Nights Price includes accommodation only Refund…" at bounding box center [122, 255] width 101 height 78
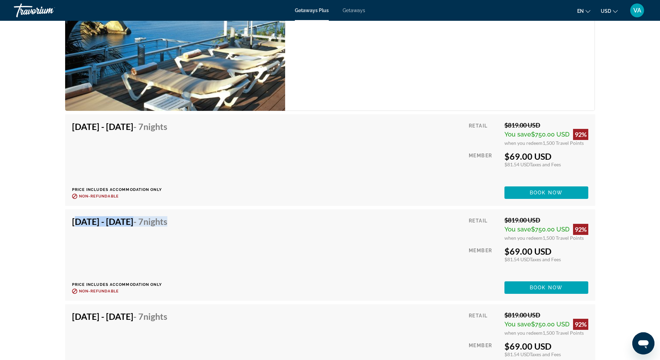
copy h4 "Jan 17, 2026 - Jan 24, 2026 - 7 Nights"
drag, startPoint x: 74, startPoint y: 315, endPoint x: 228, endPoint y: 324, distance: 154.5
click at [228, 324] on div "Jan 18, 2026 - Jan 25, 2026 - 7 Nights Price includes accommodation only Refund…" at bounding box center [330, 350] width 517 height 78
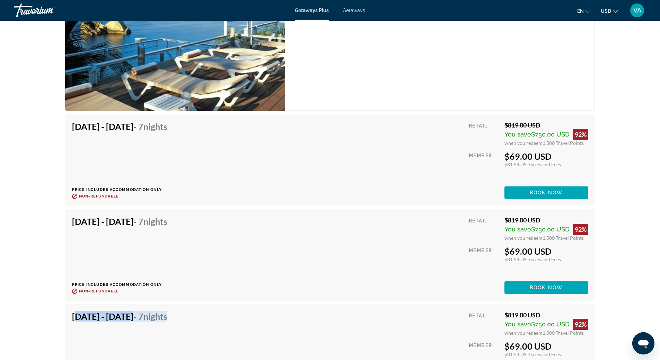
drag, startPoint x: 73, startPoint y: 317, endPoint x: 216, endPoint y: 321, distance: 143.2
click at [173, 321] on div "Jan 18, 2026 - Jan 25, 2026 - 7 Nights Price includes accommodation only Refund…" at bounding box center [122, 350] width 101 height 78
copy h4 "Jan 18, 2026 - Jan 25, 2026 - 7 Nights"
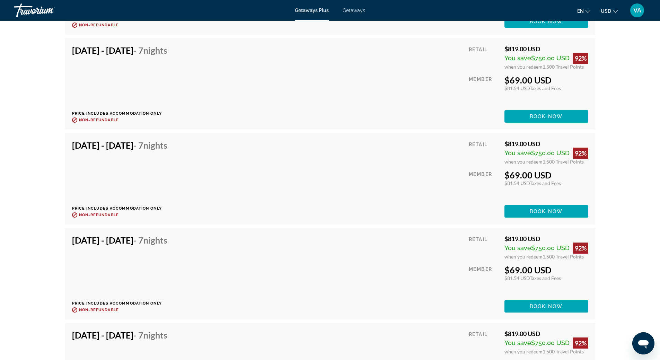
scroll to position [1510, 0]
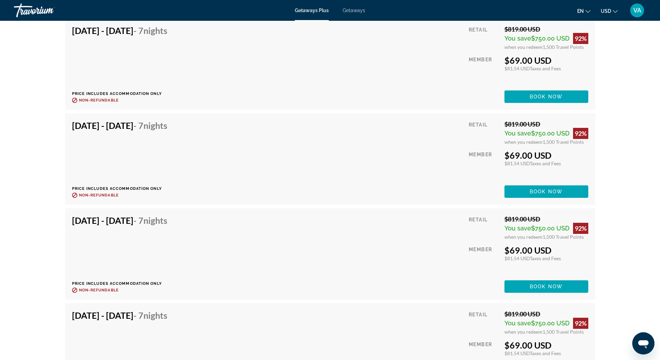
scroll to position [1718, 0]
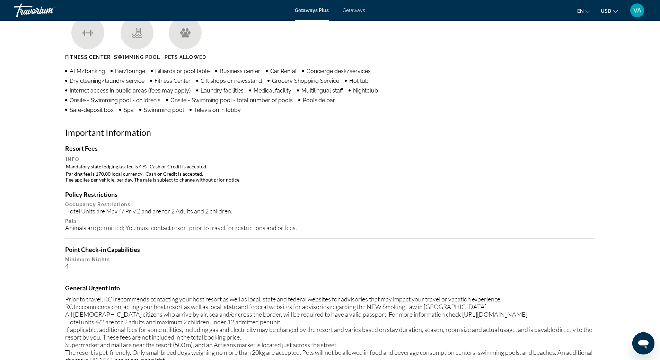
scroll to position [123, 0]
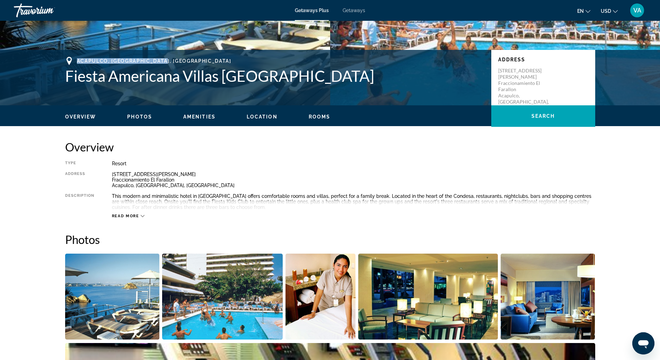
drag, startPoint x: 78, startPoint y: 59, endPoint x: 173, endPoint y: 64, distance: 95.5
click at [173, 64] on div "Acapulco, Guerrero, Mexico" at bounding box center [274, 61] width 419 height 8
copy span "Acapulco, Guerrero, Mexico"
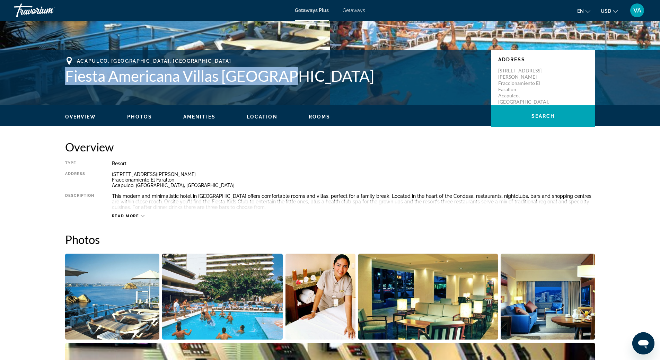
drag, startPoint x: 69, startPoint y: 76, endPoint x: 286, endPoint y: 80, distance: 217.4
click at [286, 80] on h1 "Fiesta Americana Villas Acapulco" at bounding box center [274, 76] width 419 height 18
copy h1 "Fiesta Americana Villas Acapulco"
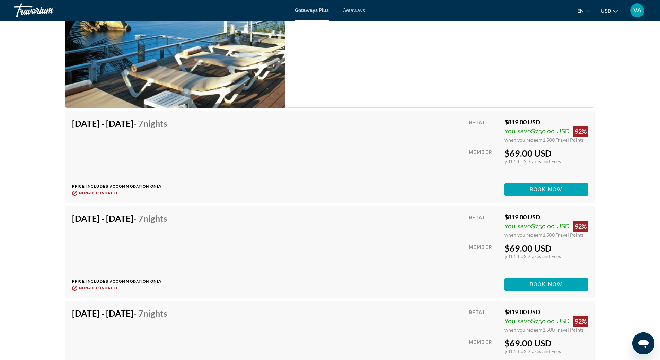
scroll to position [1371, 0]
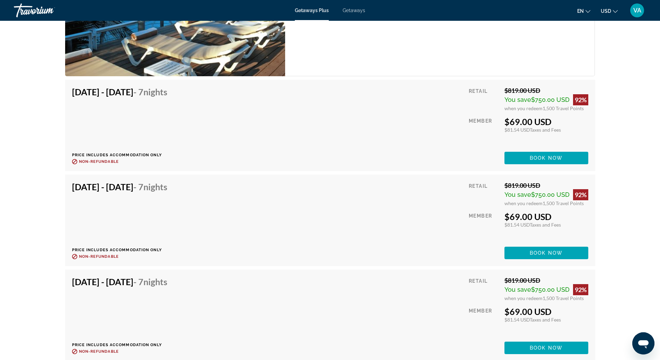
drag, startPoint x: 552, startPoint y: 121, endPoint x: 506, endPoint y: 124, distance: 45.9
click at [506, 123] on div "$69.00 USD" at bounding box center [547, 121] width 84 height 10
copy div "$69.00 USD"
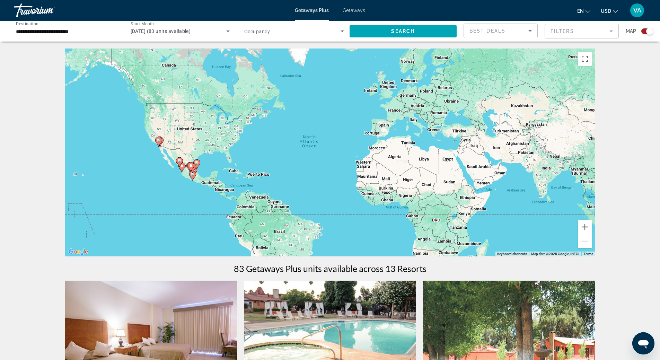
click at [48, 31] on input "**********" at bounding box center [66, 31] width 100 height 8
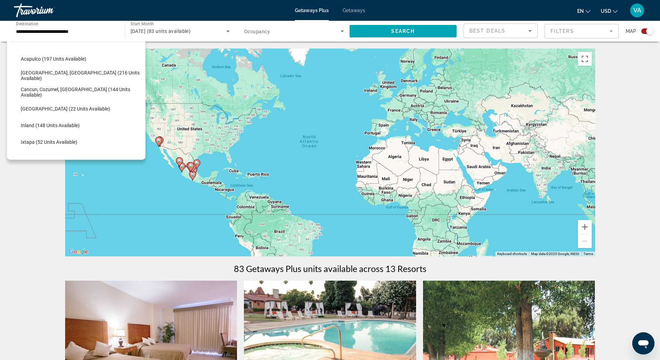
scroll to position [55, 0]
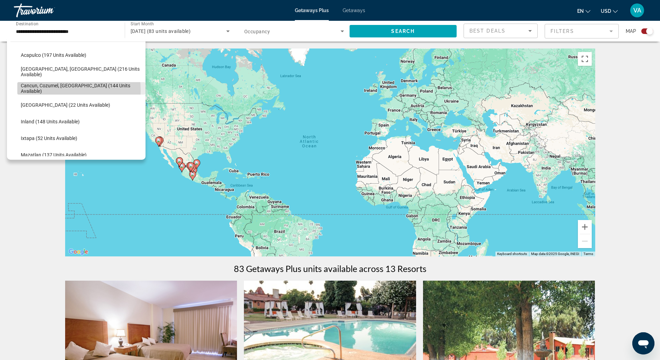
click at [36, 91] on span "Cancun, Cozumel, Riviera Maya (144 units available)" at bounding box center [81, 88] width 121 height 11
type input "**********"
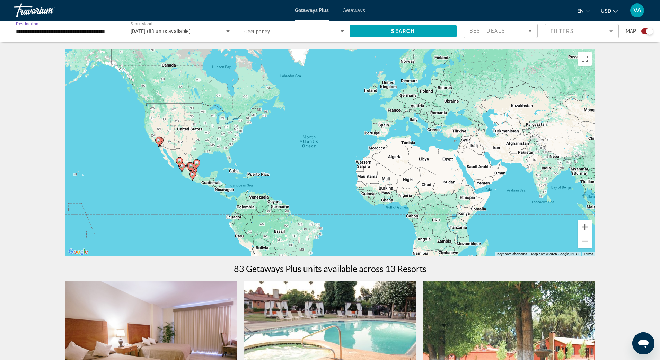
click at [340, 31] on icon "Search widget" at bounding box center [342, 31] width 8 height 8
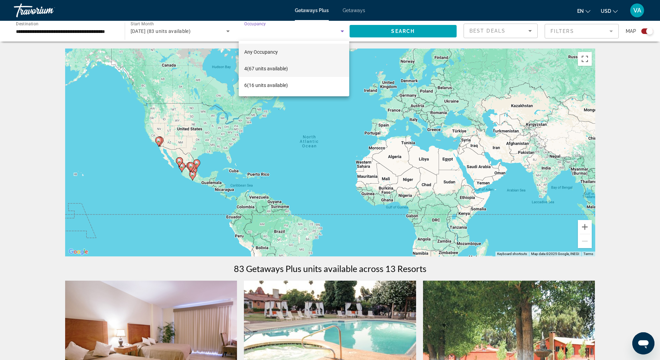
click at [283, 68] on span "4 (67 units available)" at bounding box center [266, 68] width 44 height 8
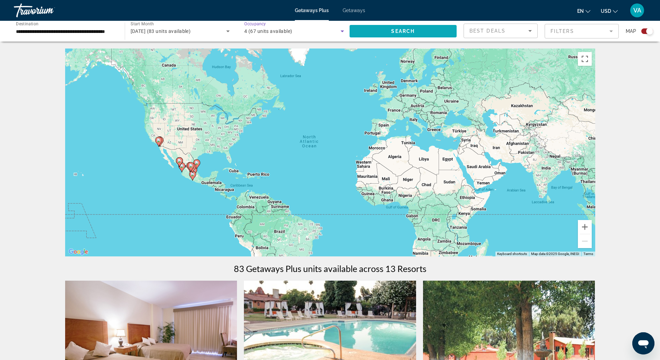
click at [406, 32] on span "Search" at bounding box center [403, 31] width 24 height 6
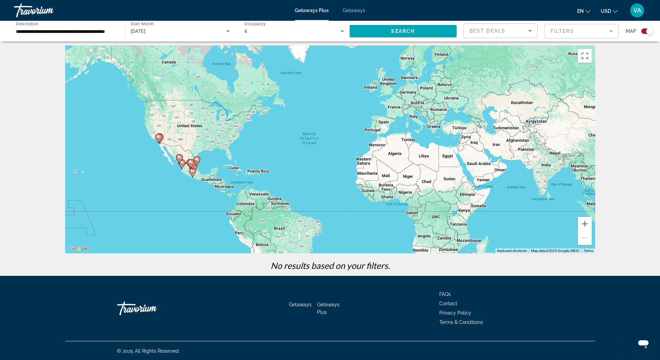
scroll to position [4, 0]
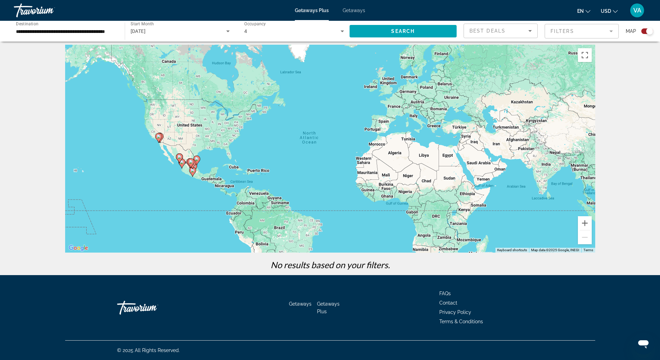
click at [344, 32] on icon "Search widget" at bounding box center [342, 31] width 8 height 8
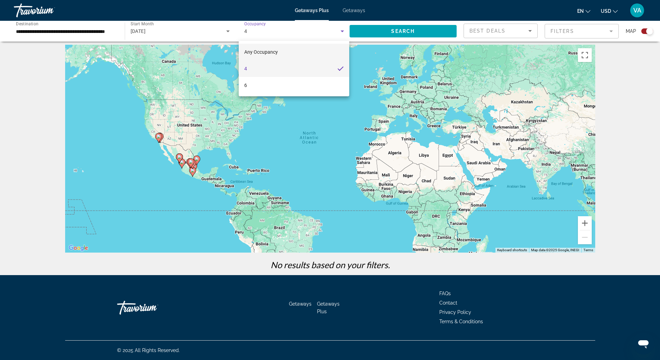
click at [313, 47] on mat-option "Any Occupancy" at bounding box center [294, 52] width 111 height 17
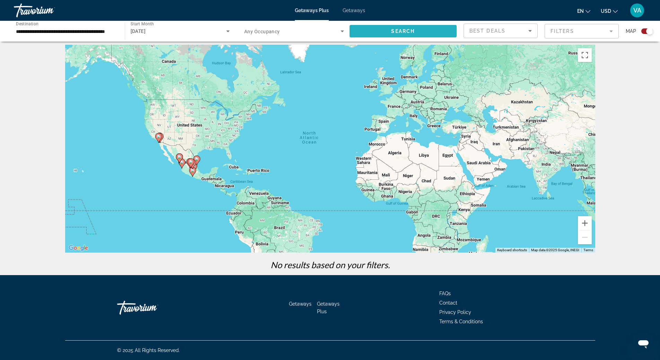
click at [388, 33] on span "Search widget" at bounding box center [403, 31] width 107 height 17
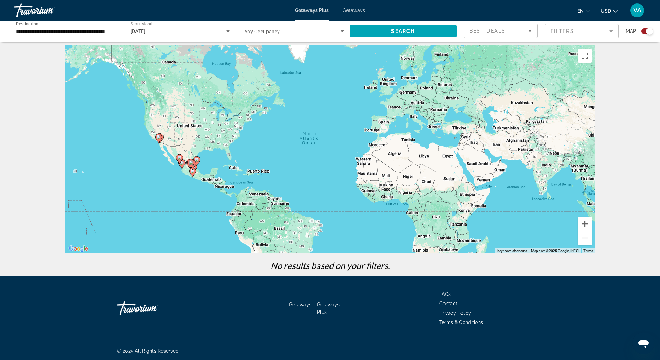
scroll to position [4, 0]
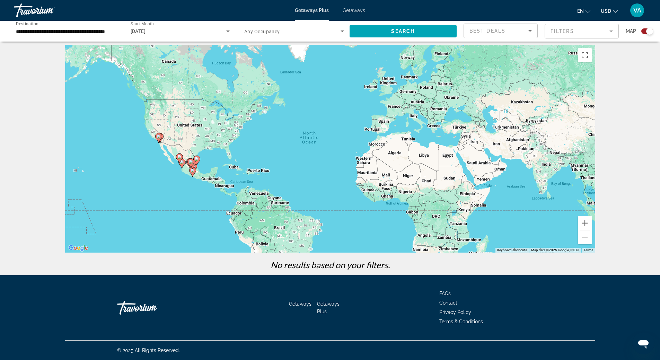
click at [1, 130] on div "← Move left → Move right ↑ Move up ↓ Move down + Zoom in - Zoom out Home Jump l…" at bounding box center [330, 160] width 660 height 231
click at [60, 29] on input "**********" at bounding box center [66, 31] width 100 height 8
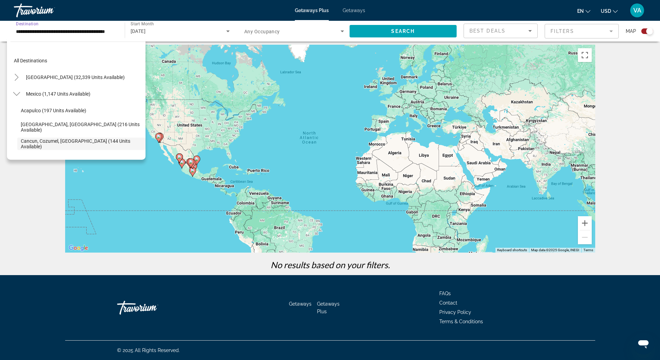
scroll to position [41, 0]
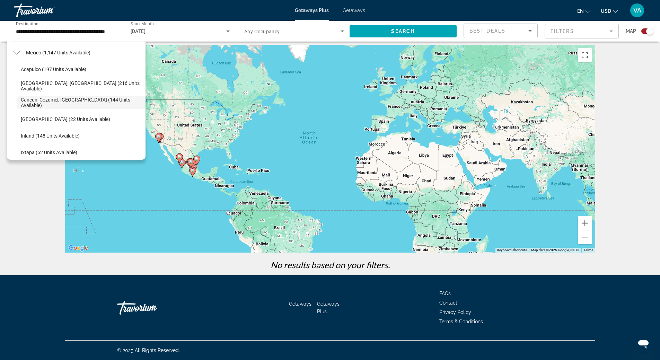
click at [355, 13] on span "Getaways" at bounding box center [354, 11] width 23 height 6
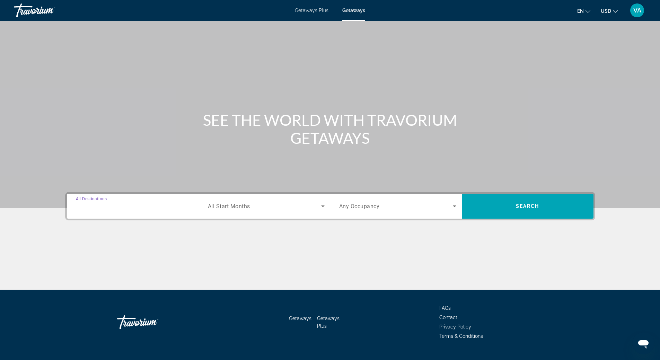
click at [124, 208] on input "Destination All Destinations" at bounding box center [134, 206] width 117 height 8
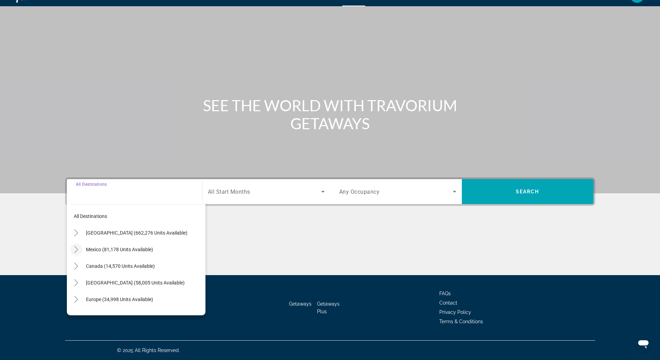
click at [78, 252] on icon "Toggle Mexico (81,178 units available)" at bounding box center [76, 249] width 7 height 7
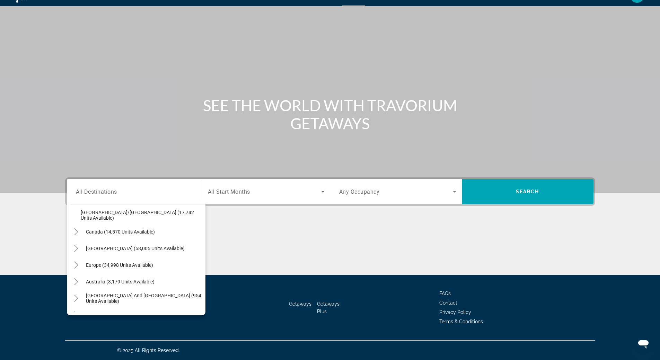
scroll to position [223, 0]
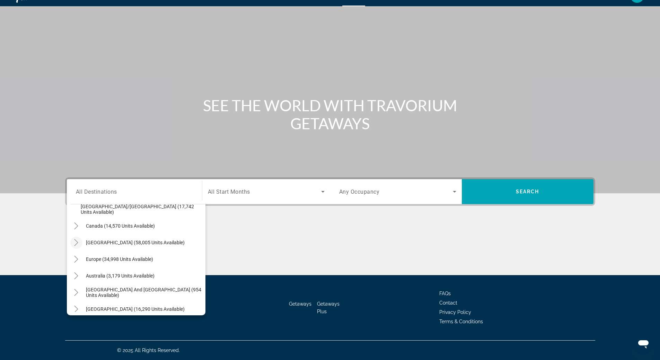
click at [77, 242] on icon "Toggle Caribbean & Atlantic Islands (58,005 units available)" at bounding box center [76, 242] width 7 height 7
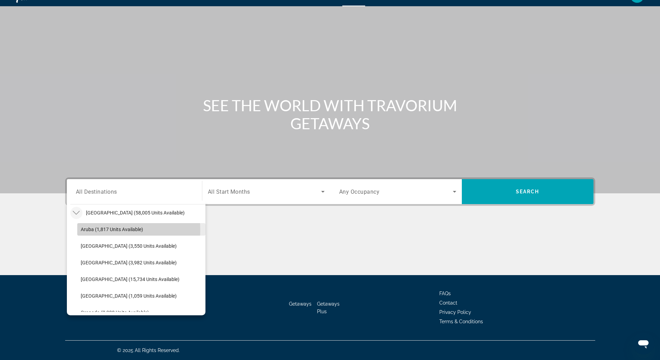
click at [89, 230] on span "Aruba (1,817 units available)" at bounding box center [112, 230] width 62 height 6
type input "**********"
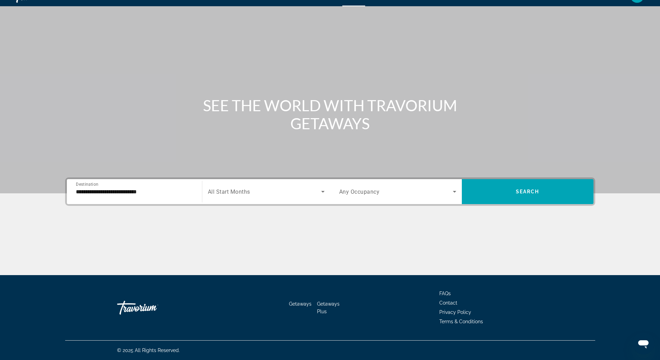
click at [239, 191] on span "All Start Months" at bounding box center [229, 192] width 42 height 7
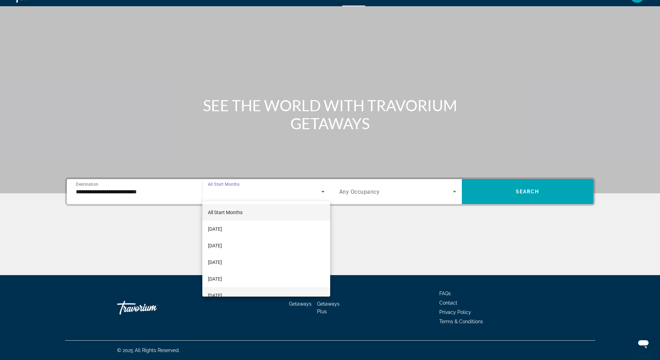
click at [238, 296] on mat-option "[DATE]" at bounding box center [266, 295] width 128 height 17
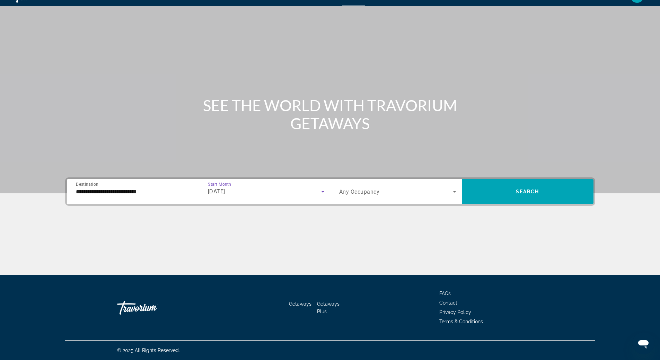
click at [376, 191] on span "Any Occupancy" at bounding box center [359, 192] width 41 height 7
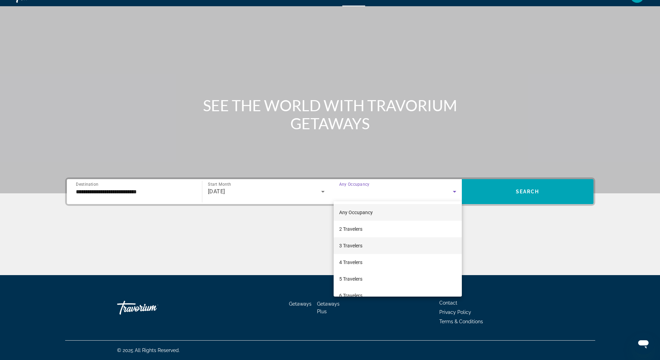
click at [356, 243] on span "3 Travelers" at bounding box center [350, 246] width 23 height 8
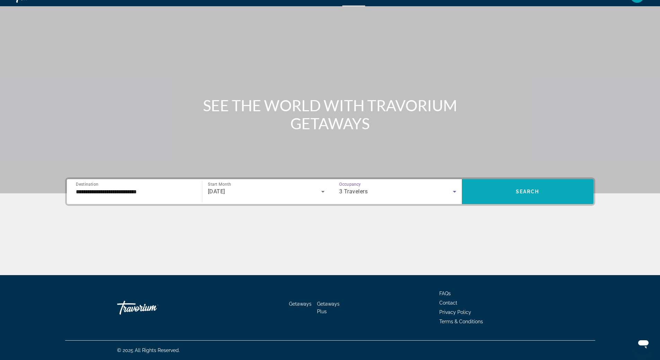
click at [526, 193] on span "Search" at bounding box center [528, 192] width 24 height 6
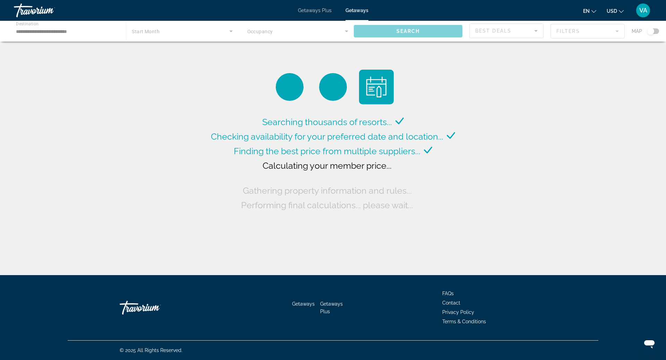
click at [37, 245] on div "Searching thousands of resorts... Checking availability for your preferred date…" at bounding box center [333, 139] width 666 height 279
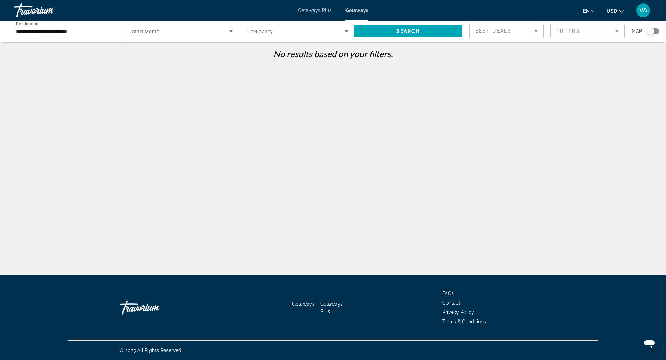
click at [230, 31] on icon "Search widget" at bounding box center [230, 32] width 3 height 2
click at [172, 33] on div at bounding box center [333, 180] width 666 height 360
click at [172, 33] on span "Search widget" at bounding box center [180, 31] width 97 height 8
click at [162, 53] on span "All Start Months" at bounding box center [149, 52] width 35 height 6
click at [346, 32] on icon "Search widget" at bounding box center [346, 32] width 3 height 2
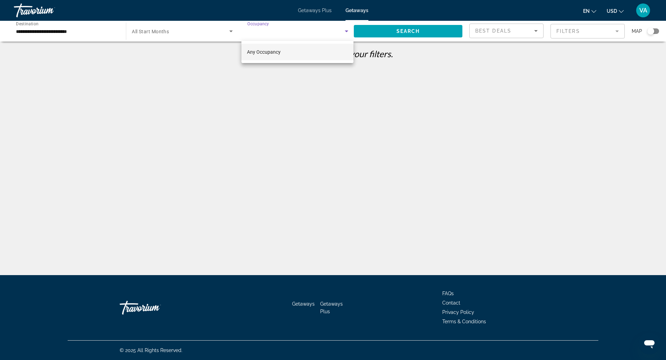
click at [283, 53] on mat-option "Any Occupancy" at bounding box center [297, 52] width 112 height 17
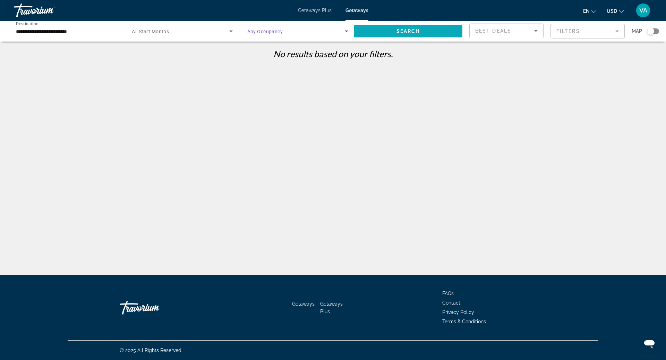
click at [416, 29] on span "Search" at bounding box center [408, 31] width 24 height 6
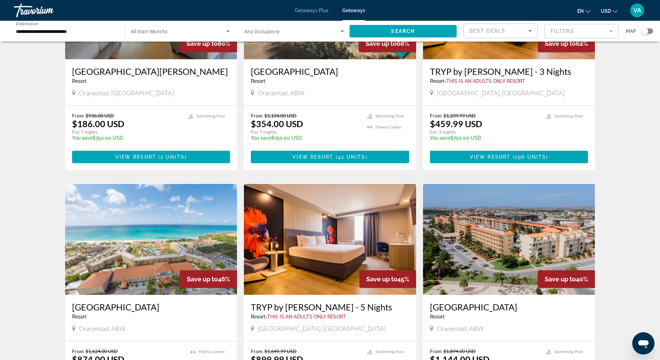
scroll to position [173, 0]
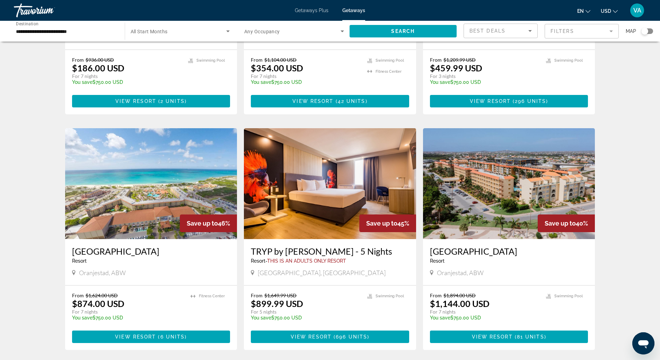
click at [31, 274] on div "1,817 Getaways units available across 7 Resorts Save up to 80% Playa Linda Beac…" at bounding box center [330, 244] width 660 height 738
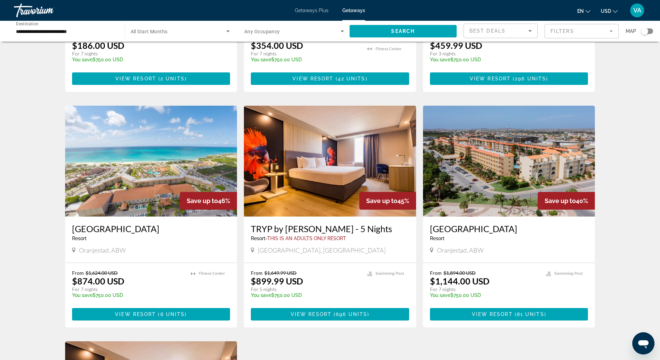
scroll to position [208, 0]
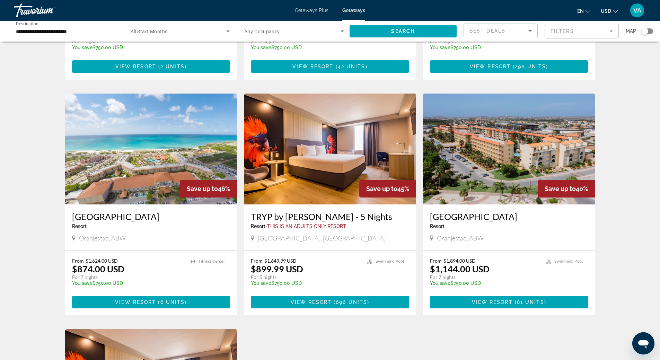
click at [31, 274] on div "1,817 Getaways units available across 7 Resorts Save up to 80% Playa Linda Beac…" at bounding box center [330, 210] width 660 height 738
drag, startPoint x: 127, startPoint y: 236, endPoint x: 80, endPoint y: 240, distance: 47.3
click at [80, 240] on div "Oranjestad, ABW" at bounding box center [151, 238] width 158 height 8
click at [24, 205] on div "1,817 Getaways units available across 7 Resorts Save up to 80% Playa Linda Beac…" at bounding box center [330, 210] width 660 height 738
click at [39, 249] on div "1,817 Getaways units available across 7 Resorts Save up to 80% Playa Linda Beac…" at bounding box center [330, 210] width 660 height 738
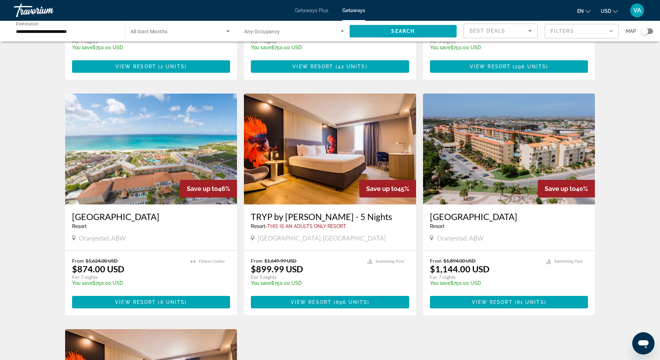
click at [42, 186] on div "1,817 Getaways units available across 7 Resorts Save up to 80% Playa Linda Beac…" at bounding box center [330, 210] width 660 height 738
click at [27, 291] on div "1,817 Getaways units available across 7 Resorts Save up to 80% Playa Linda Beac…" at bounding box center [330, 210] width 660 height 738
click at [623, 152] on div "1,817 Getaways units available across 7 Resorts Save up to 80% Playa Linda Beac…" at bounding box center [330, 210] width 660 height 738
click at [618, 141] on div "1,817 Getaways units available across 7 Resorts Save up to 80% Playa Linda Beac…" at bounding box center [330, 210] width 660 height 738
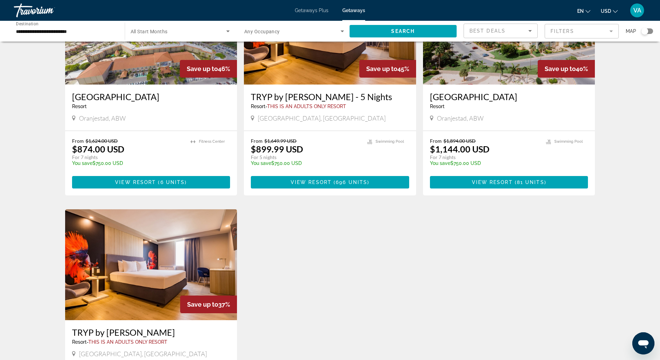
scroll to position [347, 0]
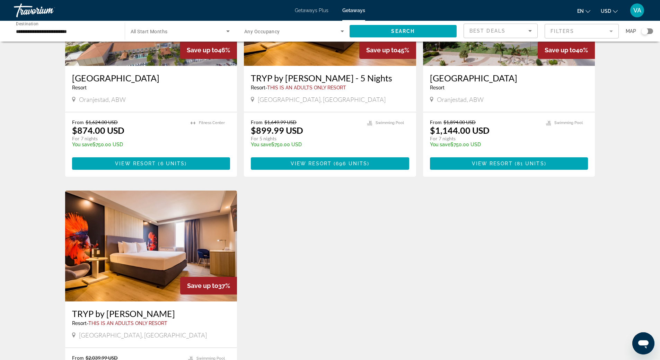
click at [622, 204] on div "1,817 Getaways units available across 7 Resorts Save up to 80% Playa Linda Beac…" at bounding box center [330, 71] width 660 height 738
click at [620, 204] on div "1,817 Getaways units available across 7 Resorts Save up to 80% Playa Linda Beac…" at bounding box center [330, 71] width 660 height 738
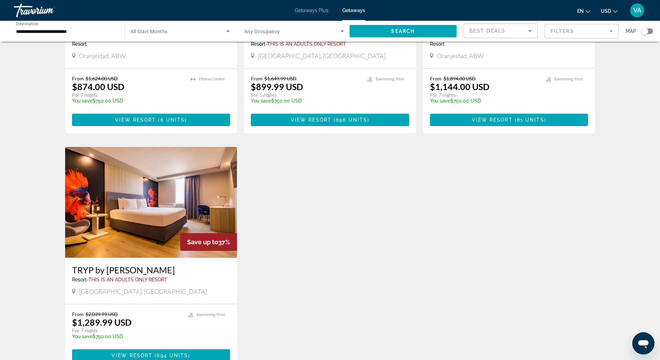
scroll to position [451, 0]
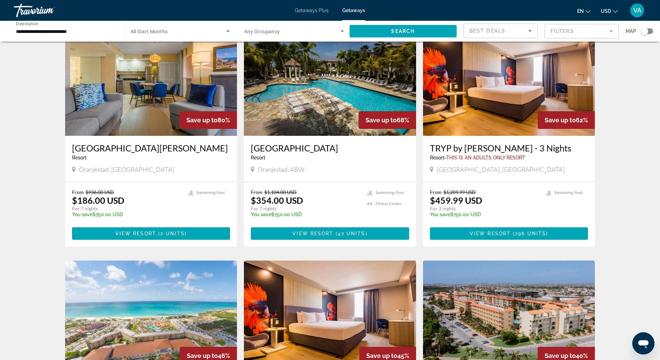
scroll to position [0, 0]
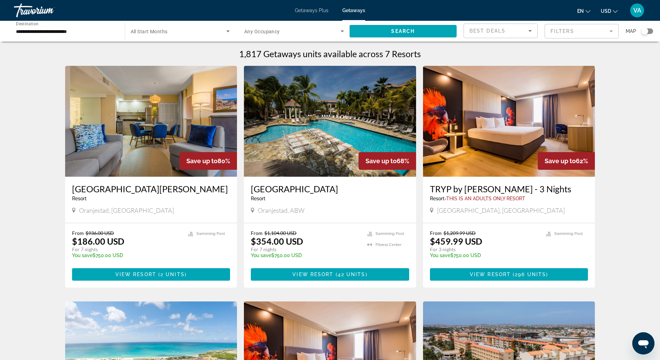
drag, startPoint x: 630, startPoint y: 198, endPoint x: 639, endPoint y: 197, distance: 9.1
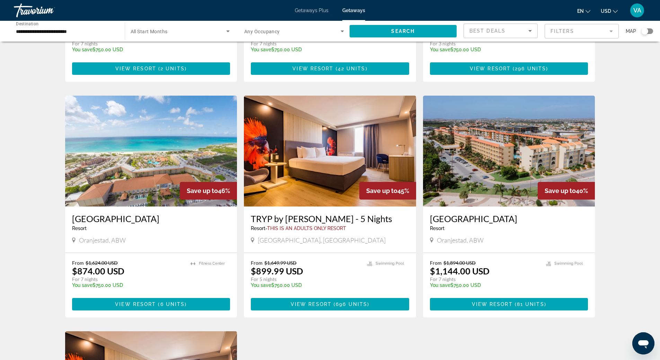
scroll to position [208, 0]
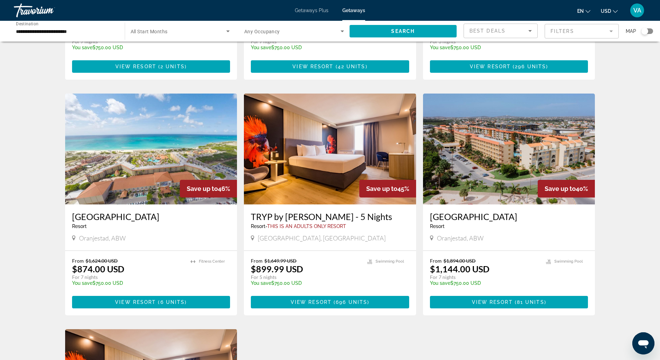
click at [625, 169] on div "1,817 Getaways units available across 7 Resorts Save up to 80% Playa Linda Beac…" at bounding box center [330, 210] width 660 height 738
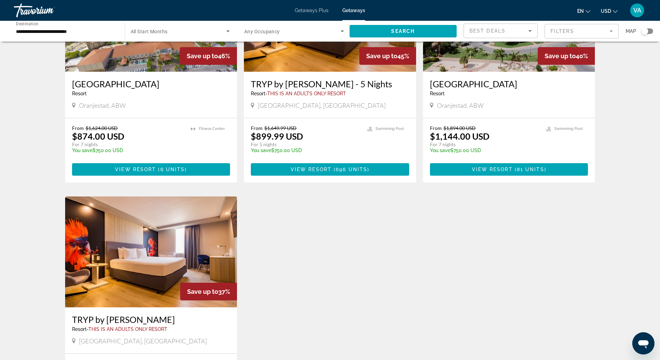
scroll to position [347, 0]
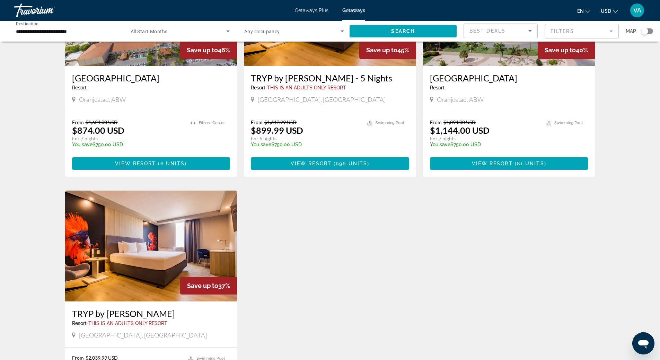
click at [625, 169] on div "1,817 Getaways units available across 7 Resorts Save up to 80% Playa Linda Beac…" at bounding box center [330, 71] width 660 height 738
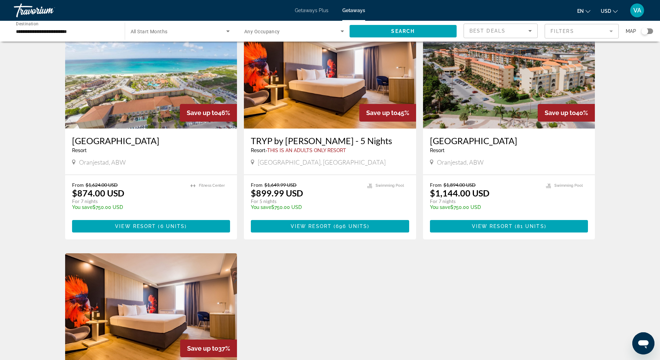
scroll to position [277, 0]
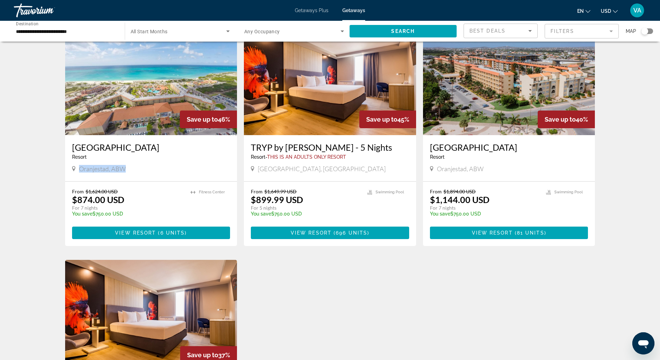
drag, startPoint x: 128, startPoint y: 170, endPoint x: 79, endPoint y: 169, distance: 49.2
click at [79, 169] on div "Oranjestad, ABW" at bounding box center [151, 169] width 158 height 8
copy span "Oranjestad, ABW"
click at [29, 183] on div "1,817 Getaways units available across 7 Resorts Save up to 80% Playa Linda Beac…" at bounding box center [330, 140] width 660 height 738
click at [617, 182] on div "1,817 Getaways units available across 7 Resorts Save up to 80% Playa Linda Beac…" at bounding box center [330, 140] width 660 height 738
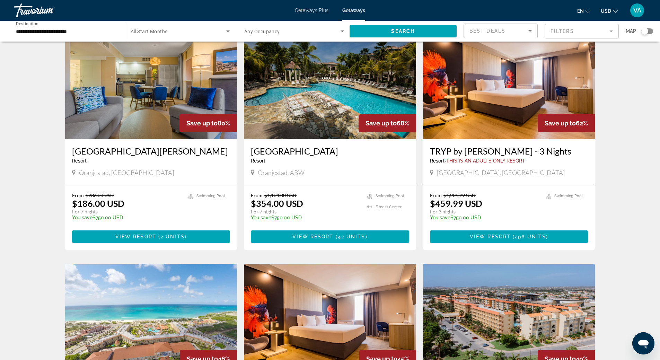
scroll to position [0, 0]
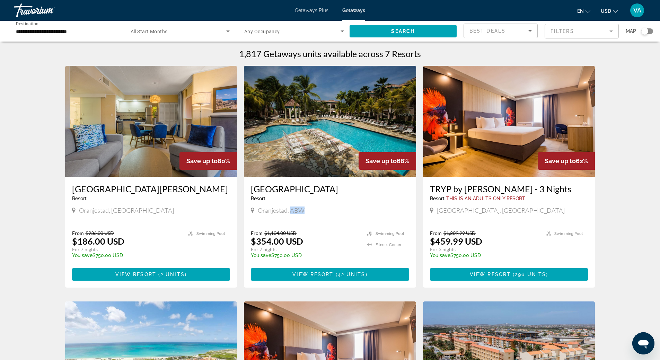
drag, startPoint x: 291, startPoint y: 211, endPoint x: 305, endPoint y: 211, distance: 14.6
click at [305, 211] on div "Oranjestad, ABW" at bounding box center [330, 211] width 158 height 8
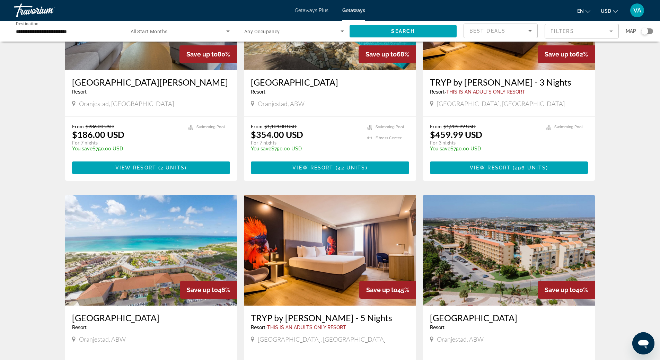
scroll to position [173, 0]
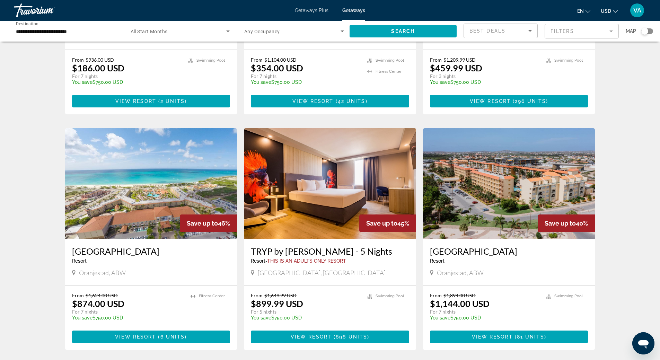
click at [18, 271] on div "1,817 Getaways units available across 7 Resorts Save up to 80% Playa Linda Beac…" at bounding box center [330, 244] width 660 height 738
drag, startPoint x: 127, startPoint y: 274, endPoint x: 79, endPoint y: 278, distance: 47.7
click at [79, 278] on div "La Cabana Beach Resort and Casino Resort - This is an adults only resort Oranje…" at bounding box center [151, 262] width 172 height 46
copy span "Oranjestad, ABW"
click at [46, 238] on div "1,817 Getaways units available across 7 Resorts Save up to 80% Playa Linda Beac…" at bounding box center [330, 244] width 660 height 738
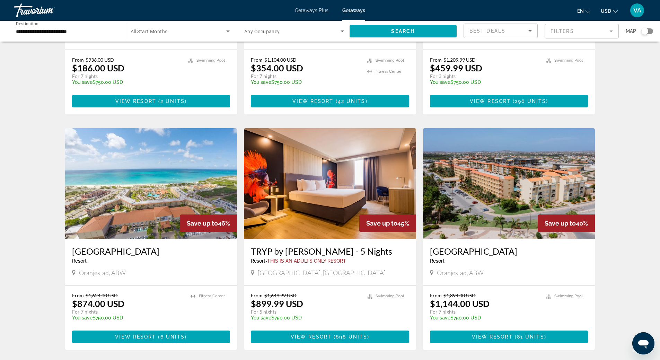
click at [139, 199] on img "Main content" at bounding box center [151, 183] width 172 height 111
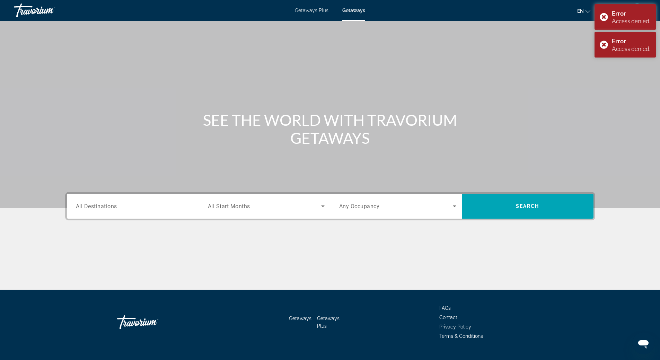
click at [620, 96] on div "Main content" at bounding box center [330, 104] width 660 height 208
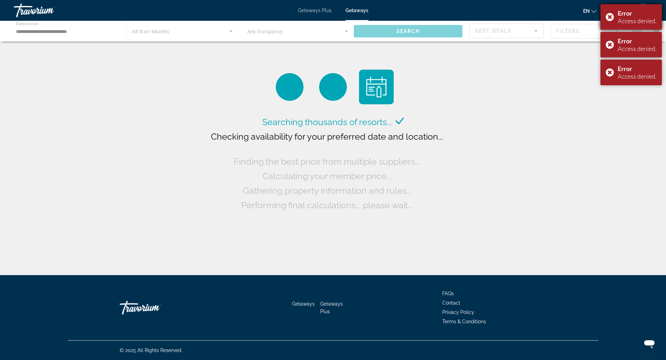
click at [609, 16] on div "Error Access denied." at bounding box center [630, 17] width 61 height 26
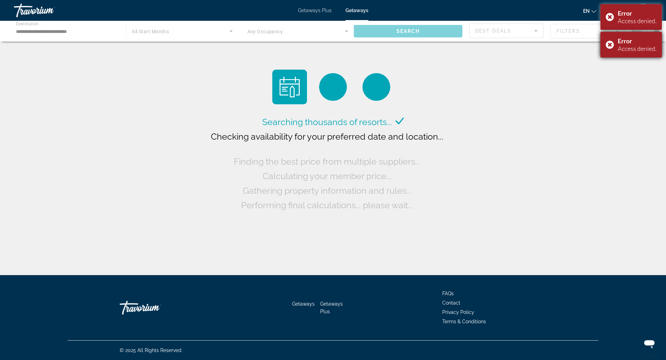
click at [608, 44] on div "Error Access denied." at bounding box center [630, 45] width 61 height 26
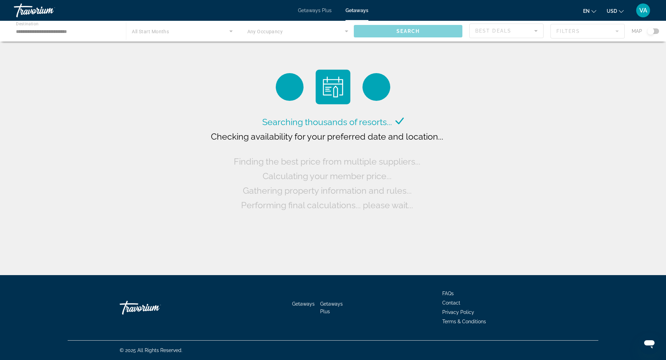
click at [610, 17] on div "en English Español Français Italiano Português русский USD USD ($) MXN (Mex$) C…" at bounding box center [513, 10] width 277 height 15
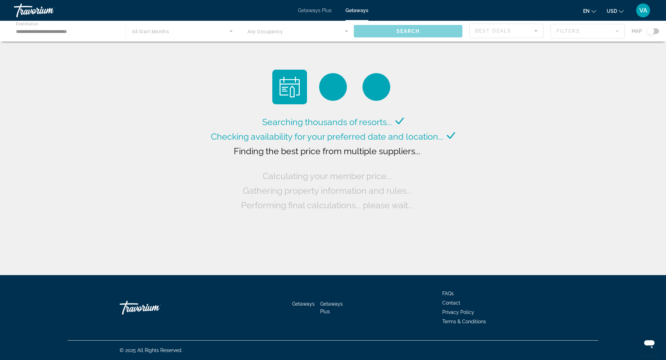
click at [609, 121] on div "Searching thousands of resorts... Checking availability for your preferred date…" at bounding box center [333, 139] width 666 height 279
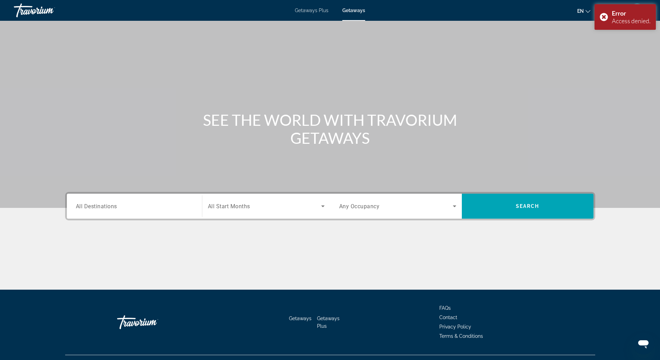
click at [142, 204] on input "Destination All Destinations" at bounding box center [134, 206] width 117 height 8
click at [141, 209] on input "Destination All Destinations" at bounding box center [134, 206] width 117 height 8
click at [347, 11] on span "Getaways" at bounding box center [354, 11] width 23 height 6
click at [121, 208] on input "Destination All Destinations" at bounding box center [134, 206] width 117 height 8
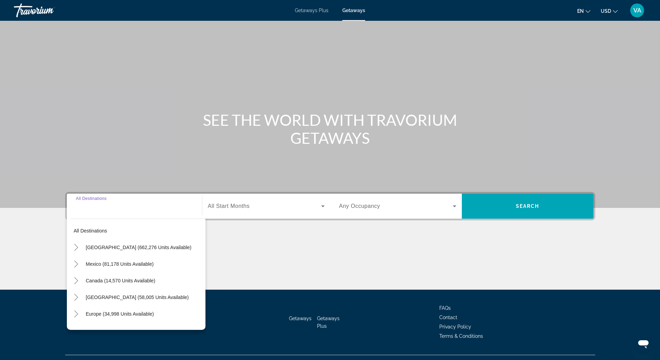
scroll to position [15, 0]
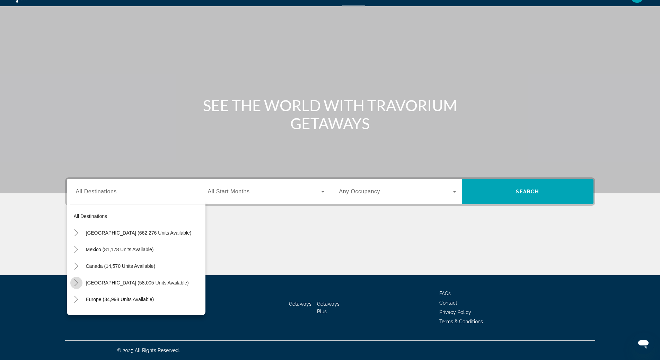
click at [76, 282] on icon "Toggle Caribbean & Atlantic Islands (58,005 units available)" at bounding box center [76, 282] width 7 height 7
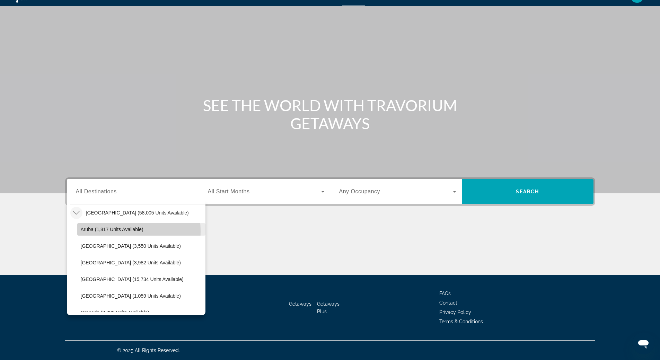
click at [106, 232] on span "Aruba (1,817 units available)" at bounding box center [112, 230] width 63 height 6
type input "**********"
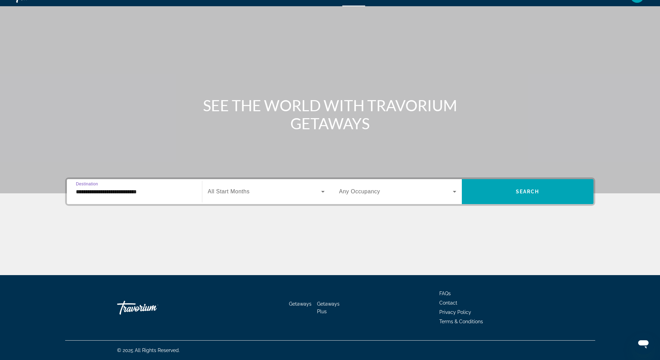
click at [242, 192] on span "All Start Months" at bounding box center [229, 192] width 42 height 6
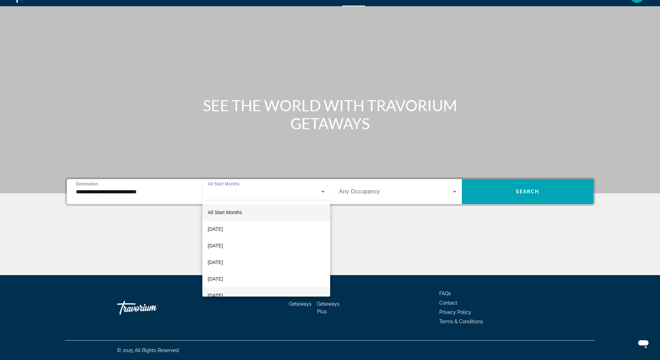
click at [242, 294] on mat-option "[DATE]" at bounding box center [266, 295] width 128 height 17
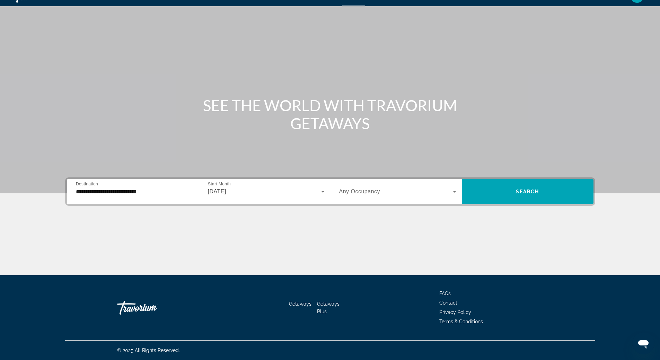
click at [378, 193] on span "Any Occupancy" at bounding box center [359, 192] width 41 height 6
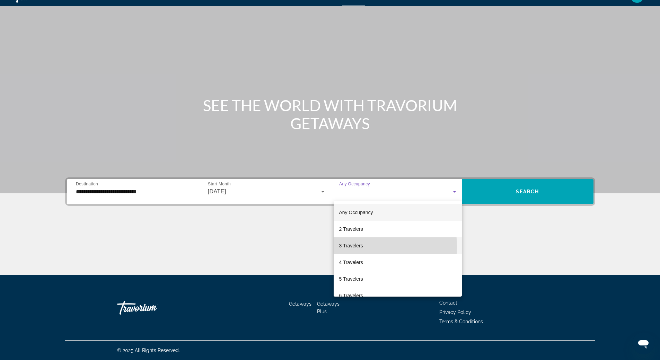
click at [354, 247] on span "3 Travelers" at bounding box center [351, 246] width 24 height 8
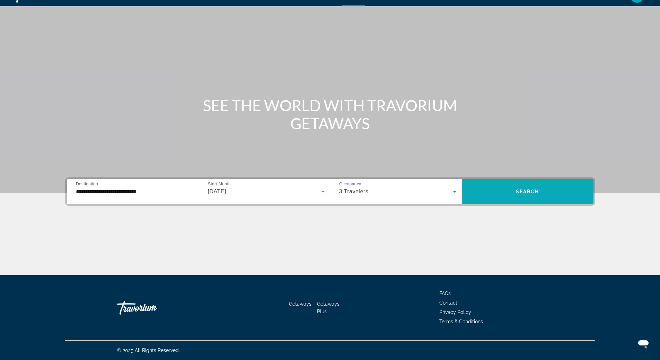
click at [522, 190] on span "Search" at bounding box center [528, 192] width 24 height 6
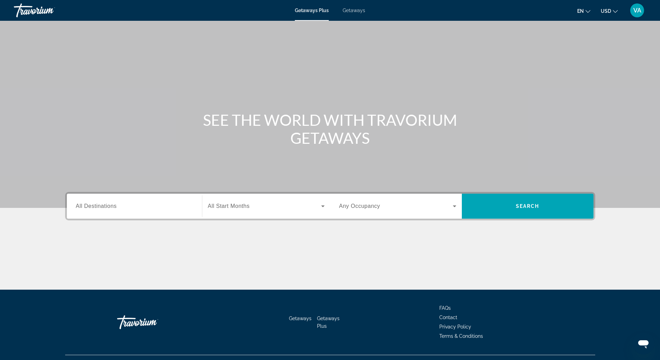
click at [356, 12] on span "Getaways" at bounding box center [354, 11] width 23 height 6
click at [155, 205] on input "Destination All Destinations" at bounding box center [134, 206] width 117 height 8
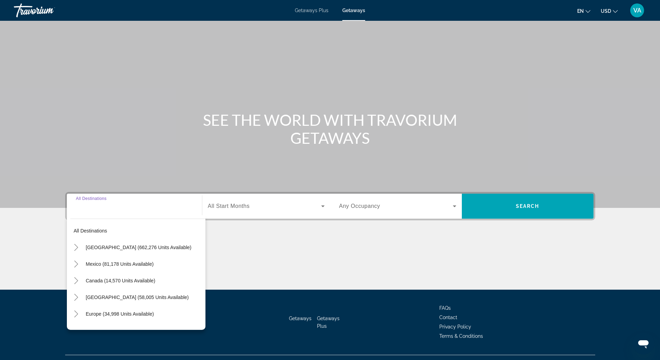
scroll to position [15, 0]
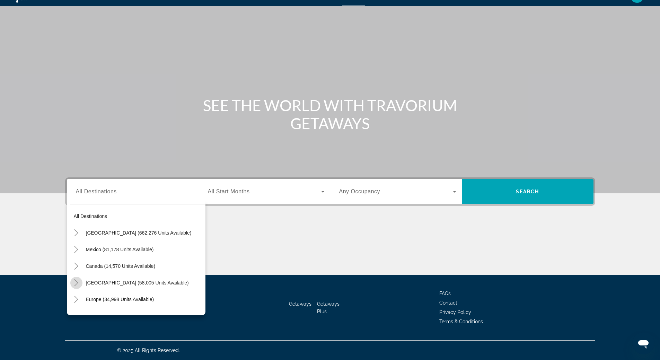
click at [76, 280] on icon "Toggle Caribbean & Atlantic Islands (58,005 units available)" at bounding box center [76, 282] width 7 height 7
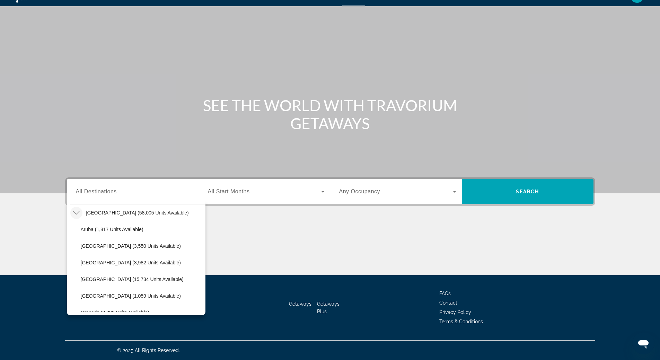
click at [99, 228] on span "Aruba (1,817 units available)" at bounding box center [112, 230] width 63 height 6
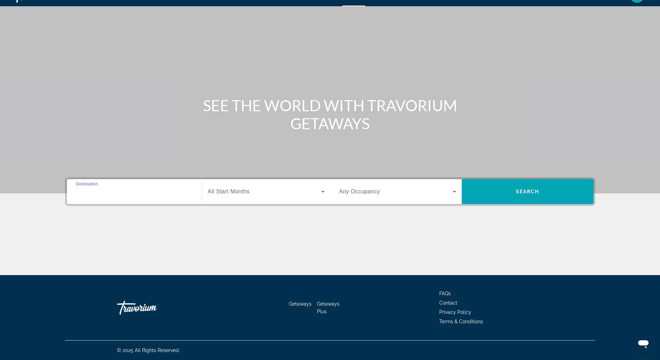
type input "**********"
click at [233, 190] on span "All Start Months" at bounding box center [229, 192] width 42 height 6
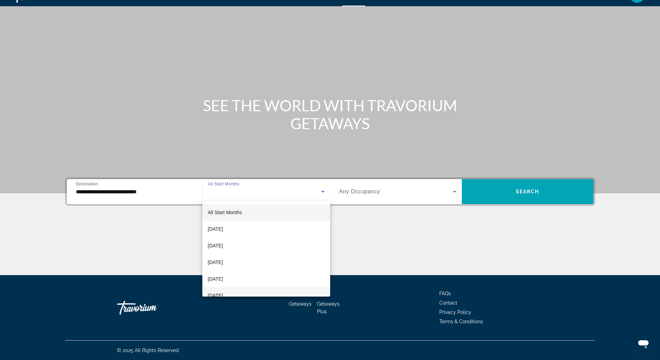
click at [223, 295] on span "[DATE]" at bounding box center [215, 296] width 15 height 8
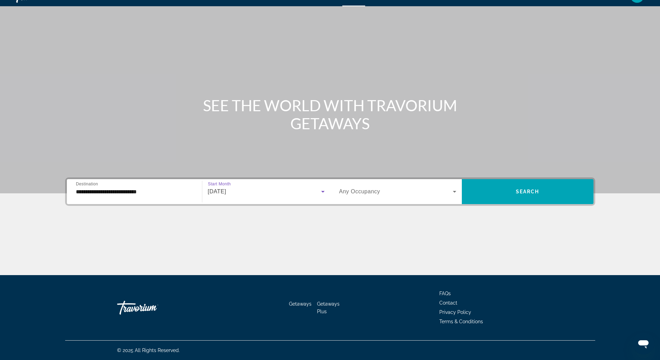
click at [393, 194] on span "Search widget" at bounding box center [396, 192] width 114 height 8
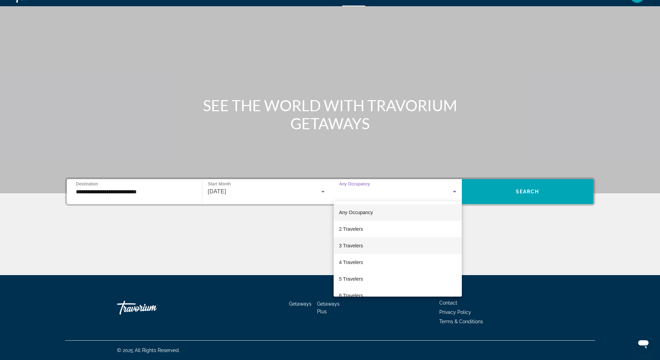
click at [364, 243] on mat-option "3 Travelers" at bounding box center [398, 245] width 128 height 17
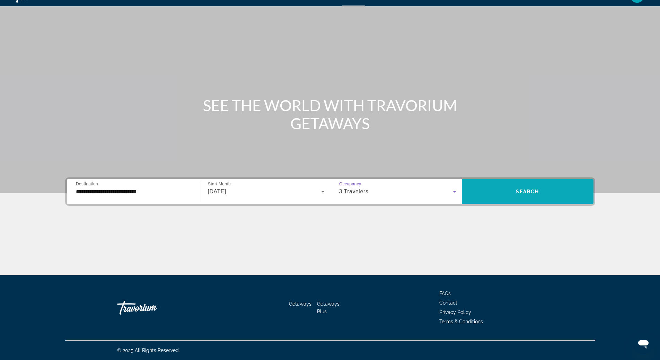
click at [523, 193] on span "Search" at bounding box center [528, 192] width 24 height 6
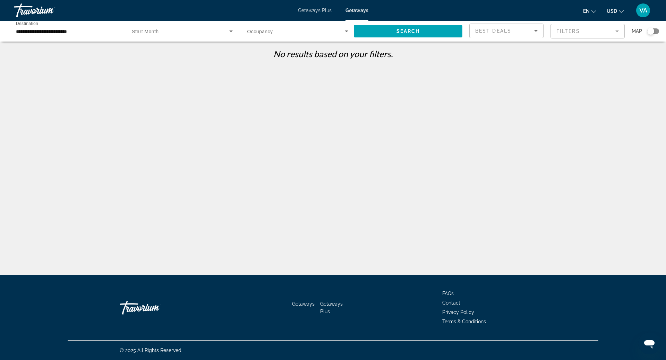
click at [564, 231] on div "**********" at bounding box center [333, 186] width 666 height 275
click at [31, 238] on div "**********" at bounding box center [333, 186] width 666 height 275
click at [612, 221] on div "**********" at bounding box center [333, 186] width 666 height 275
click at [29, 231] on div "**********" at bounding box center [333, 186] width 666 height 275
click at [624, 231] on div "**********" at bounding box center [333, 186] width 666 height 275
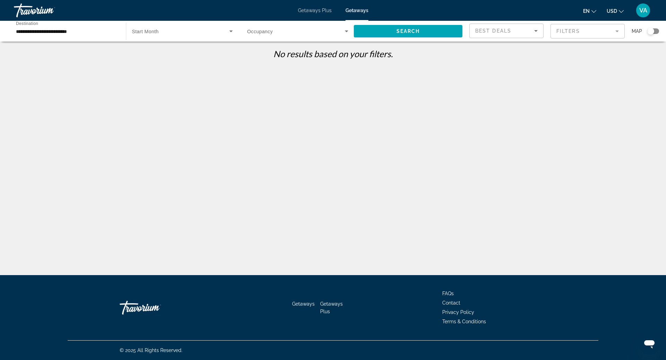
click at [217, 27] on span "Search widget" at bounding box center [180, 31] width 97 height 8
click at [92, 139] on div at bounding box center [333, 180] width 666 height 360
click at [568, 118] on div "**********" at bounding box center [333, 186] width 666 height 275
click at [584, 232] on div "**********" at bounding box center [333, 186] width 666 height 275
click at [580, 130] on div "**********" at bounding box center [333, 186] width 666 height 275
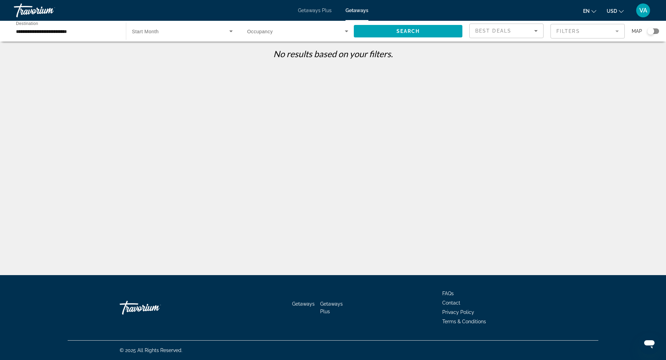
click at [575, 202] on div "**********" at bounding box center [333, 186] width 666 height 275
click at [578, 148] on div "**********" at bounding box center [333, 186] width 666 height 275
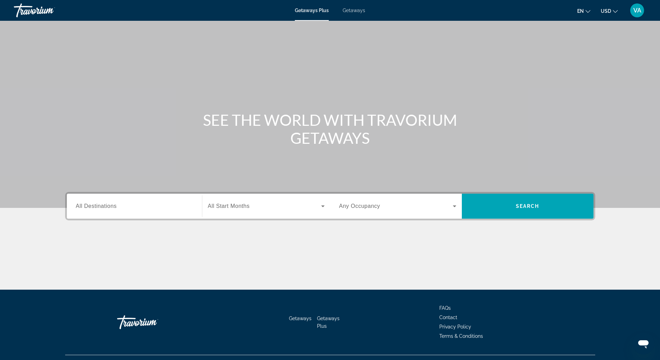
click at [147, 208] on input "Destination All Destinations" at bounding box center [134, 206] width 117 height 8
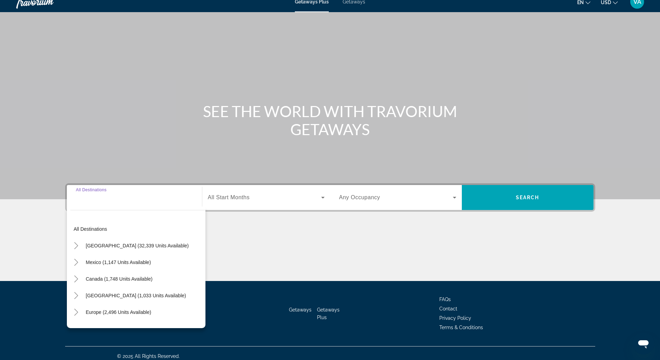
scroll to position [15, 0]
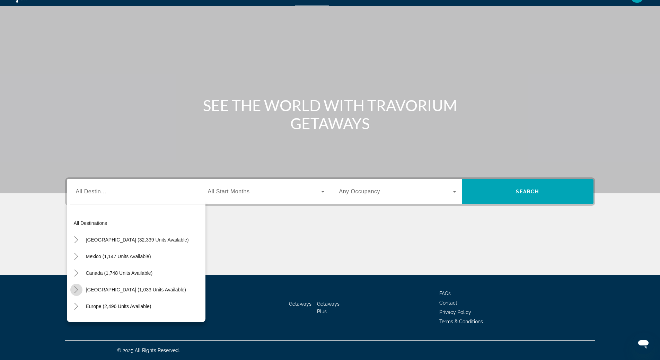
click at [76, 290] on icon "Toggle Caribbean & Atlantic Islands (1,033 units available)" at bounding box center [76, 289] width 7 height 7
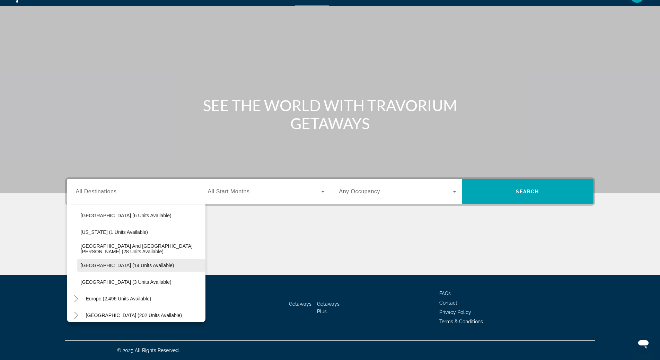
scroll to position [174, 0]
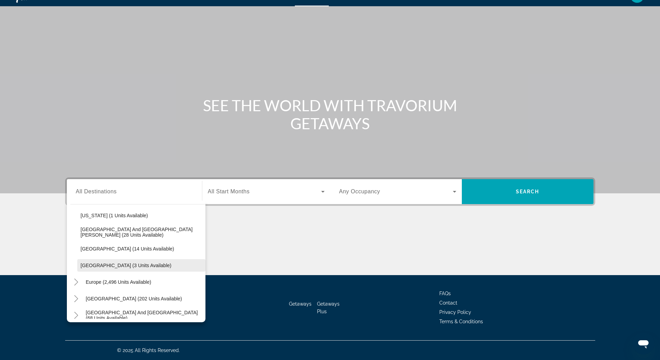
click at [104, 264] on span "[GEOGRAPHIC_DATA] (3 units available)" at bounding box center [126, 266] width 91 height 6
type input "**********"
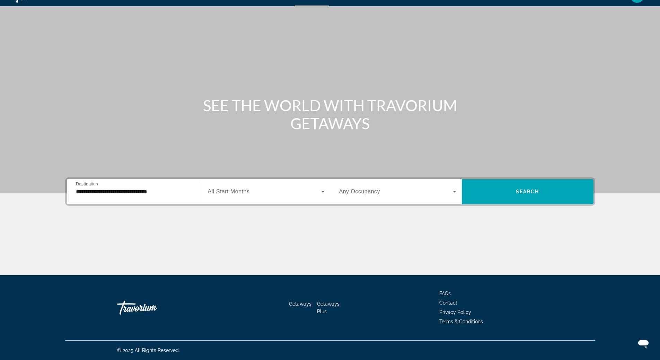
click at [250, 191] on div "Start Month All Start Months" at bounding box center [266, 191] width 117 height 19
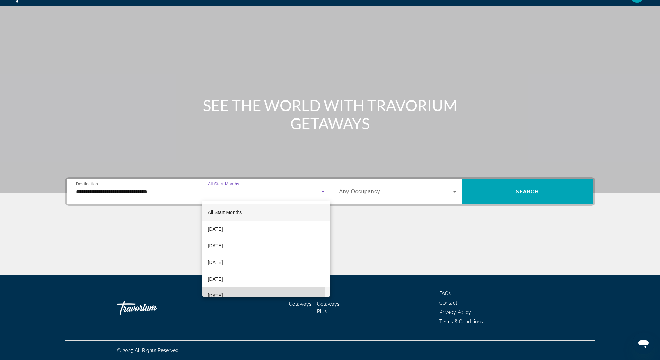
click at [223, 294] on span "[DATE]" at bounding box center [215, 296] width 15 height 8
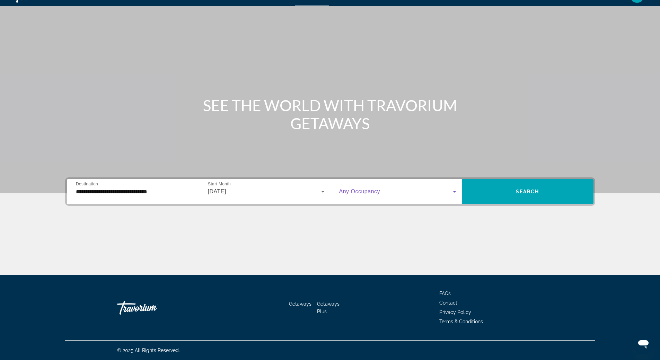
click at [398, 192] on span "Search widget" at bounding box center [396, 192] width 114 height 8
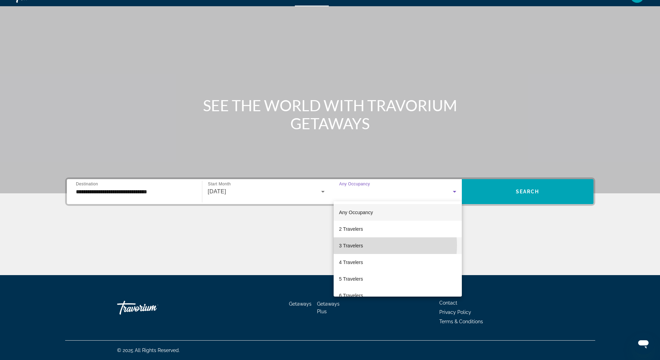
click at [365, 245] on mat-option "3 Travelers" at bounding box center [398, 245] width 128 height 17
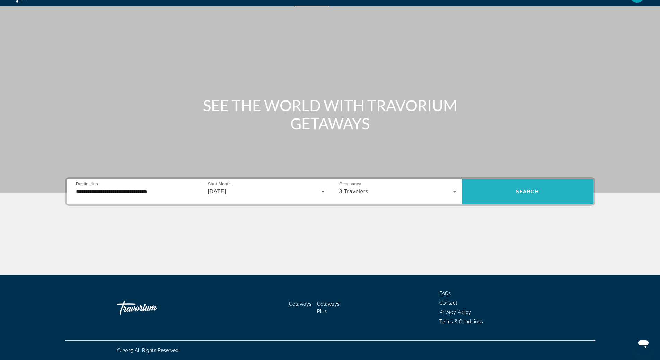
click at [526, 192] on span "Search" at bounding box center [528, 192] width 24 height 6
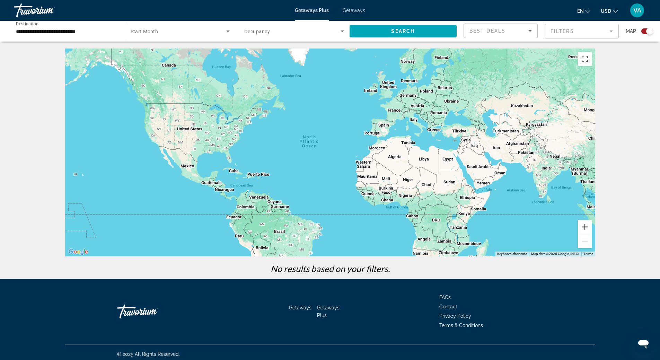
click at [588, 228] on button "Zoom in" at bounding box center [585, 227] width 14 height 14
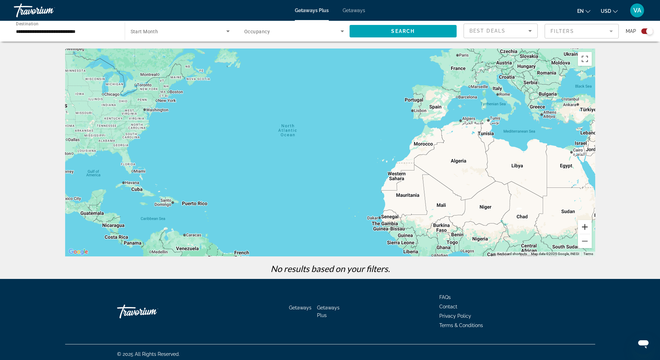
click at [588, 228] on button "Zoom in" at bounding box center [585, 227] width 14 height 14
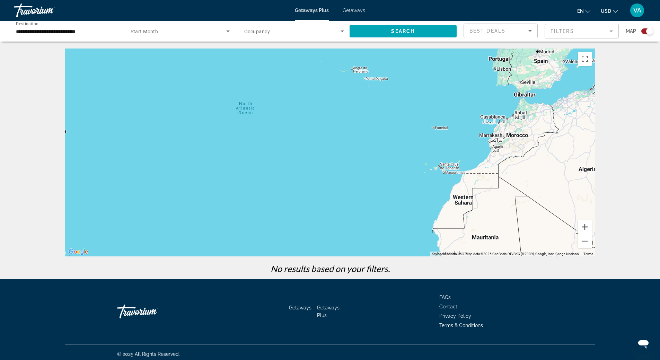
click at [588, 228] on button "Zoom in" at bounding box center [585, 227] width 14 height 14
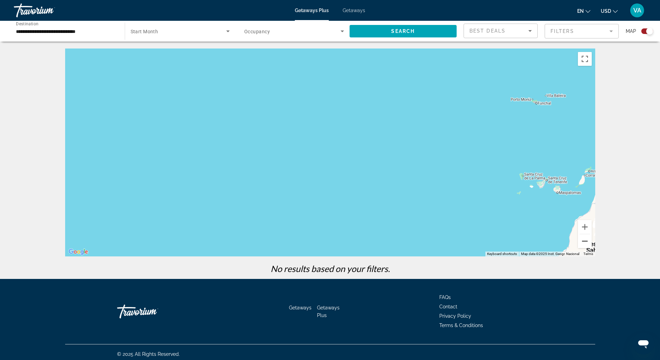
click at [587, 241] on button "Zoom out" at bounding box center [585, 241] width 14 height 14
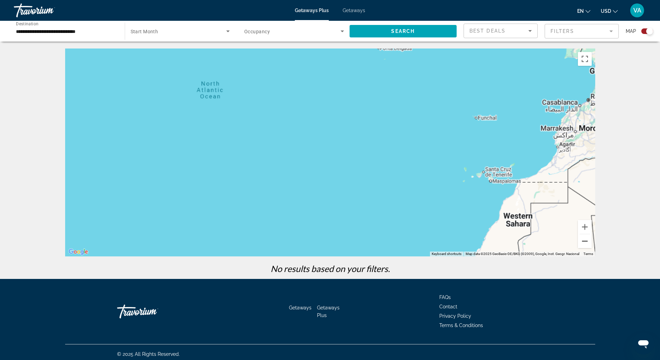
click at [586, 241] on button "Zoom out" at bounding box center [585, 241] width 14 height 14
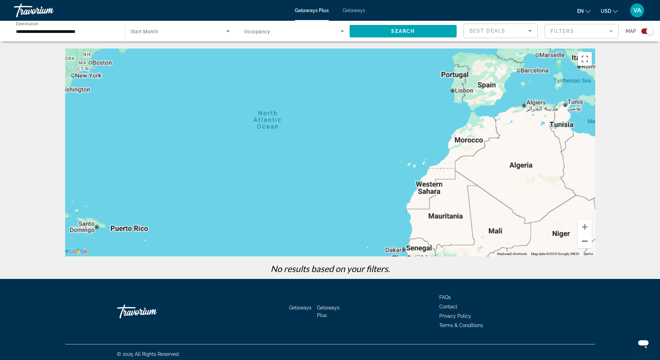
click at [586, 241] on button "Zoom out" at bounding box center [585, 241] width 14 height 14
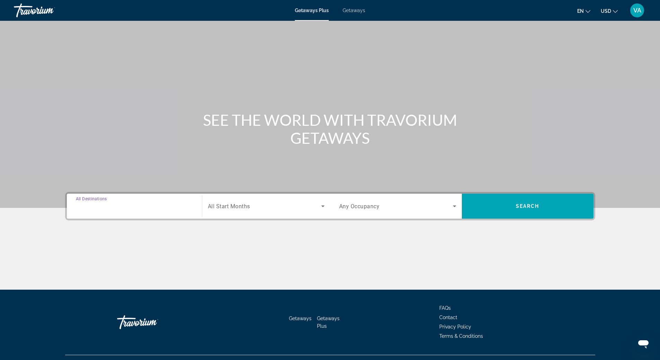
click at [142, 204] on input "Destination All Destinations" at bounding box center [134, 206] width 117 height 8
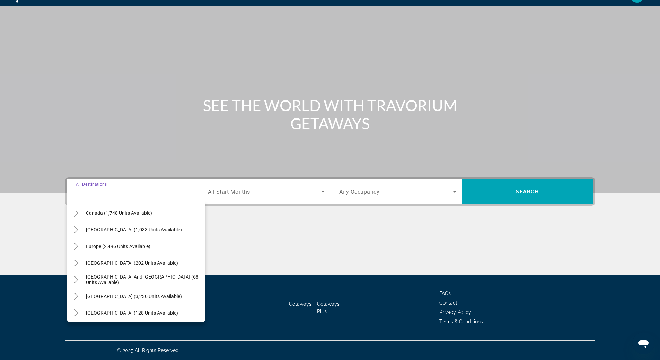
scroll to position [69, 0]
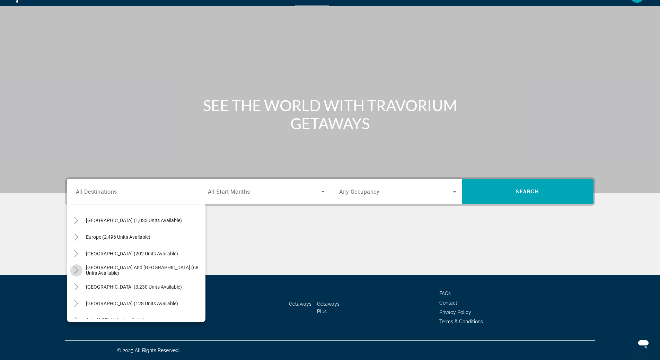
click at [76, 268] on icon "Toggle South Pacific and Oceania (68 units available)" at bounding box center [77, 270] width 4 height 7
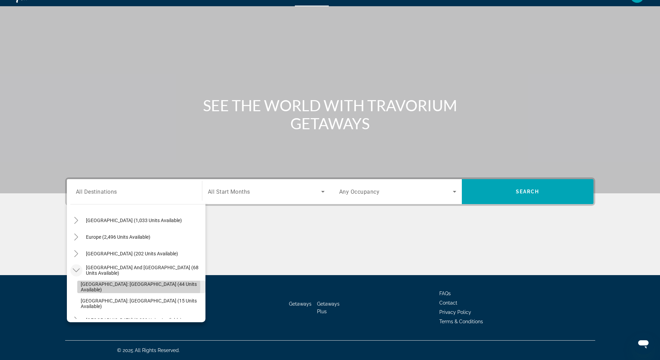
click at [111, 286] on span "[GEOGRAPHIC_DATA]: [GEOGRAPHIC_DATA] (44 units available)" at bounding box center [141, 287] width 121 height 11
type input "**********"
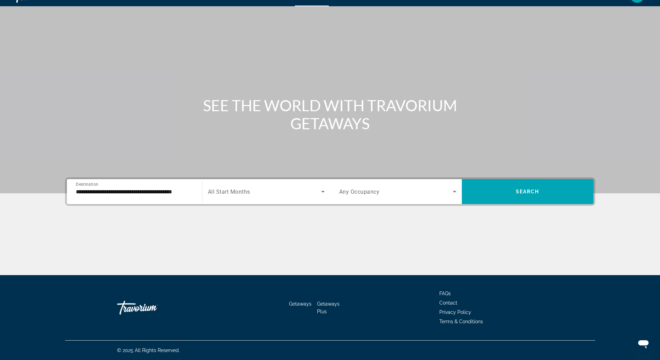
click at [245, 190] on span "All Start Months" at bounding box center [229, 192] width 42 height 7
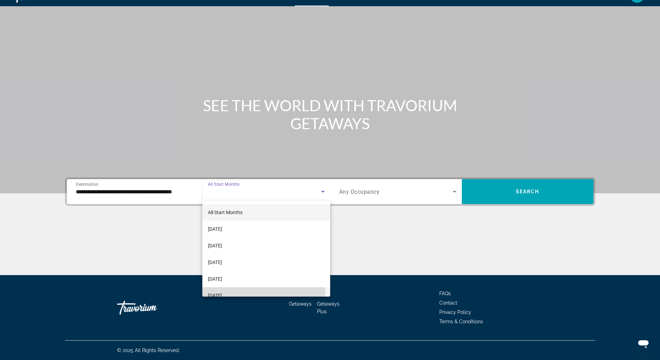
click at [222, 295] on span "[DATE]" at bounding box center [215, 296] width 14 height 8
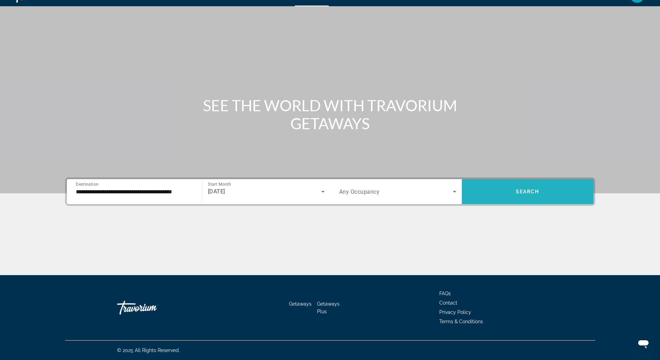
click at [527, 192] on span "Search" at bounding box center [528, 192] width 24 height 6
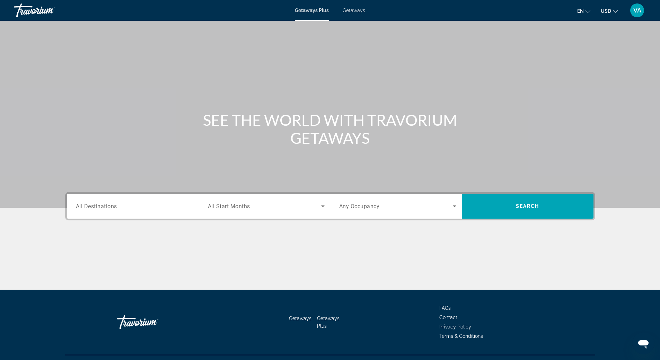
click at [353, 8] on span "Getaways" at bounding box center [354, 11] width 23 height 6
click at [122, 208] on input "Destination All Destinations" at bounding box center [134, 206] width 117 height 8
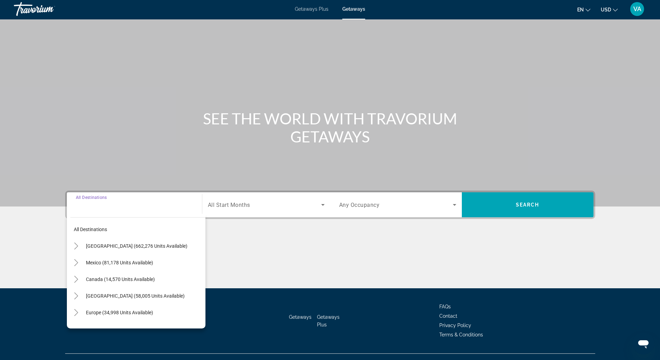
scroll to position [15, 0]
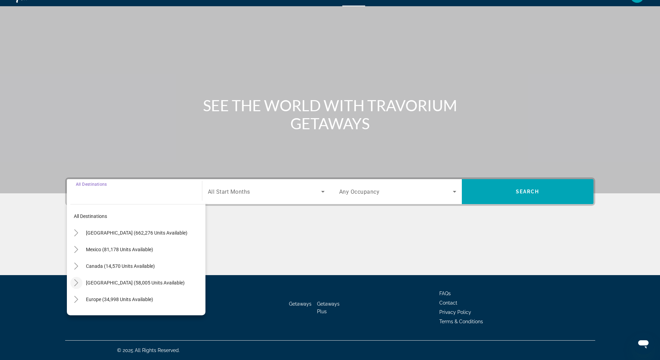
click at [75, 284] on icon "Toggle Caribbean & Atlantic Islands (58,005 units available)" at bounding box center [76, 282] width 7 height 7
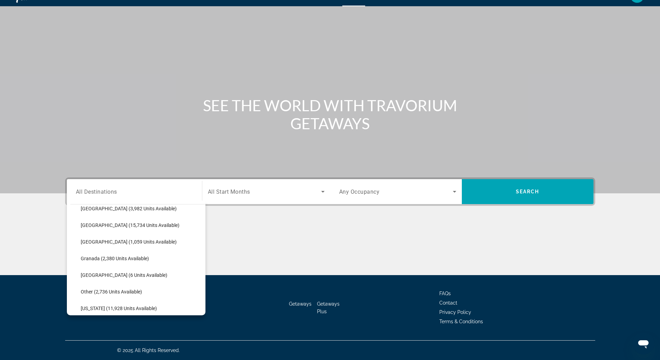
scroll to position [139, 0]
click at [99, 310] on span "Saint [DATE] (3,920 units available)" at bounding box center [119, 310] width 76 height 6
type input "**********"
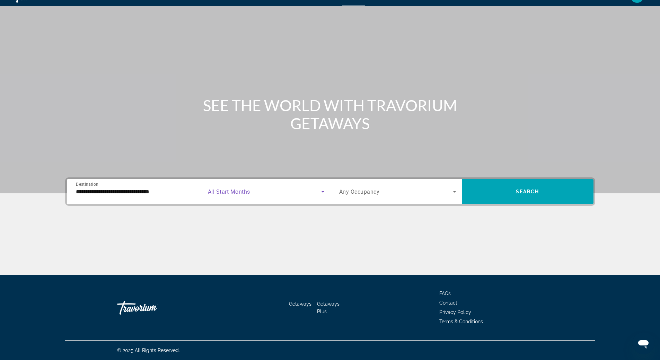
click at [259, 194] on span "Search widget" at bounding box center [264, 192] width 113 height 8
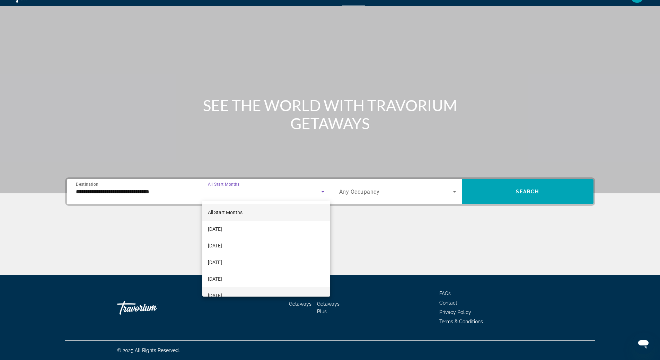
click at [222, 292] on span "[DATE]" at bounding box center [215, 296] width 14 height 8
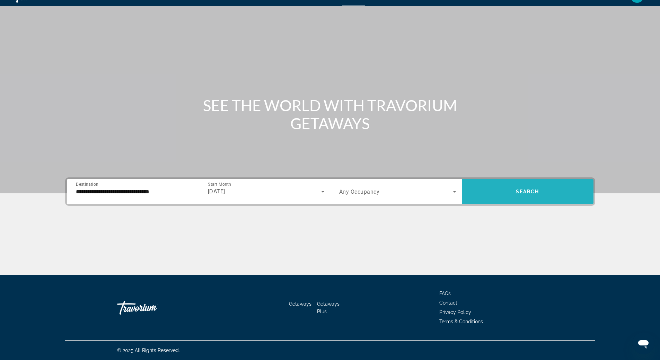
click at [518, 196] on span "Search widget" at bounding box center [528, 191] width 132 height 17
